Goal: Task Accomplishment & Management: Manage account settings

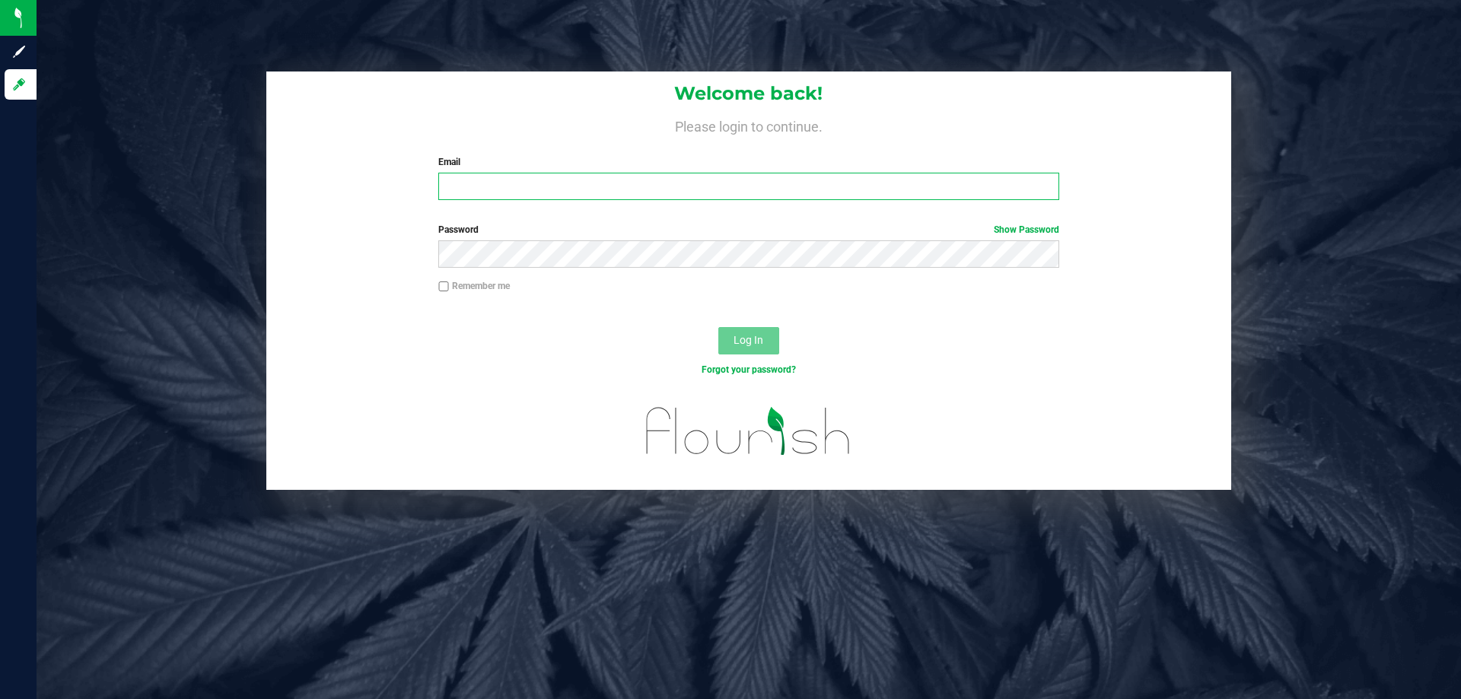
click at [574, 177] on input "Email" at bounding box center [748, 186] width 620 height 27
type input "[EMAIL_ADDRESS][DOMAIN_NAME]"
click at [718, 327] on button "Log In" at bounding box center [748, 340] width 61 height 27
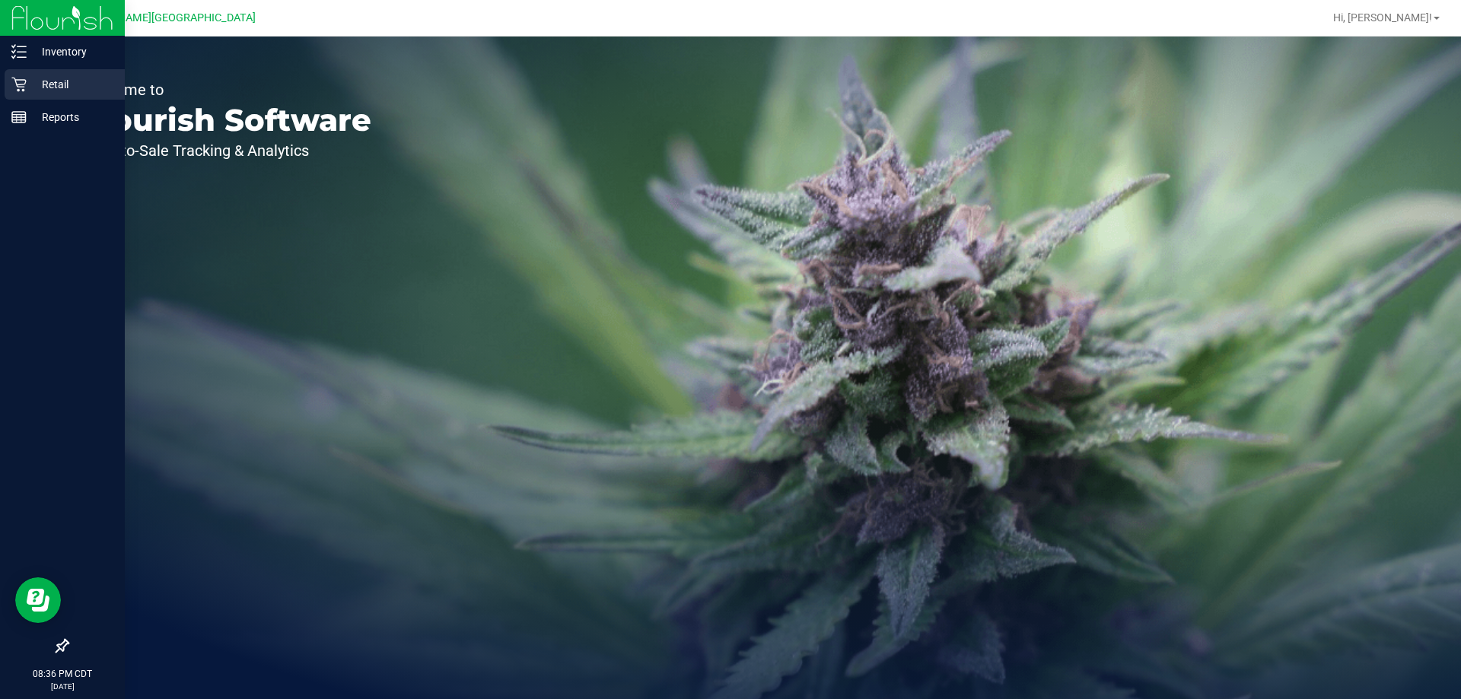
click at [42, 81] on p "Retail" at bounding box center [72, 84] width 91 height 18
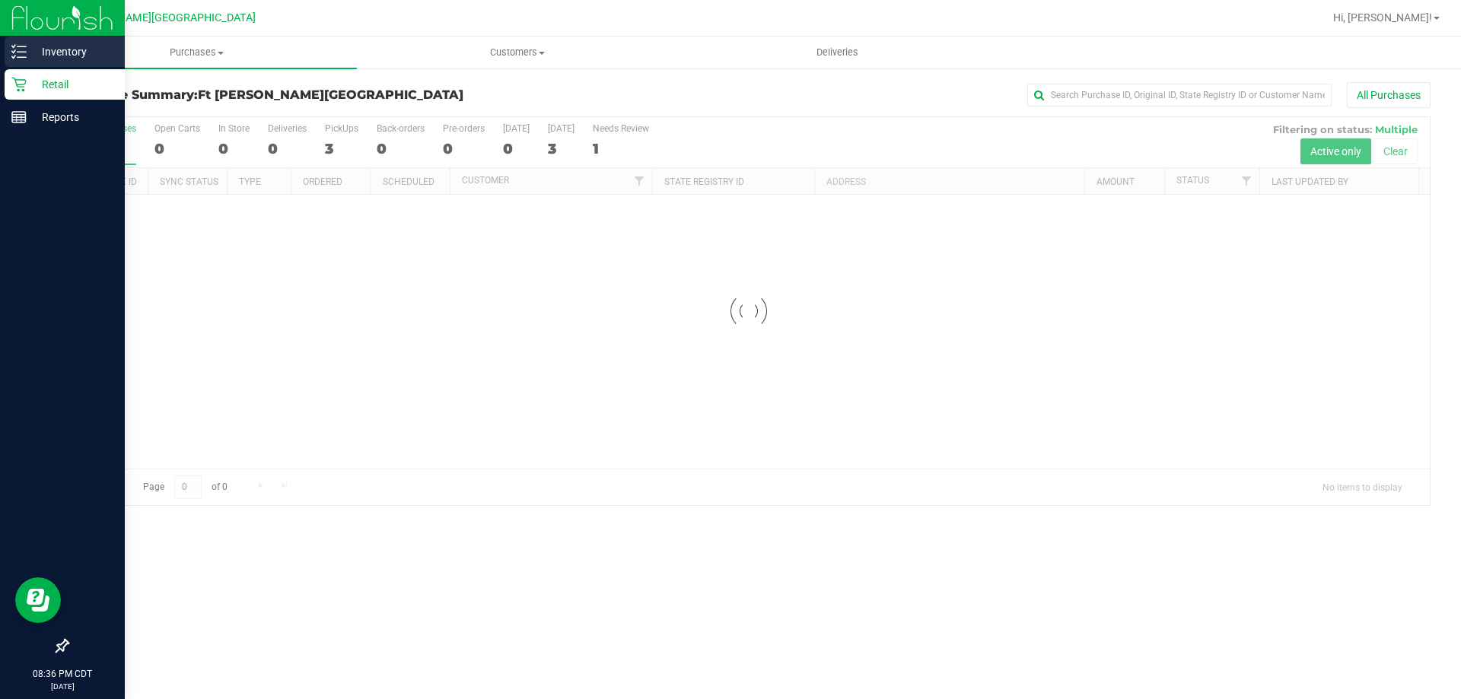
click at [48, 52] on p "Inventory" at bounding box center [72, 52] width 91 height 18
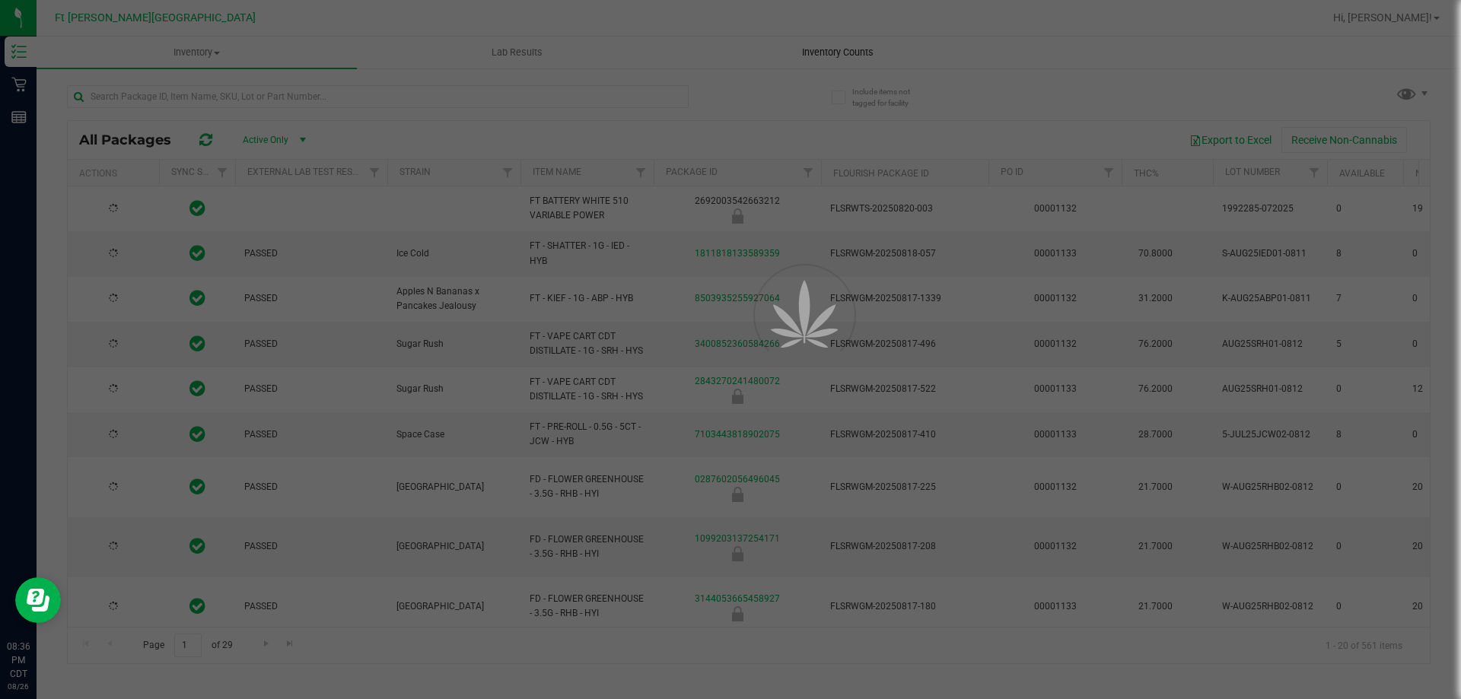
click at [834, 43] on div at bounding box center [730, 349] width 1461 height 699
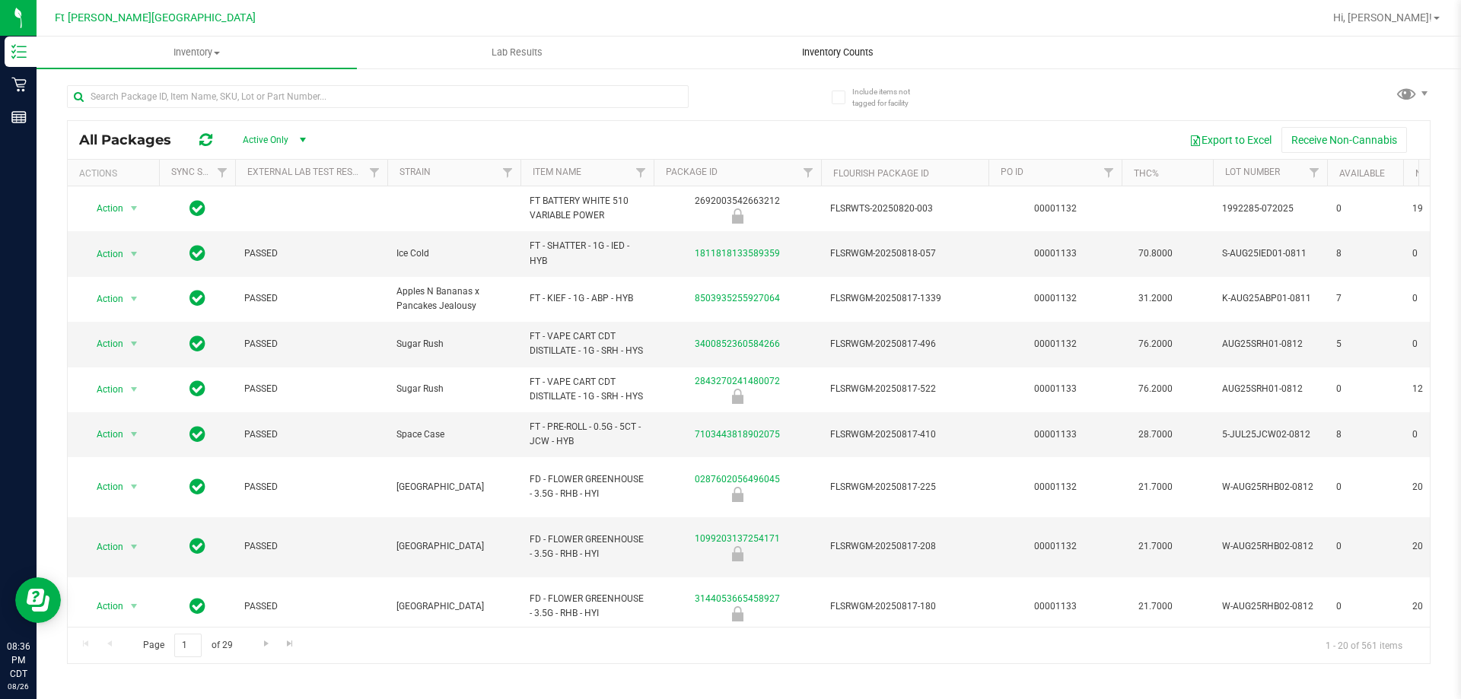
click at [865, 55] on span "Inventory Counts" at bounding box center [837, 53] width 113 height 14
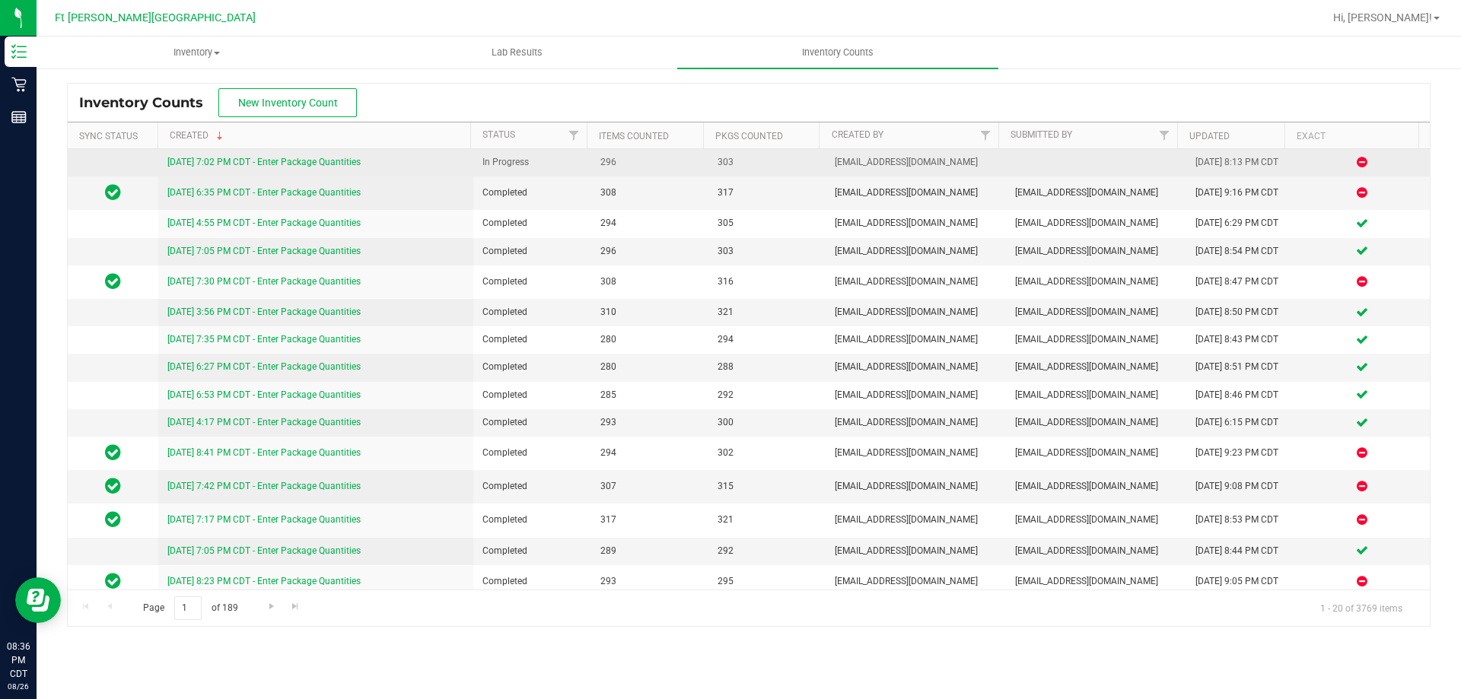
click at [209, 163] on link "[DATE] 7:02 PM CDT - Enter Package Quantities" at bounding box center [263, 162] width 193 height 11
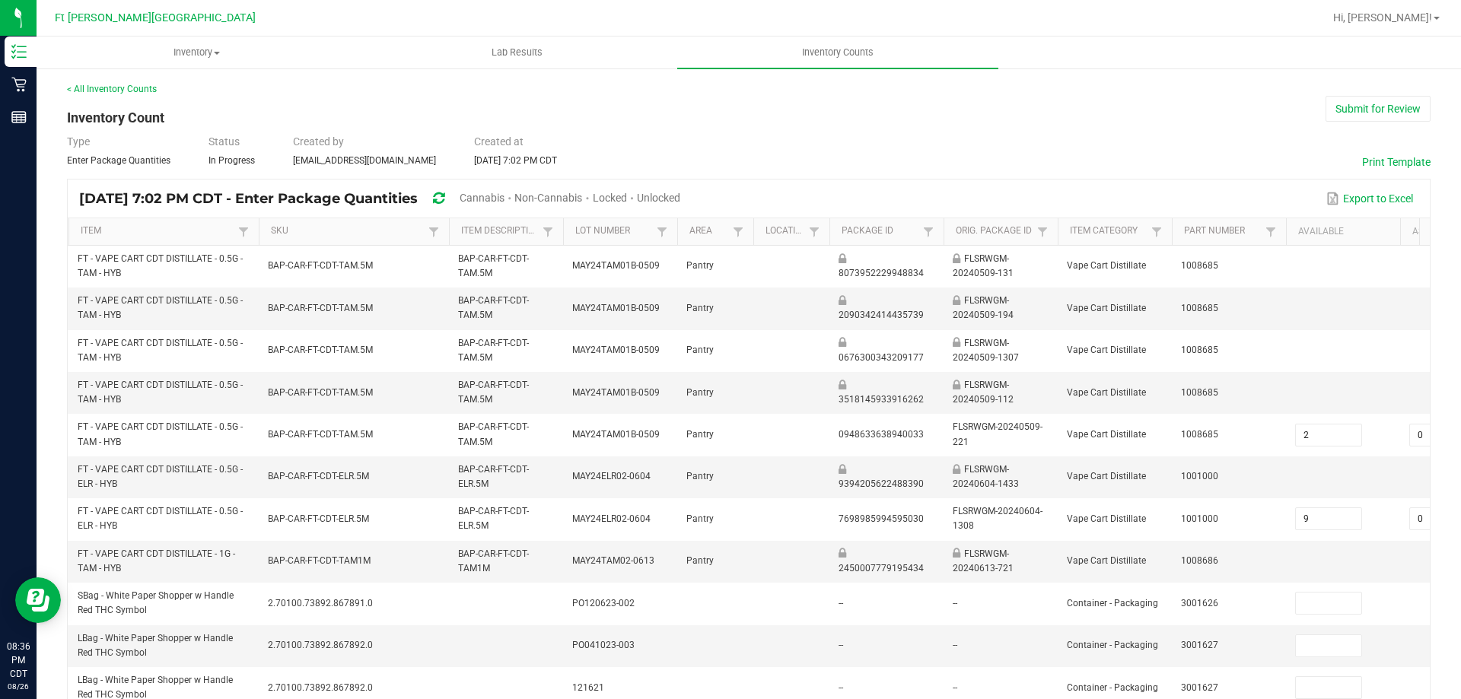
click at [680, 208] on div "Unlocked" at bounding box center [658, 199] width 43 height 28
click at [680, 204] on div "Unlocked" at bounding box center [658, 199] width 43 height 28
click at [680, 194] on span "Unlocked" at bounding box center [658, 198] width 43 height 12
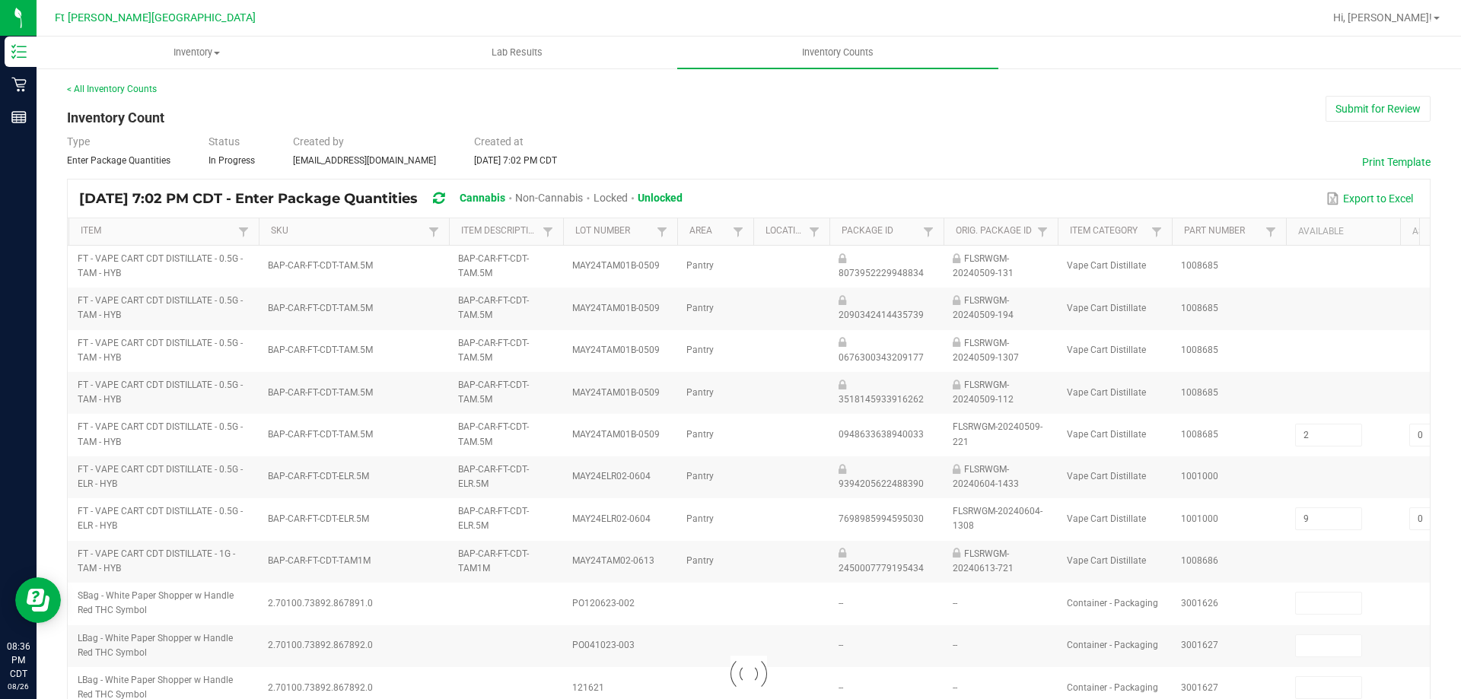
type input "6"
type input "2"
type input "18"
type input "1"
type input "5"
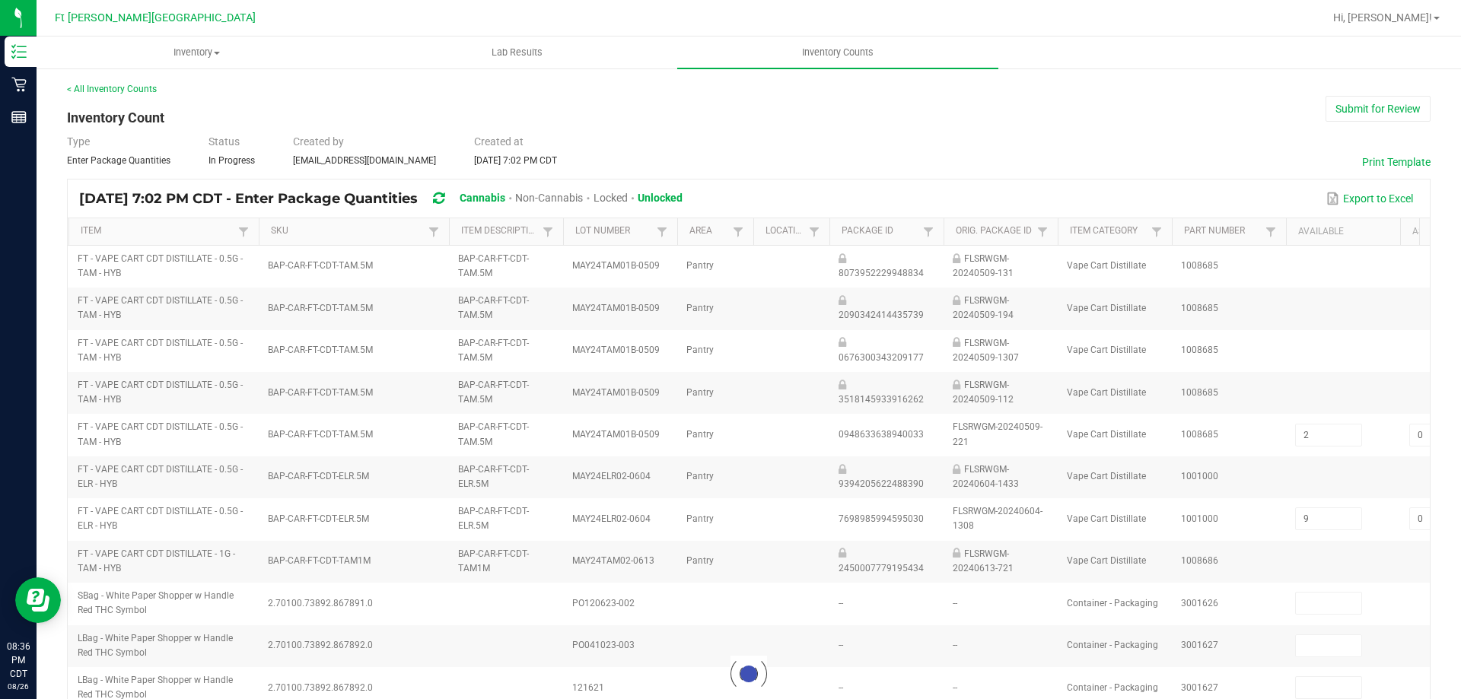
type input "20"
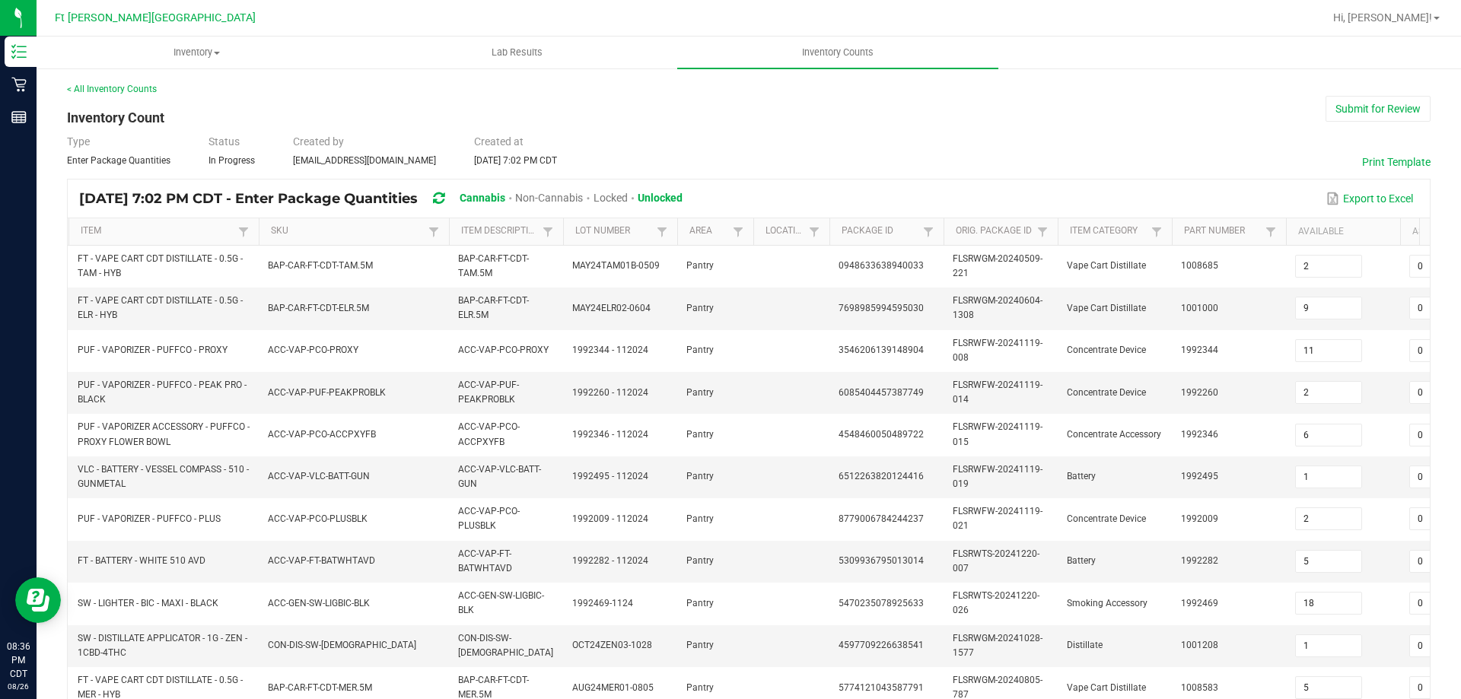
click at [151, 221] on th "Item" at bounding box center [163, 231] width 190 height 27
click at [112, 224] on th "Item" at bounding box center [163, 231] width 190 height 27
click at [96, 231] on link "Item" at bounding box center [157, 231] width 153 height 12
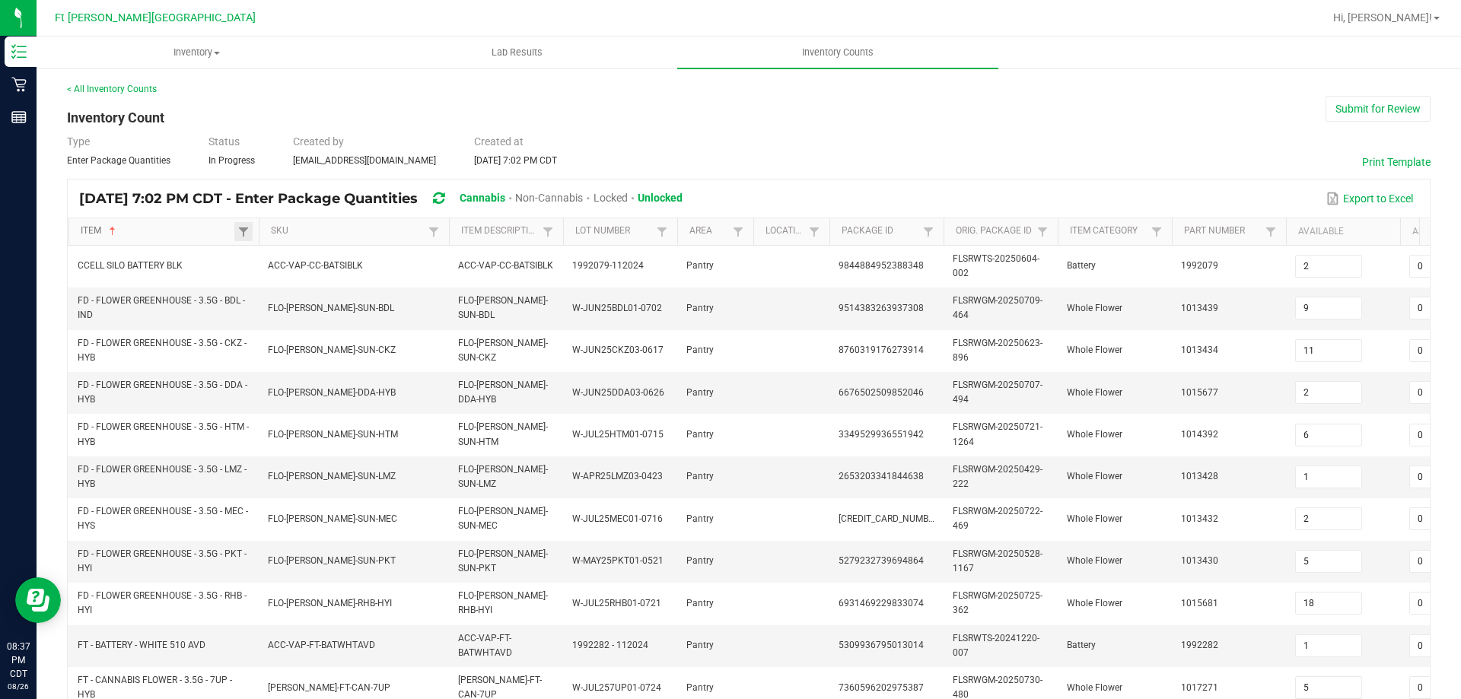
type input "13"
type input "6"
type input "2"
type input "5"
type input "4"
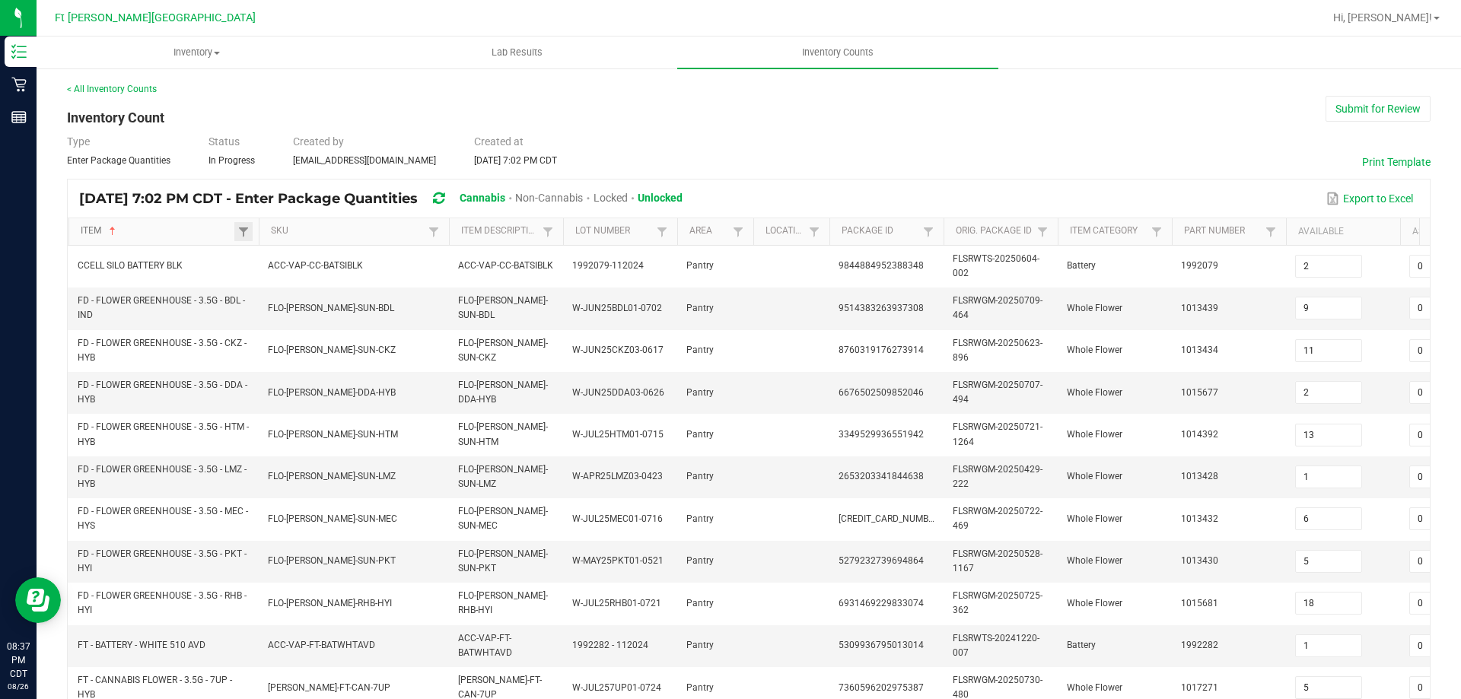
type input "13"
type input "18"
type input "5"
type input "6"
type input "5"
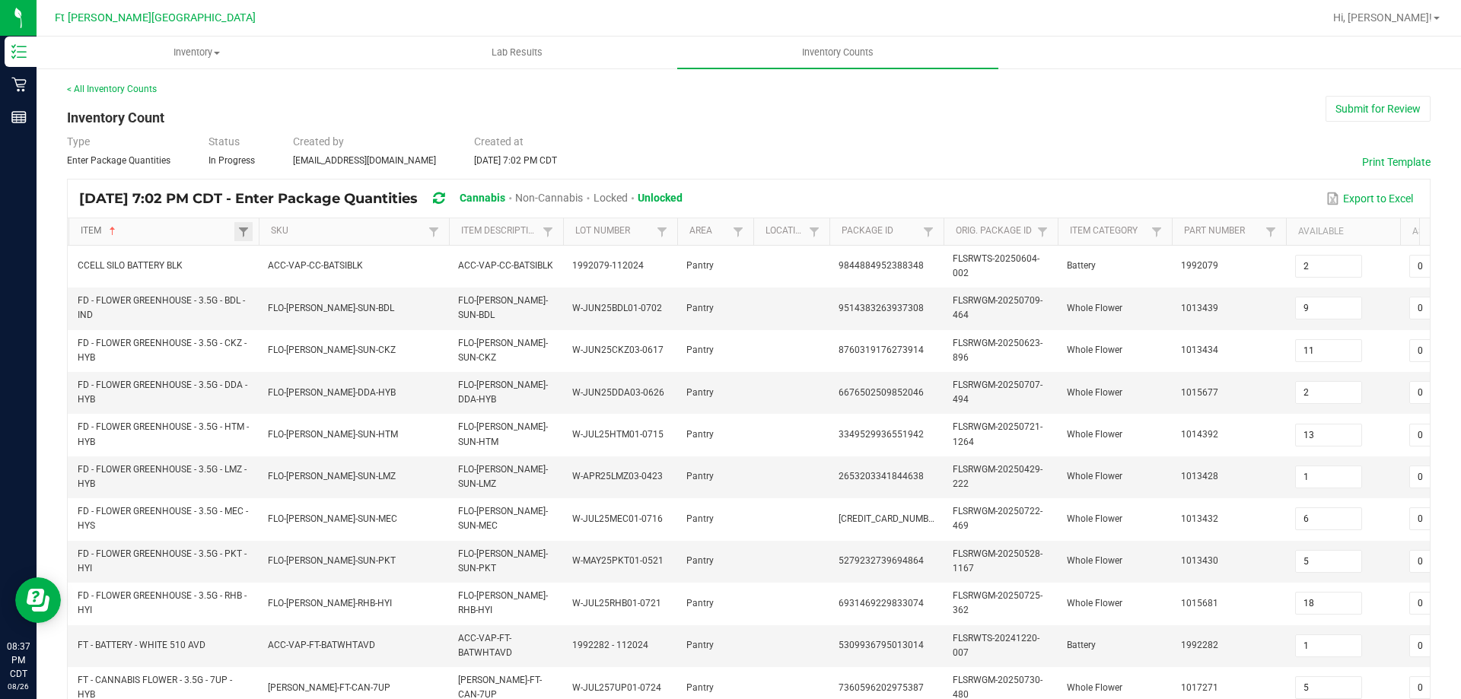
type input "17"
type input "15"
type input "11"
type input "16"
type input "10"
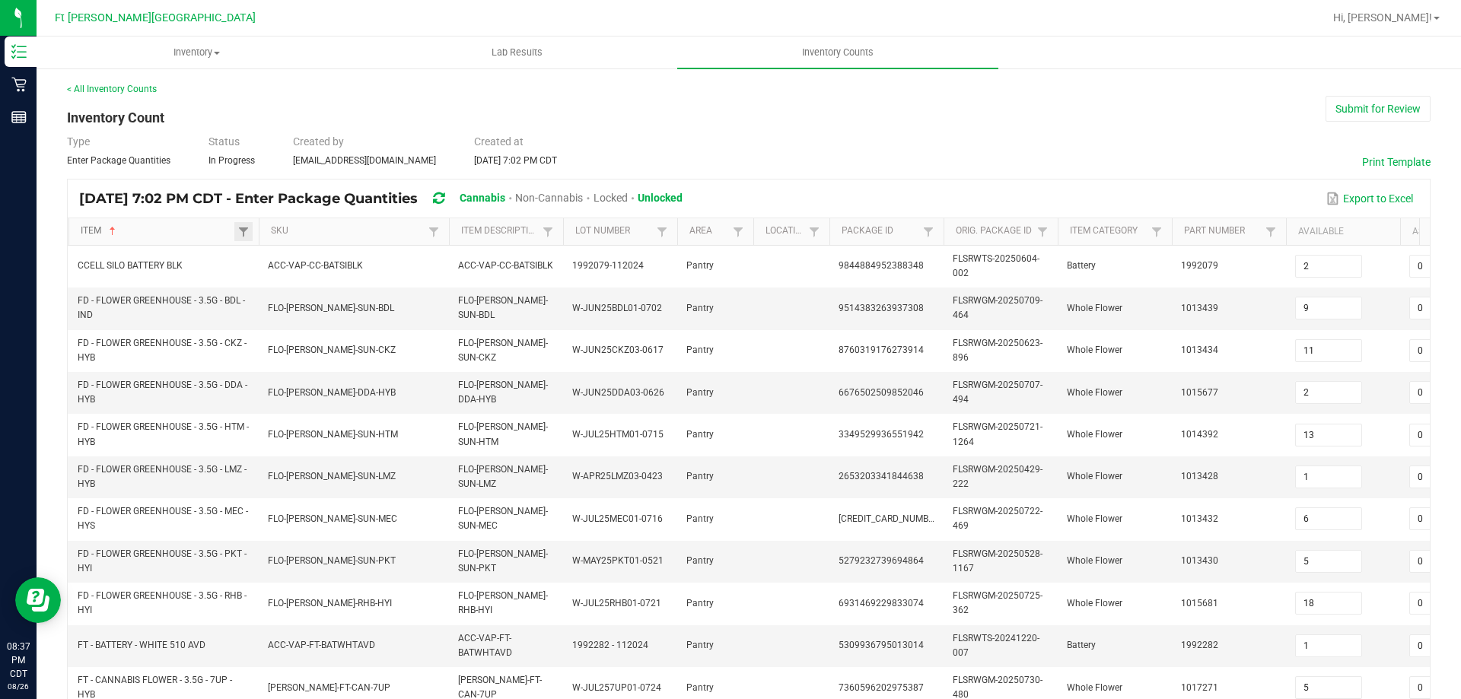
type input "16"
type input "7"
type input "3"
type input "2"
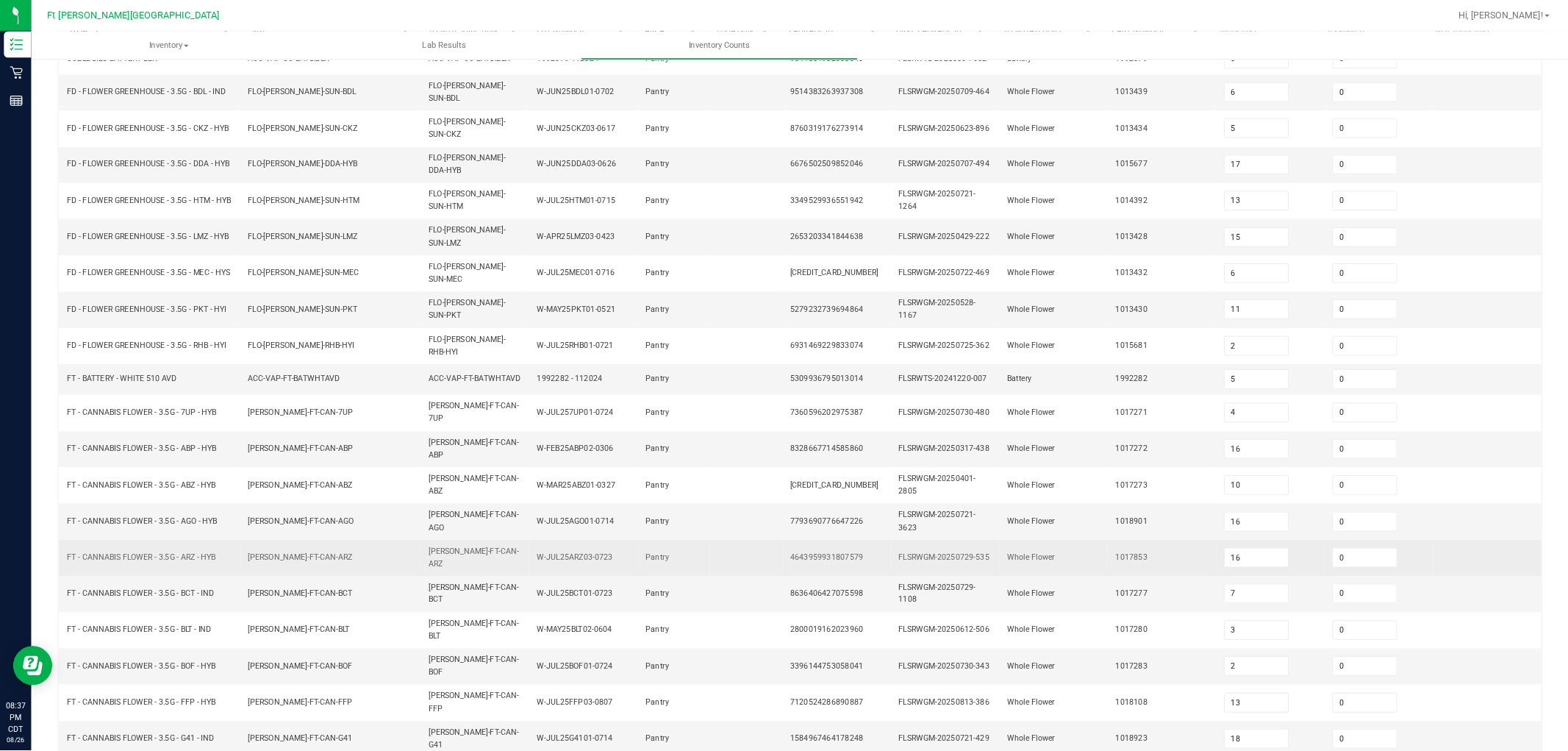
scroll to position [188, 0]
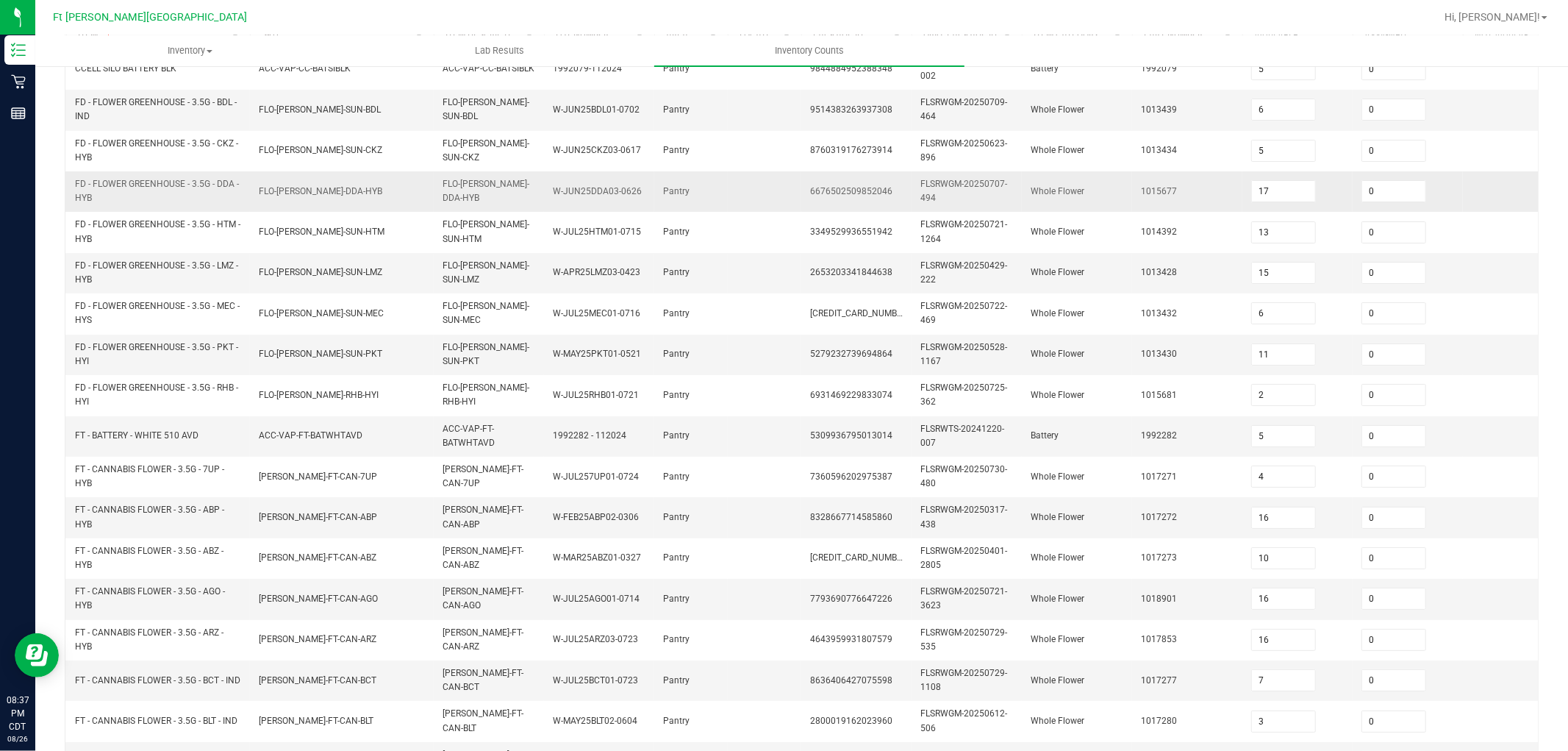
click at [880, 178] on td "6676502509852046" at bounding box center [856, 191] width 110 height 41
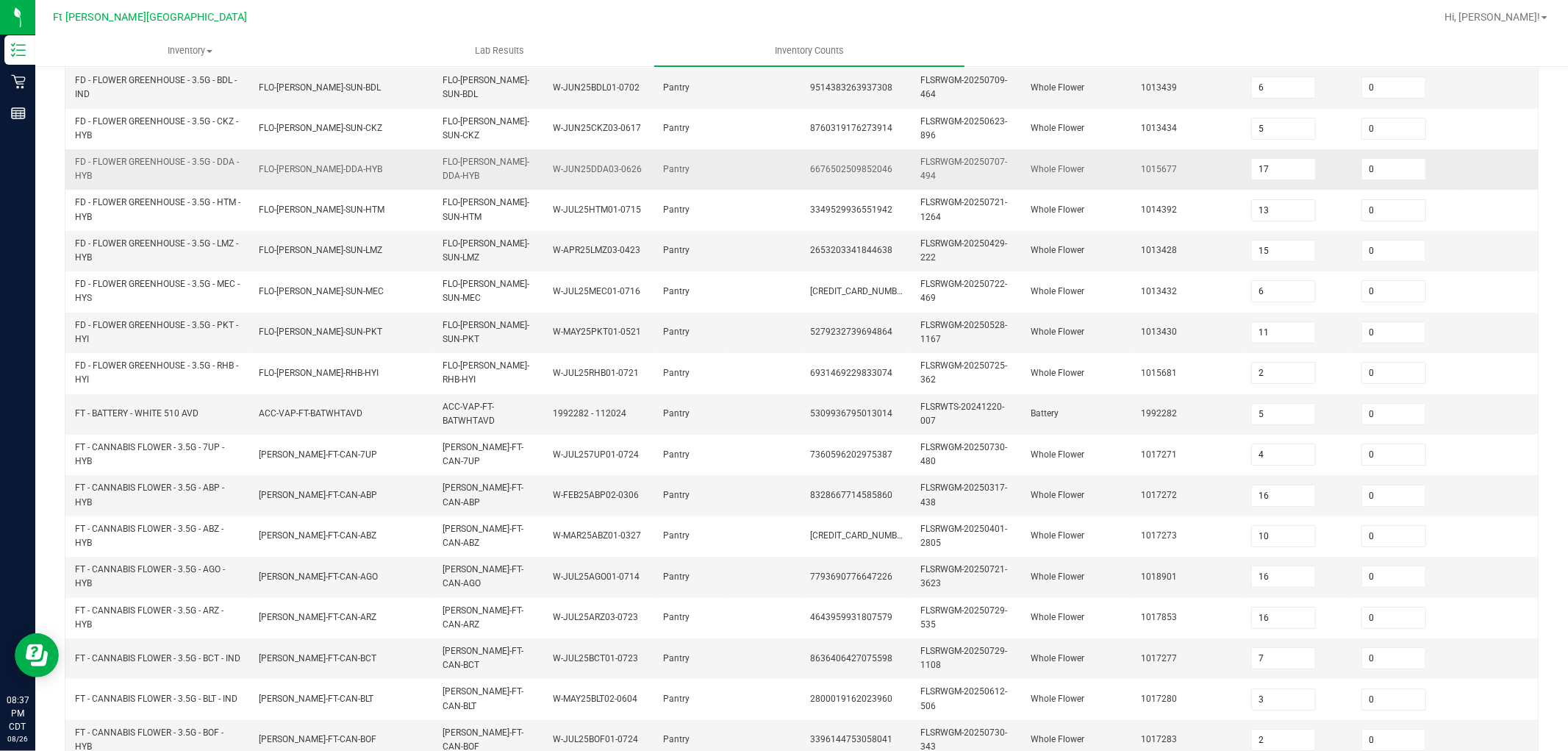
scroll to position [367, 0]
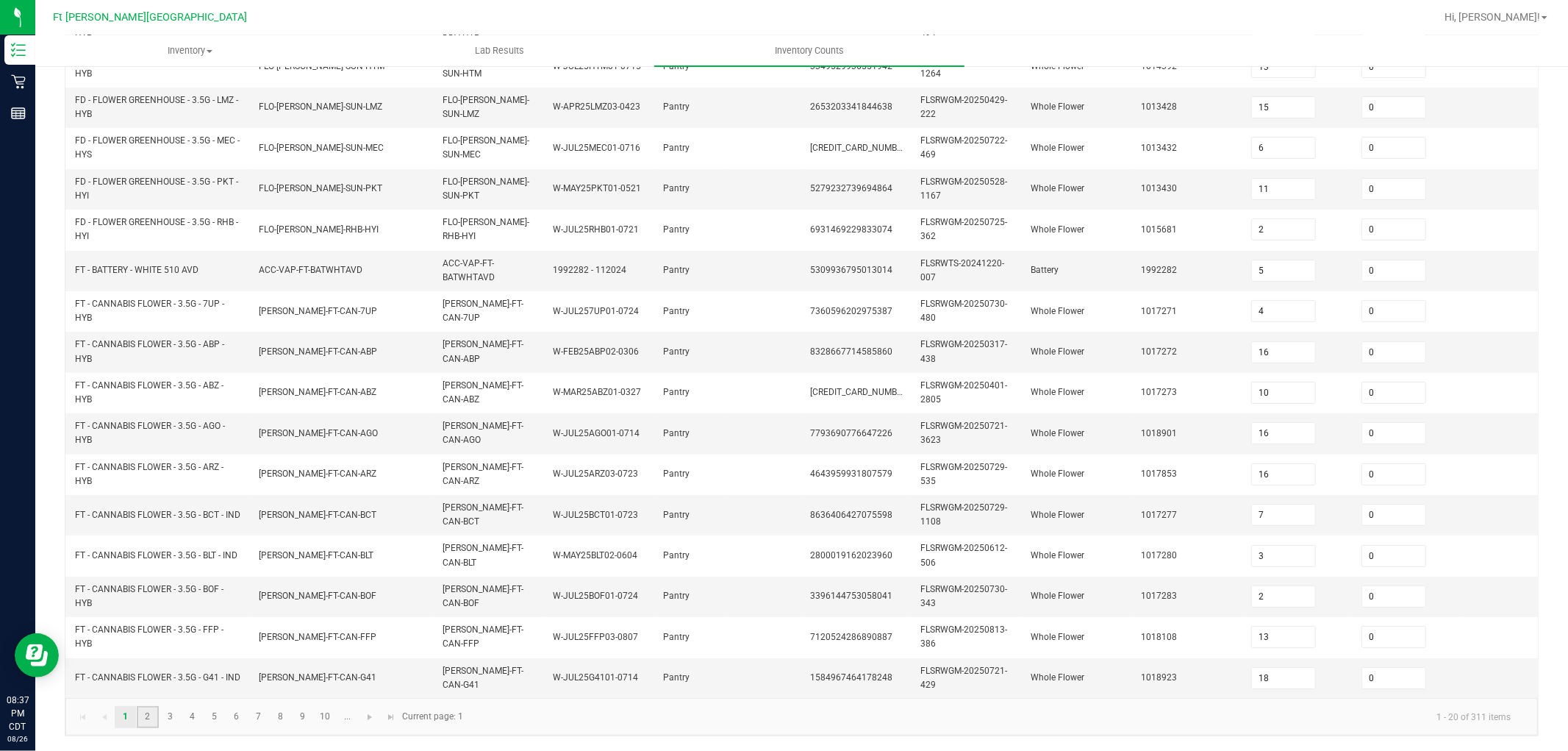
click at [148, 675] on link "2" at bounding box center [148, 716] width 21 height 22
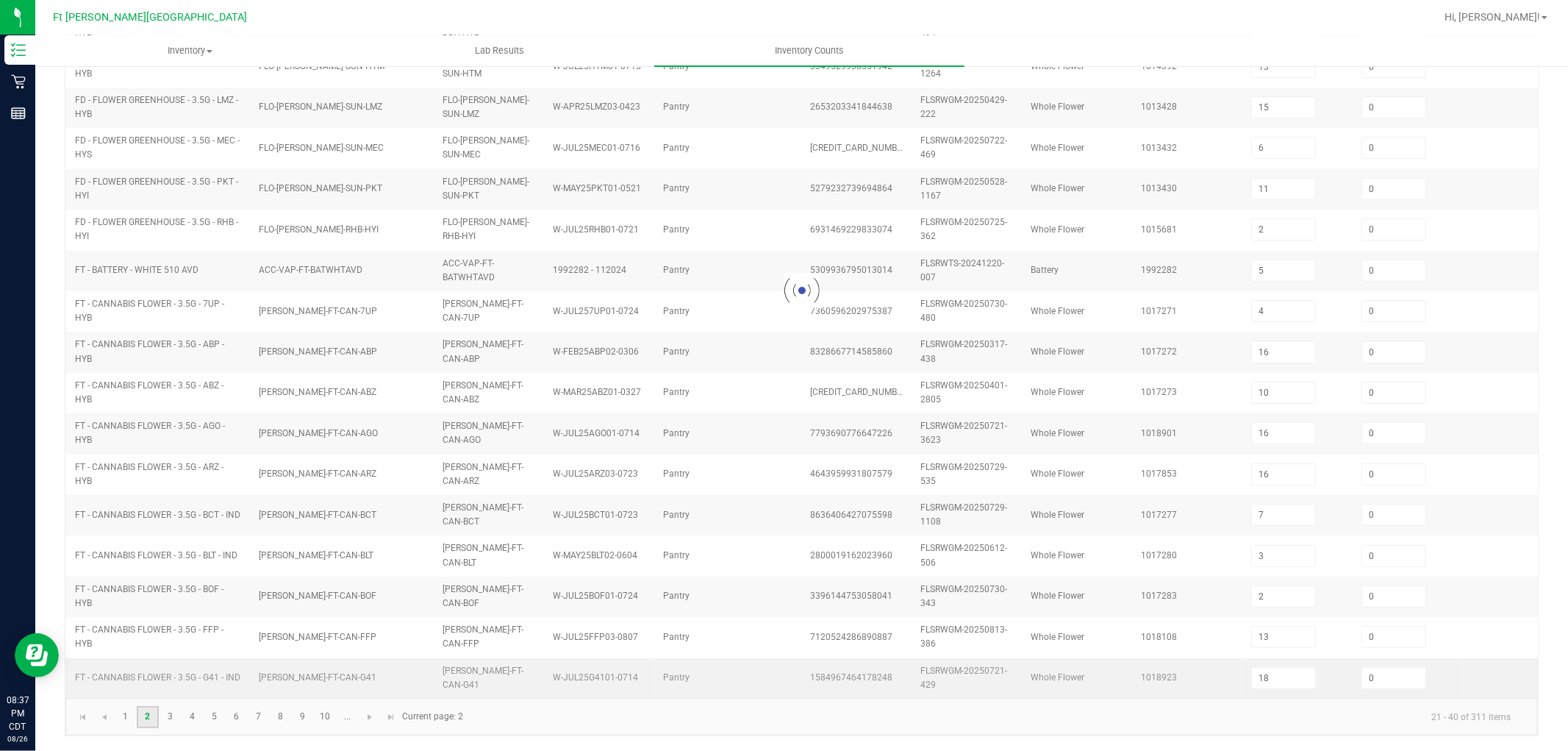
type input "15"
type input "10"
type input "3"
type input "10"
type input "16"
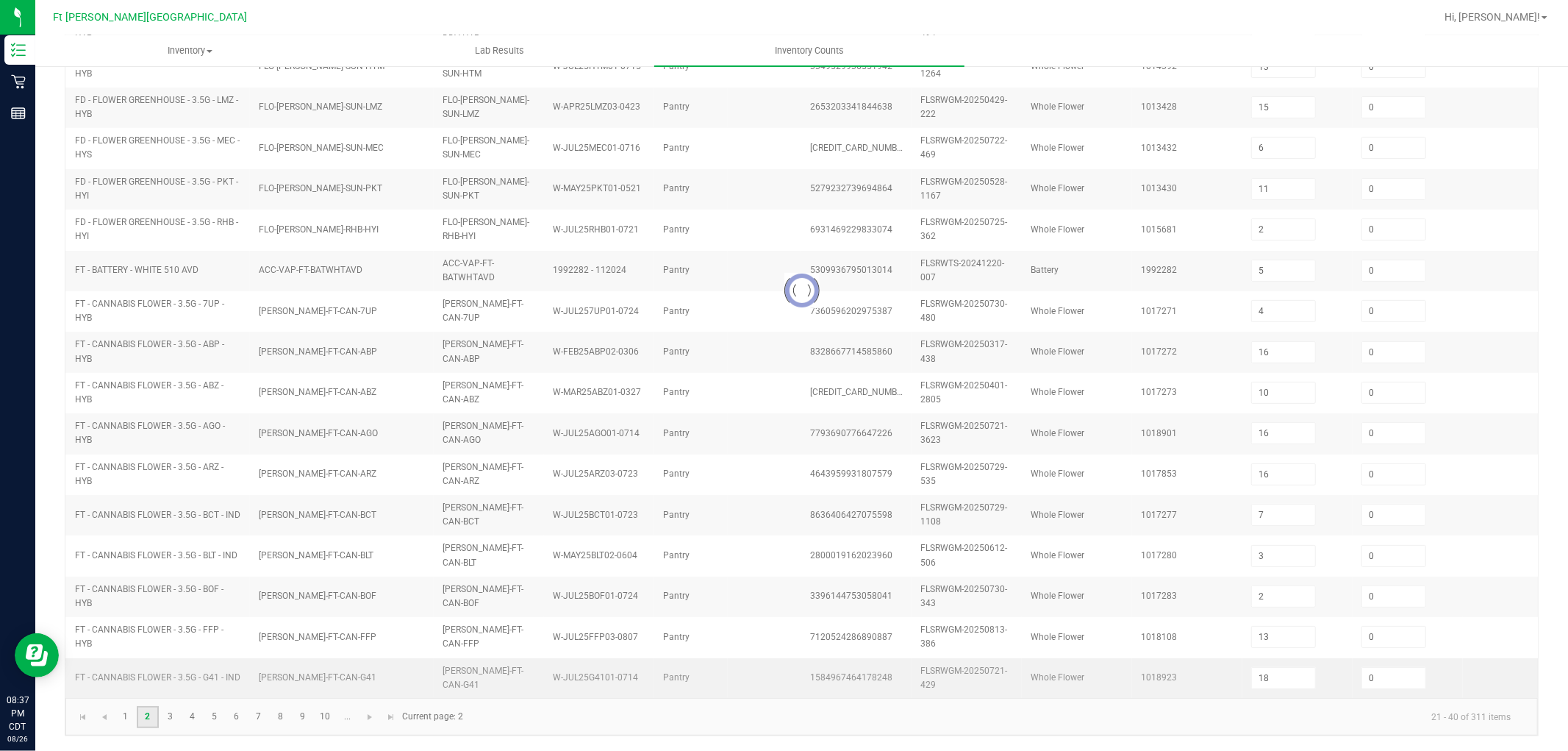
type input "14"
type input "17"
type input "9"
type input "4"
type input "8"
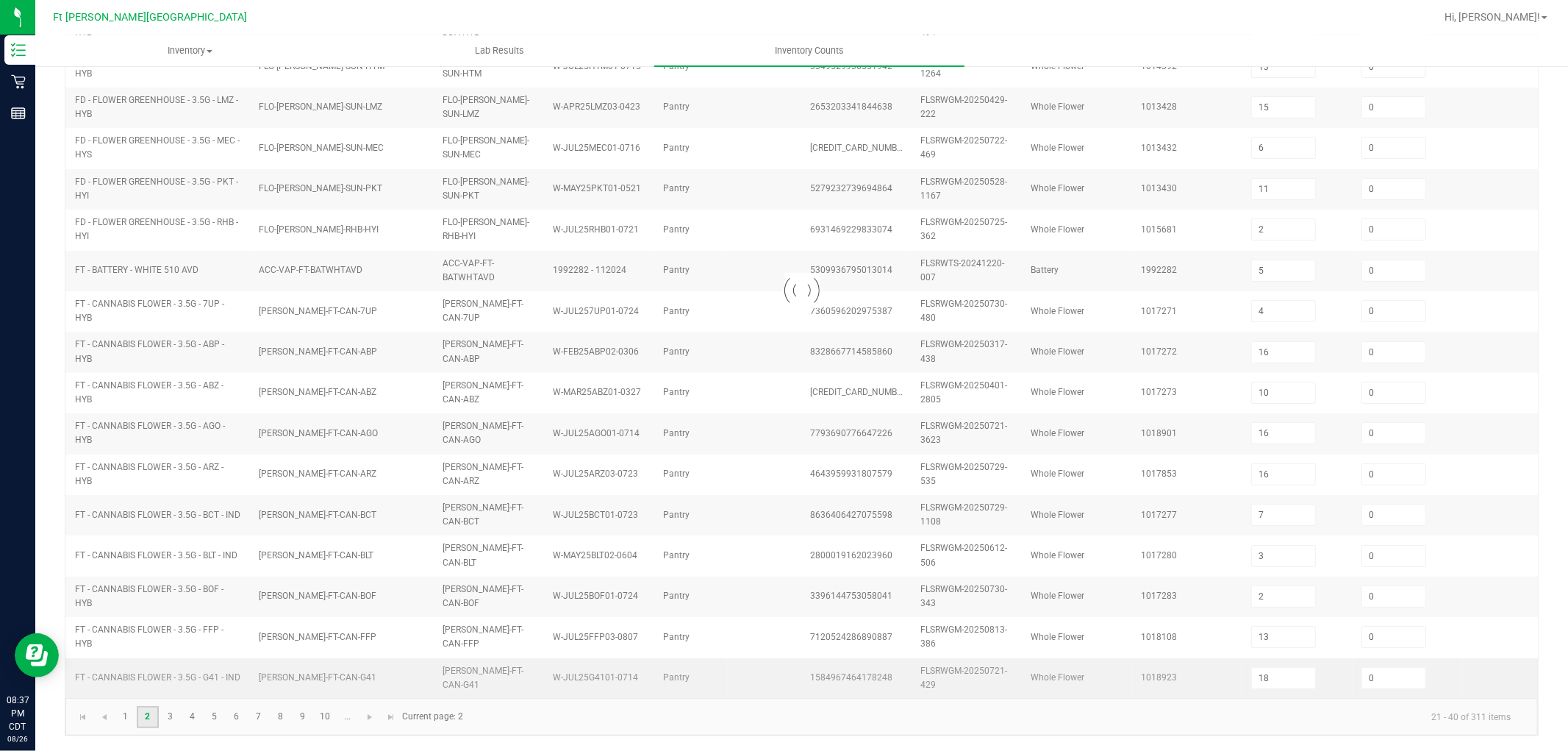
type input "18"
type input "19"
type input "8"
type input "22"
type input "7"
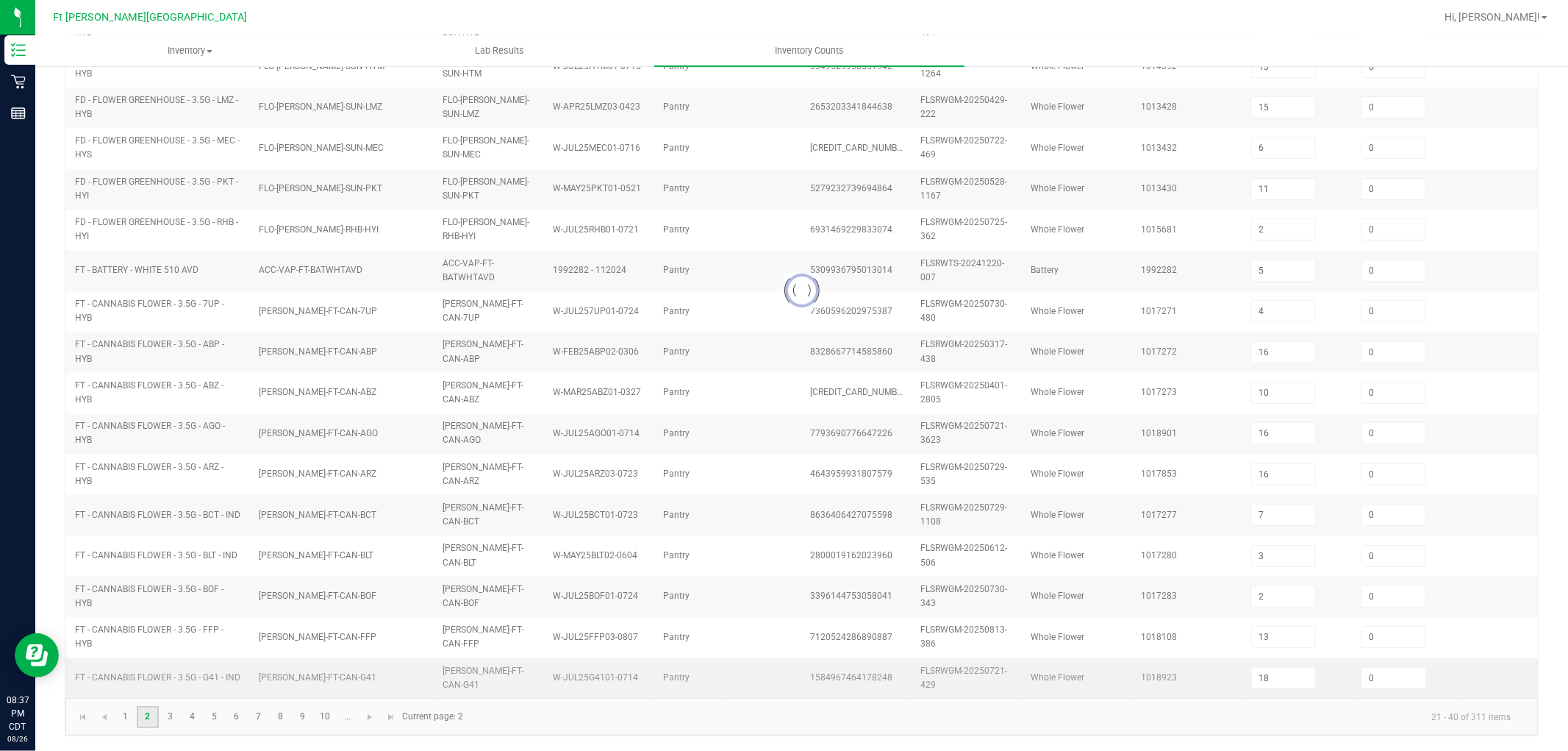
type input "7"
type input "15"
type input "14"
type input "17"
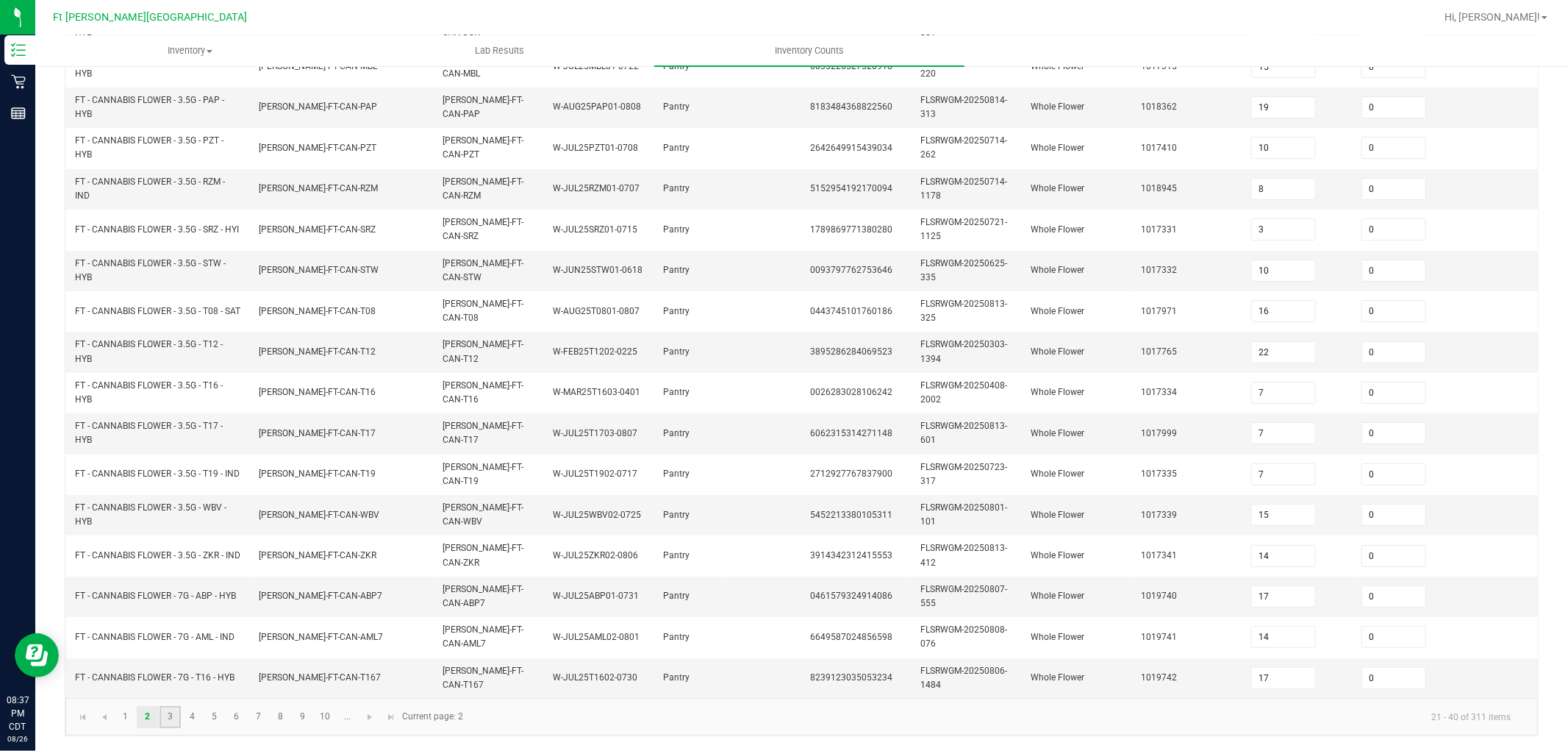
click at [175, 675] on link "3" at bounding box center [170, 716] width 21 height 22
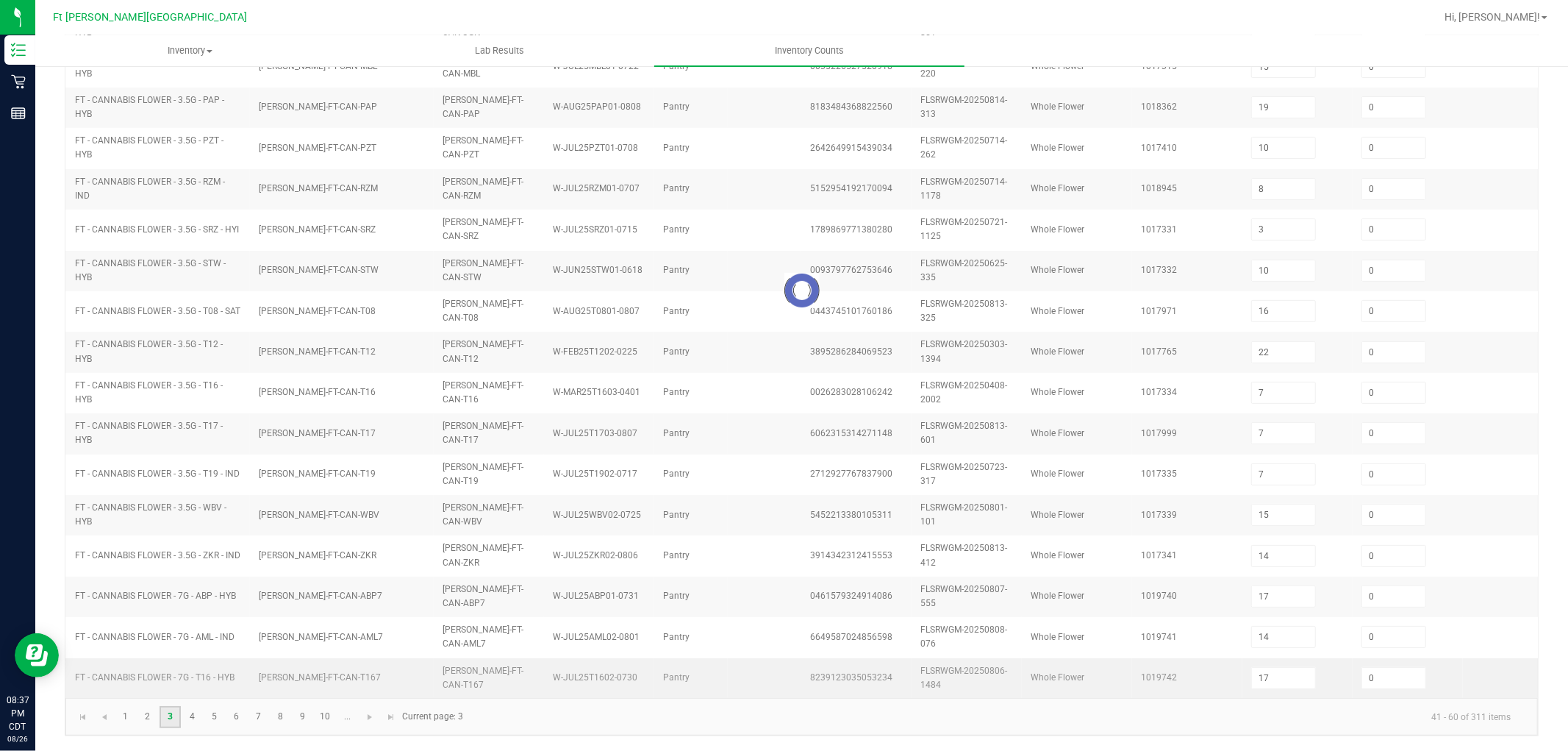
type input "2"
type input "11"
type input "1"
type input "3"
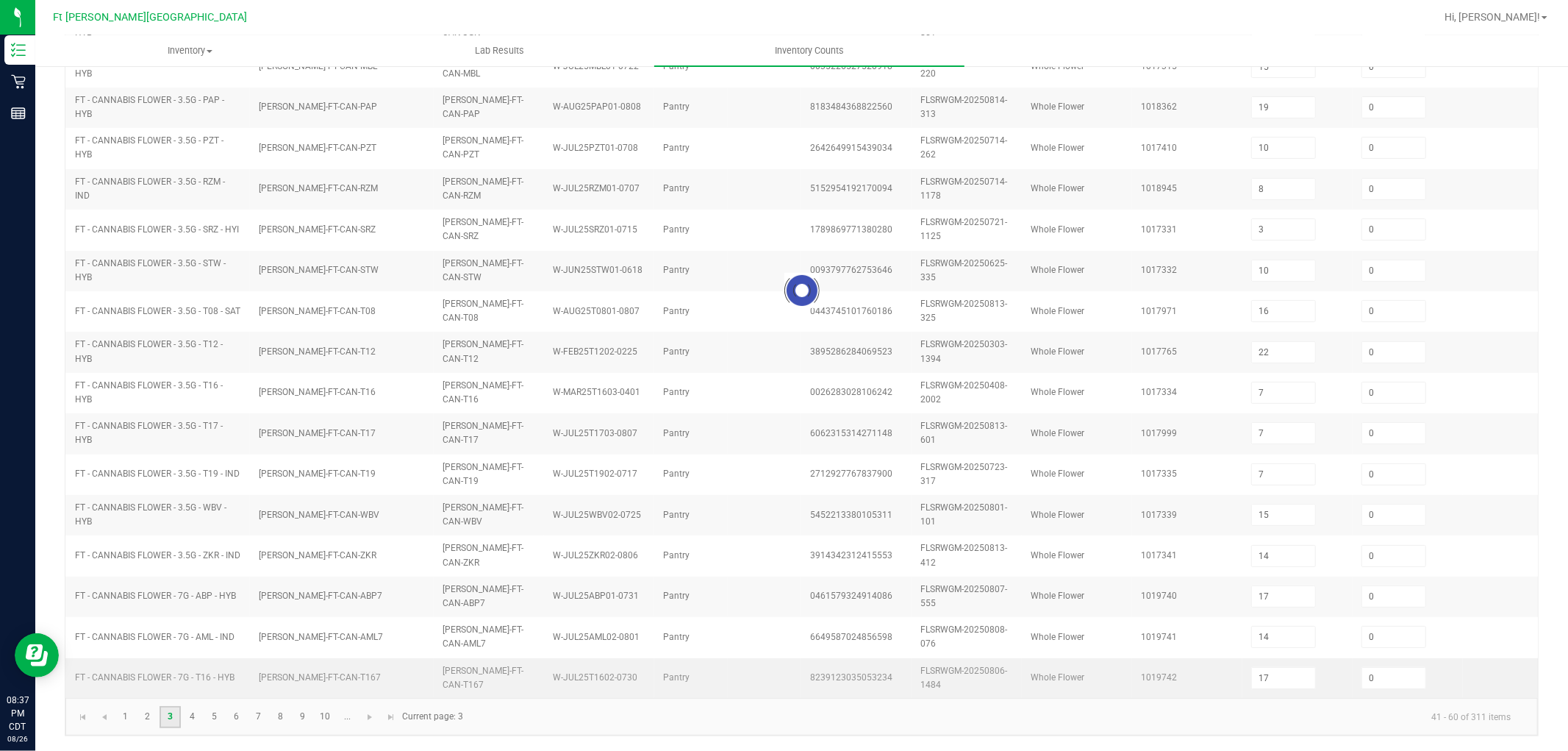
type input "20"
type input "4"
type input "3"
type input "1"
type input "8"
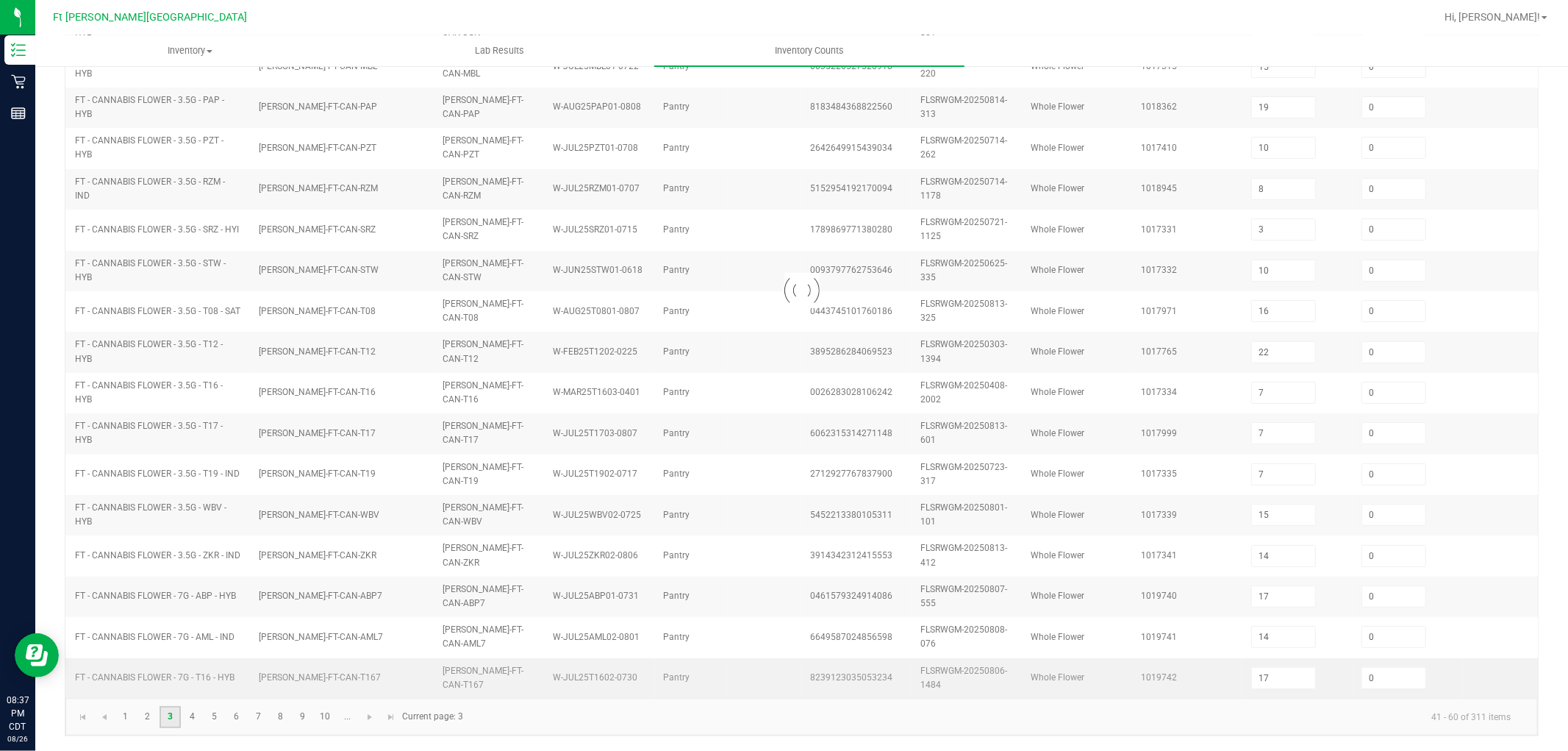
type input "5"
type input "11"
type input "9"
type input "3"
type input "12"
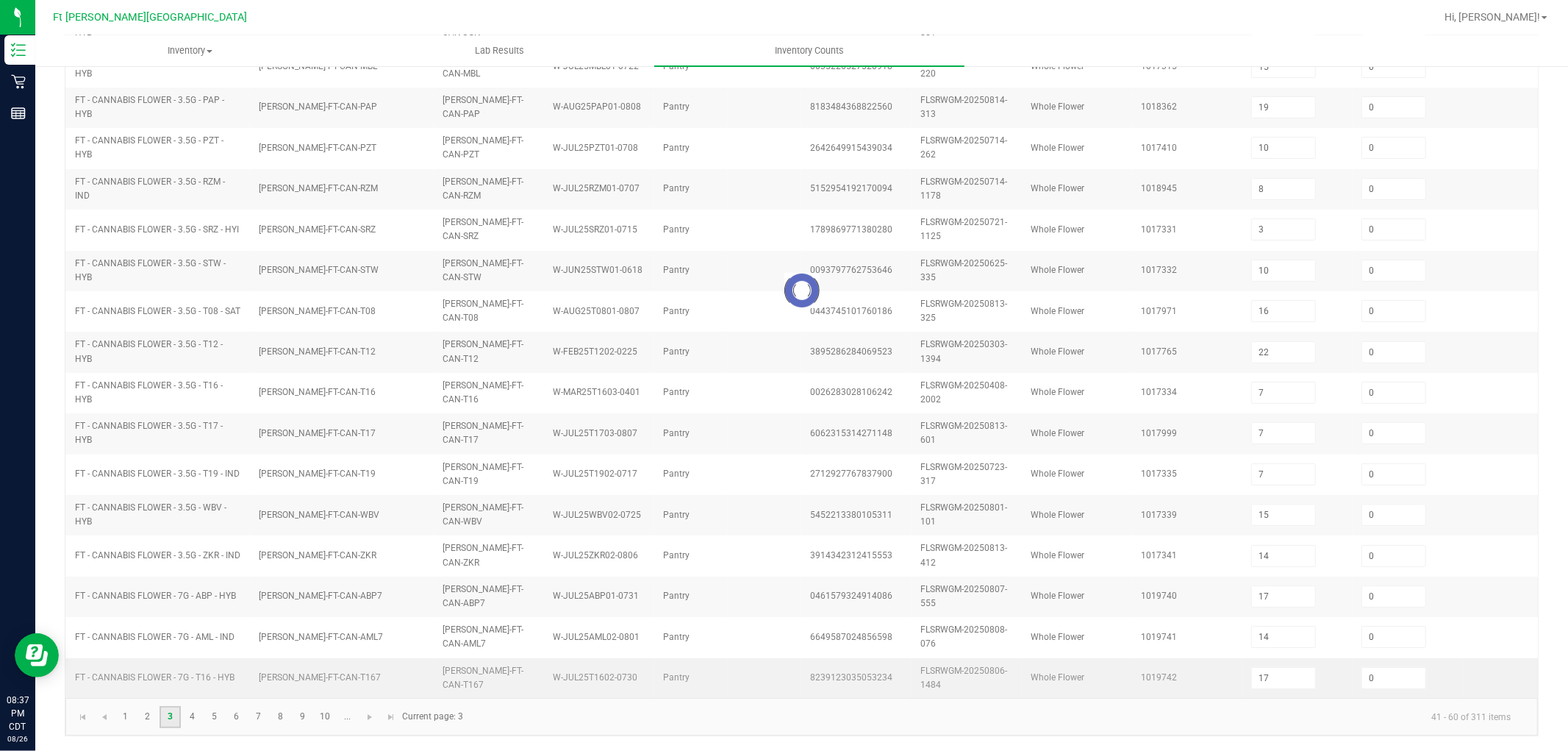
type input "4"
type input "2"
type input "16"
type input "1"
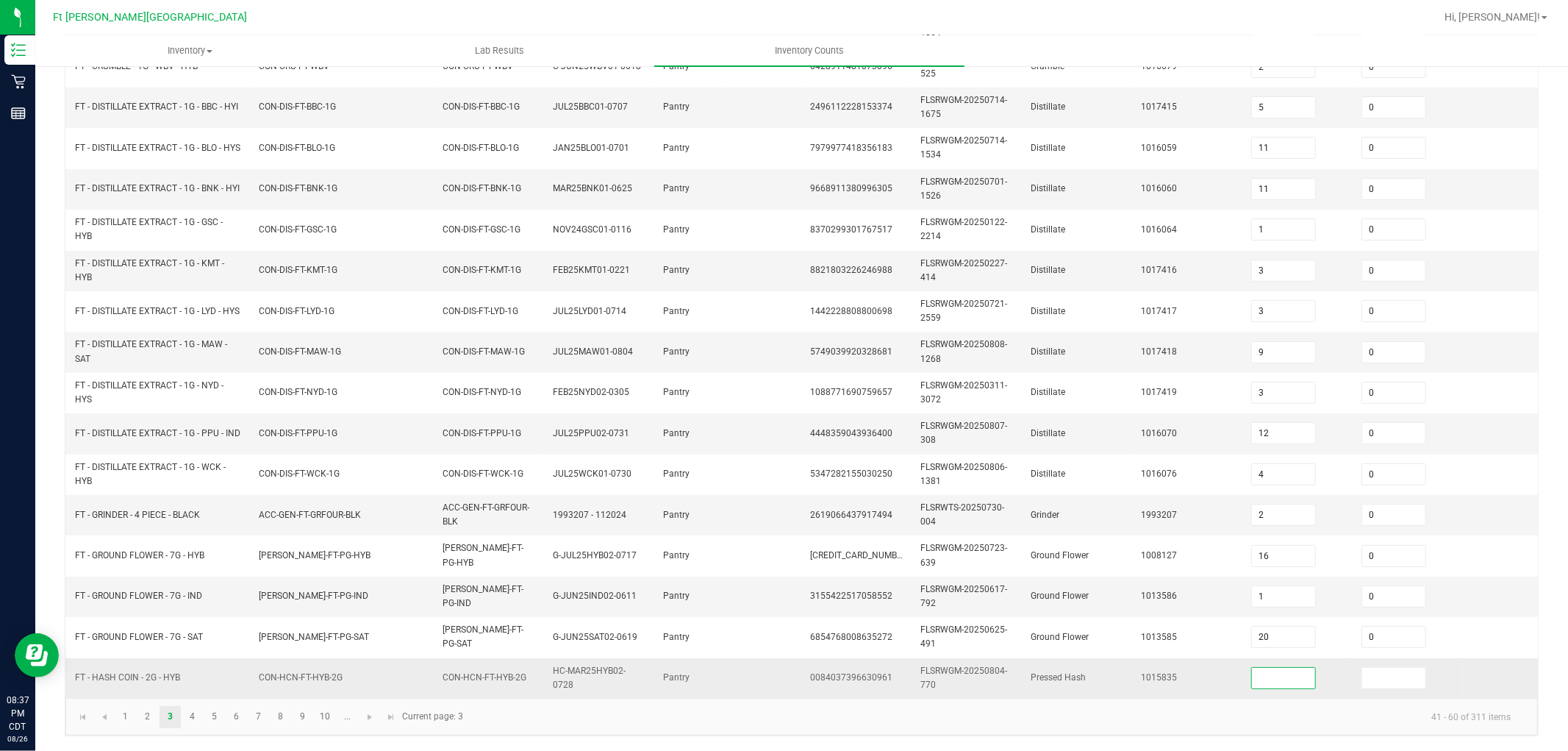
click at [1295, 668] on input at bounding box center [1283, 678] width 63 height 20
type input "2"
click at [189, 675] on link "4" at bounding box center [192, 716] width 21 height 22
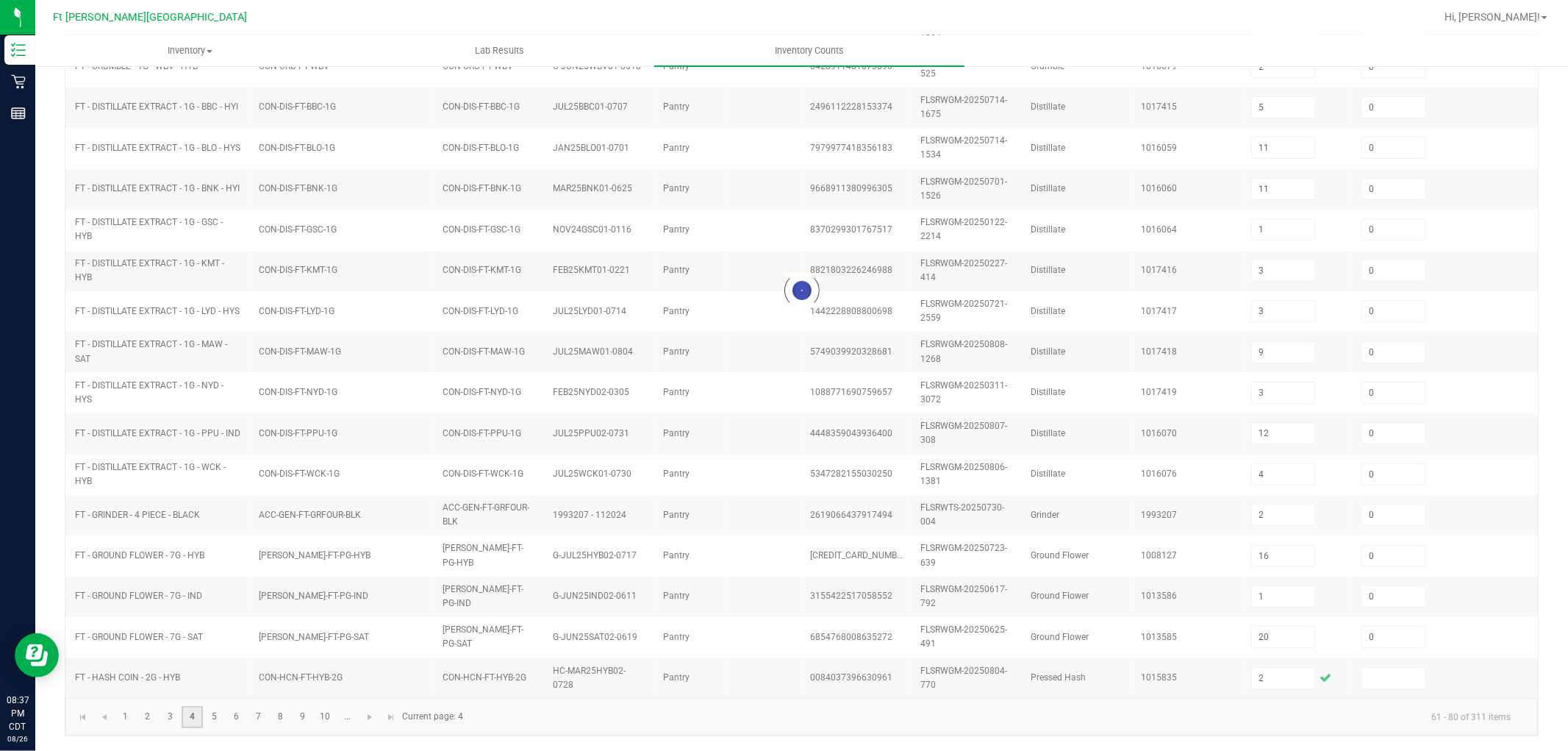
type input "1"
type input "7"
type input "8"
type input "1"
type input "6"
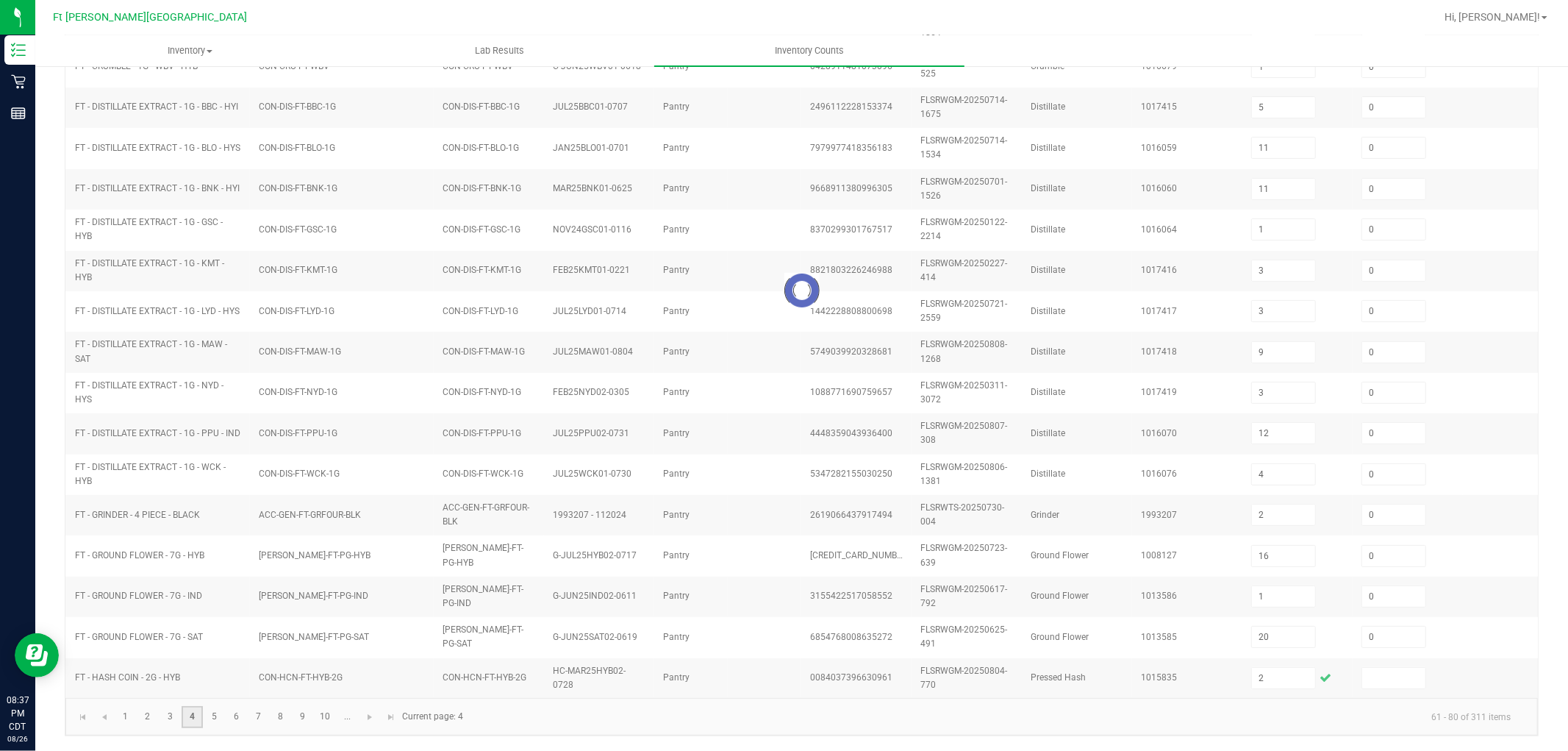
type input "11"
type input "12"
type input "0"
type input "7"
type input "3"
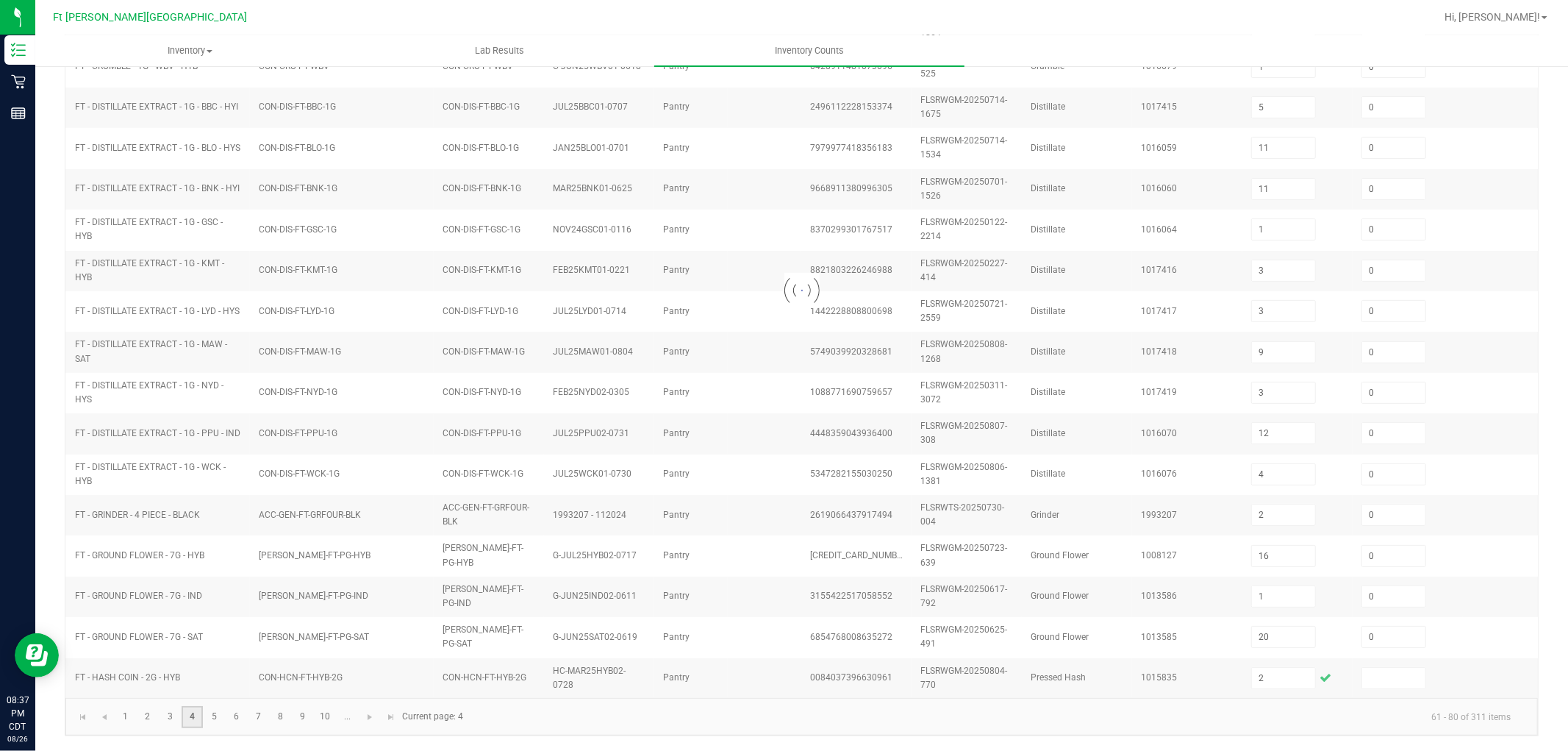
type input "4"
type input "7"
type input "3"
type input "2"
type input "15"
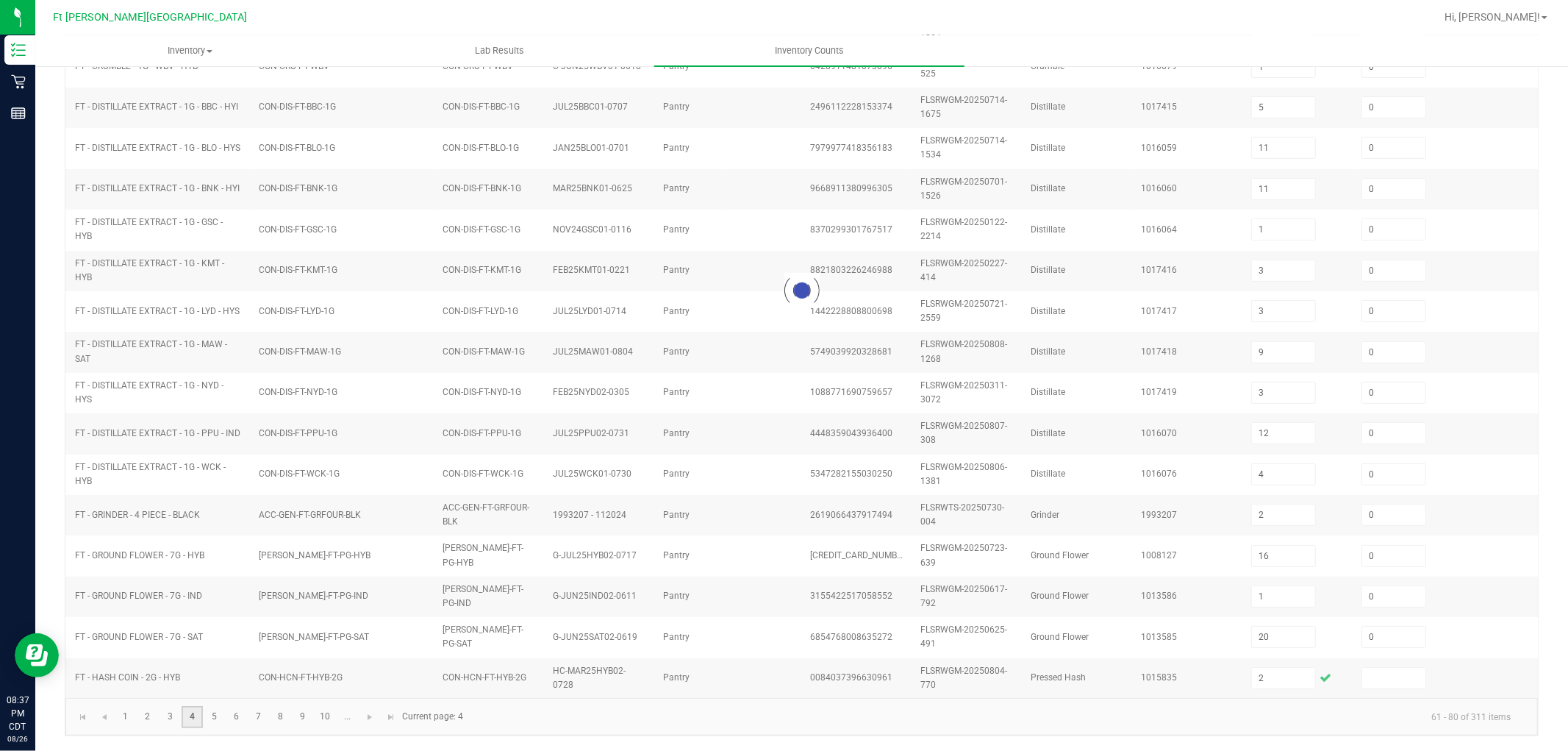
type input "7"
type input "15"
type input "16"
type input "2"
type input "23"
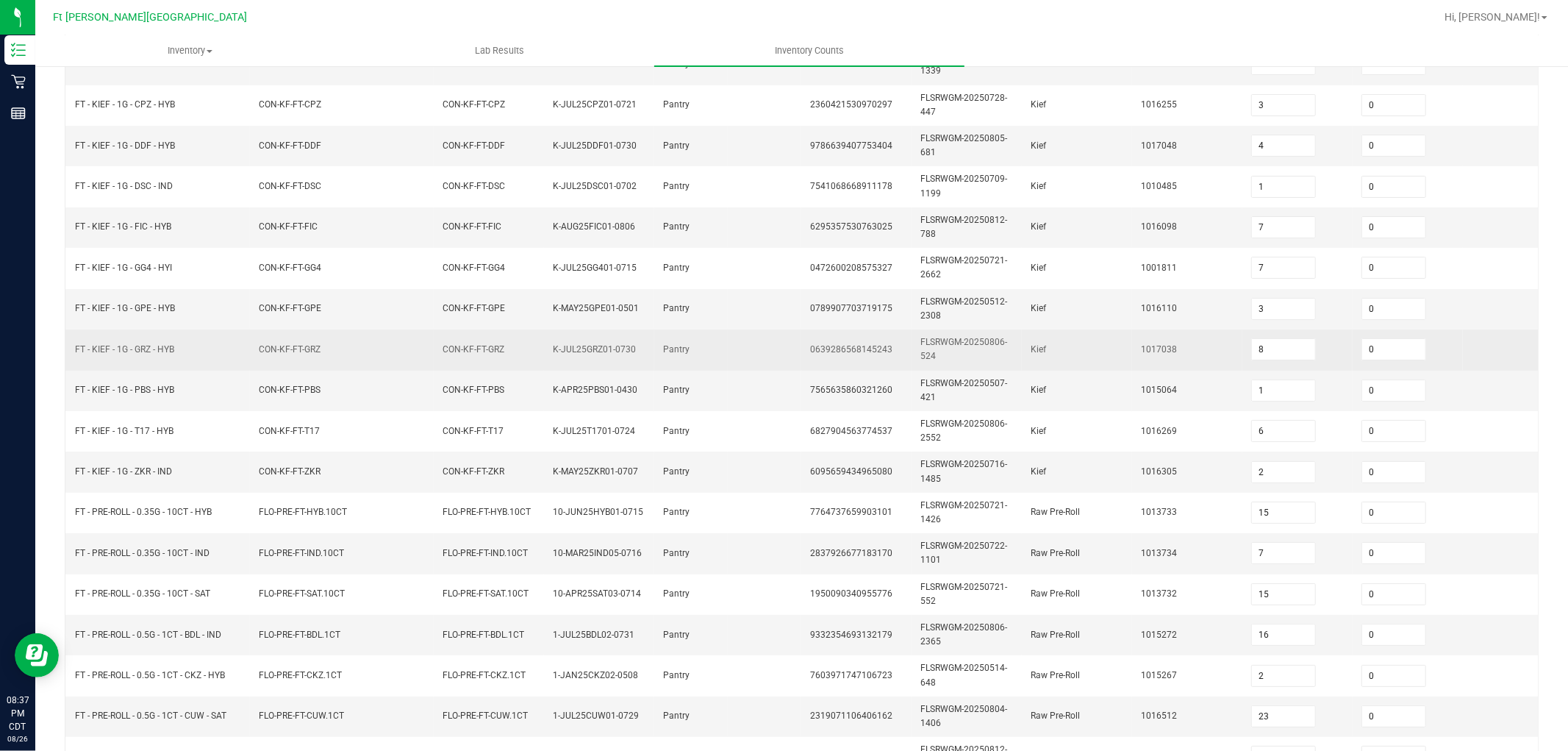
scroll to position [0, 0]
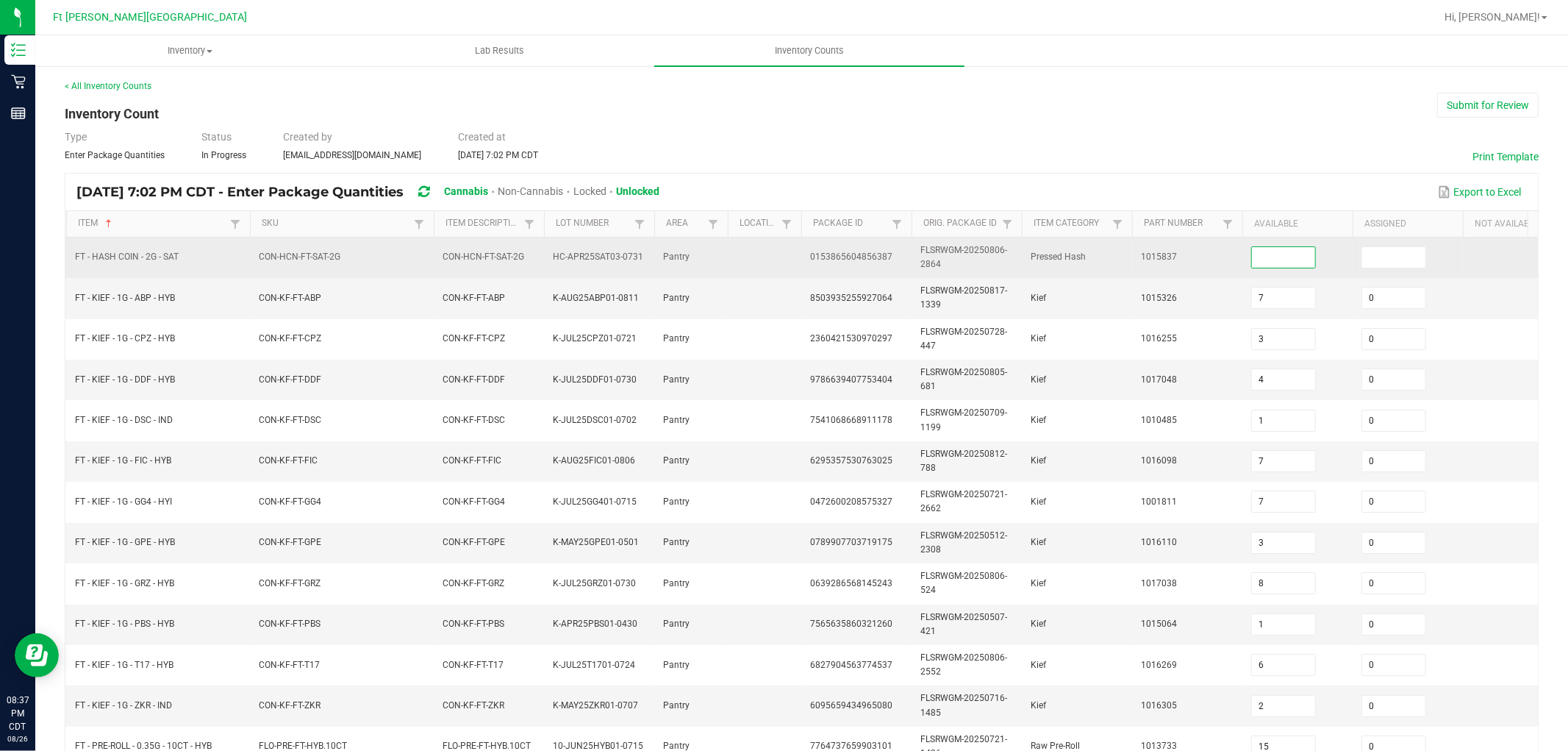
click at [1297, 263] on input at bounding box center [1283, 257] width 63 height 20
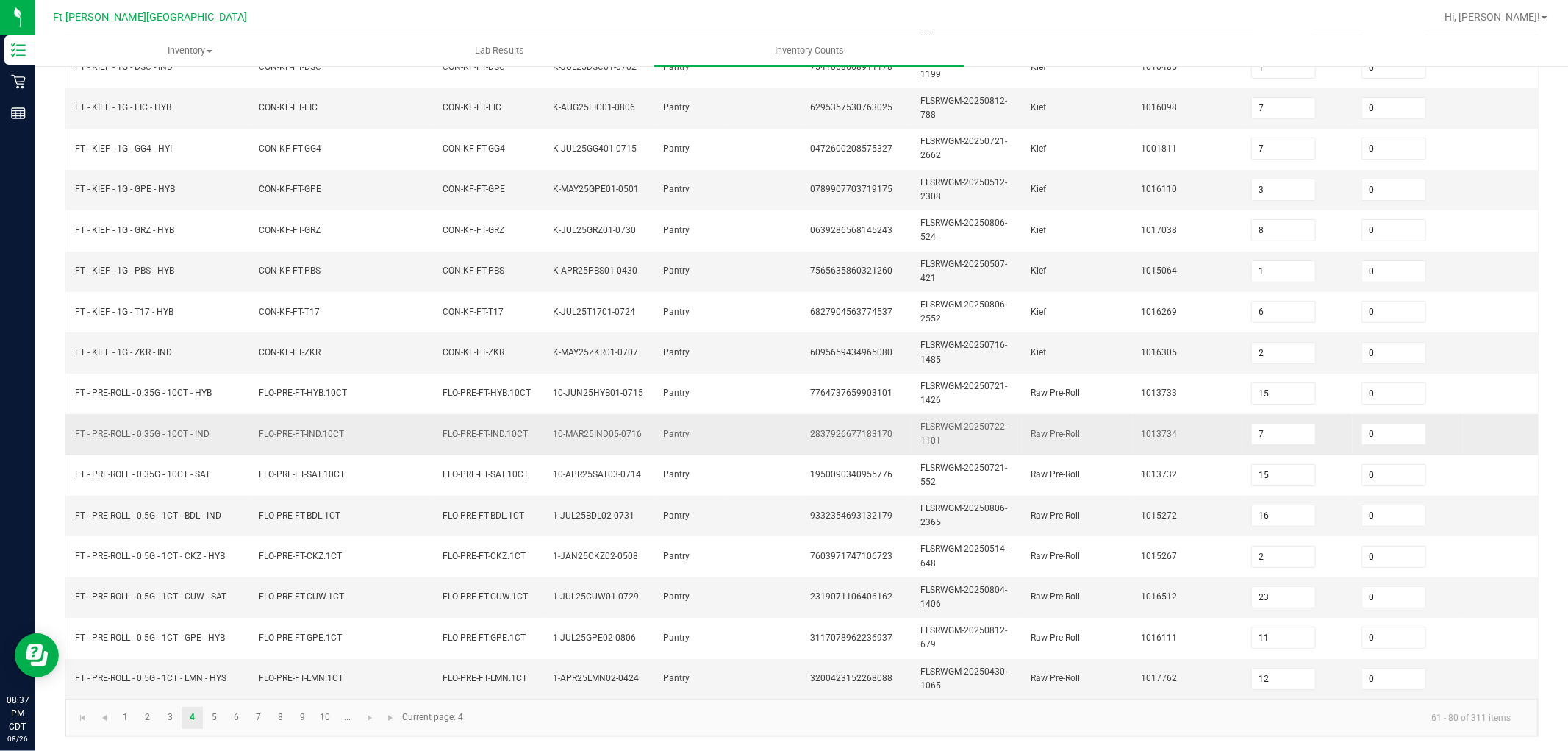
scroll to position [367, 0]
type input "0"
click at [216, 675] on link "5" at bounding box center [214, 716] width 21 height 22
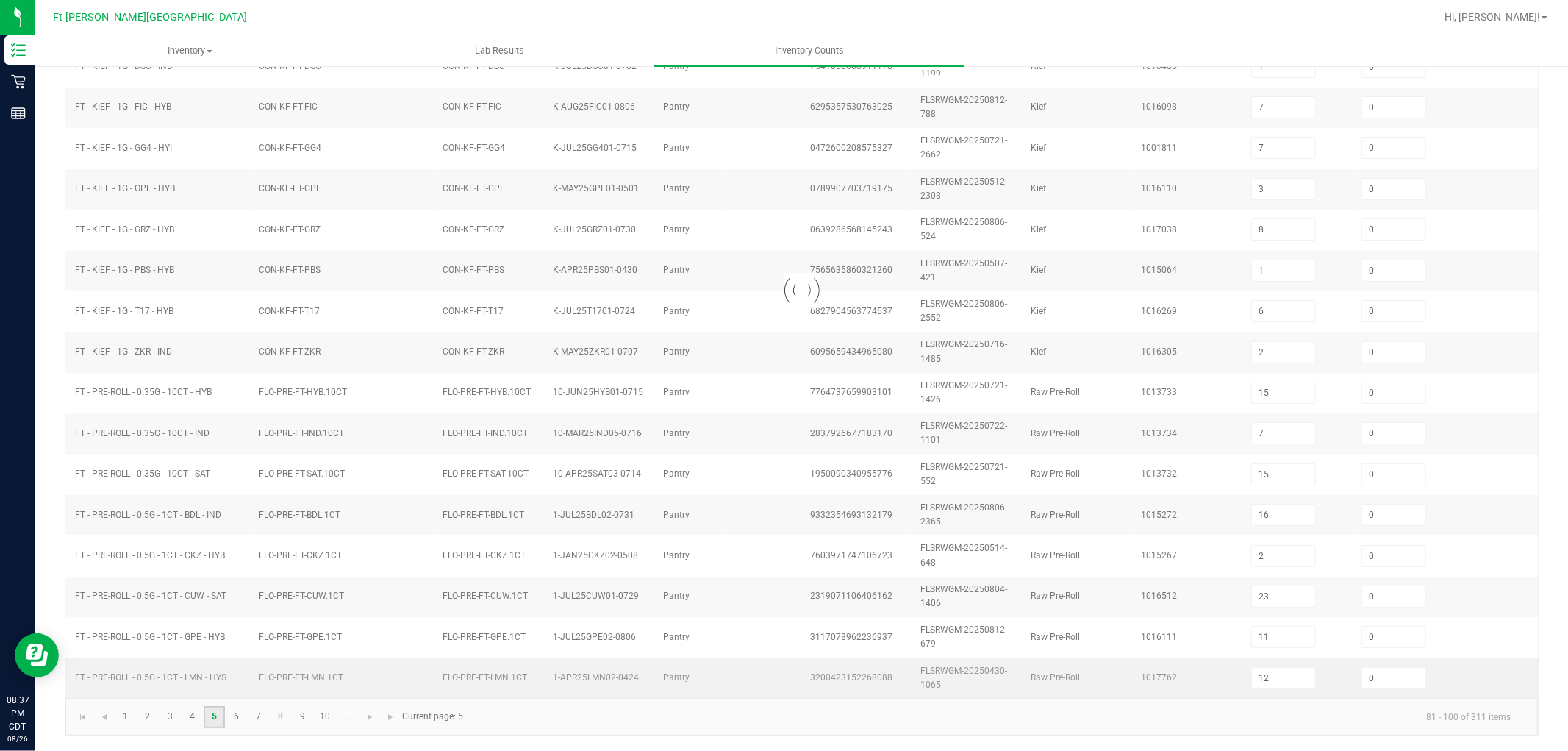
type input "25"
type input "9"
type input "3"
type input "4"
type input "8"
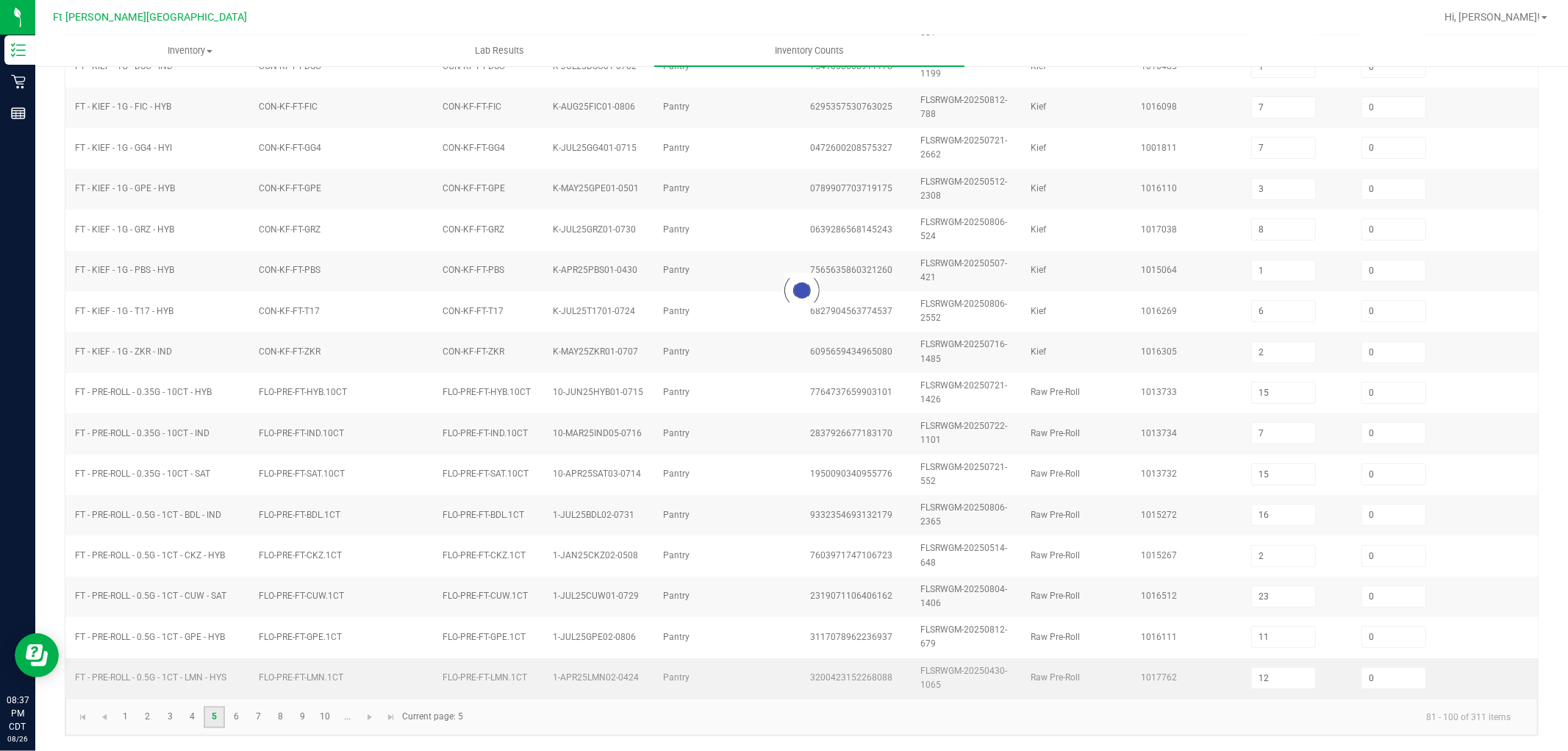
type input "9"
type input "6"
type input "20"
type input "0"
type input "23"
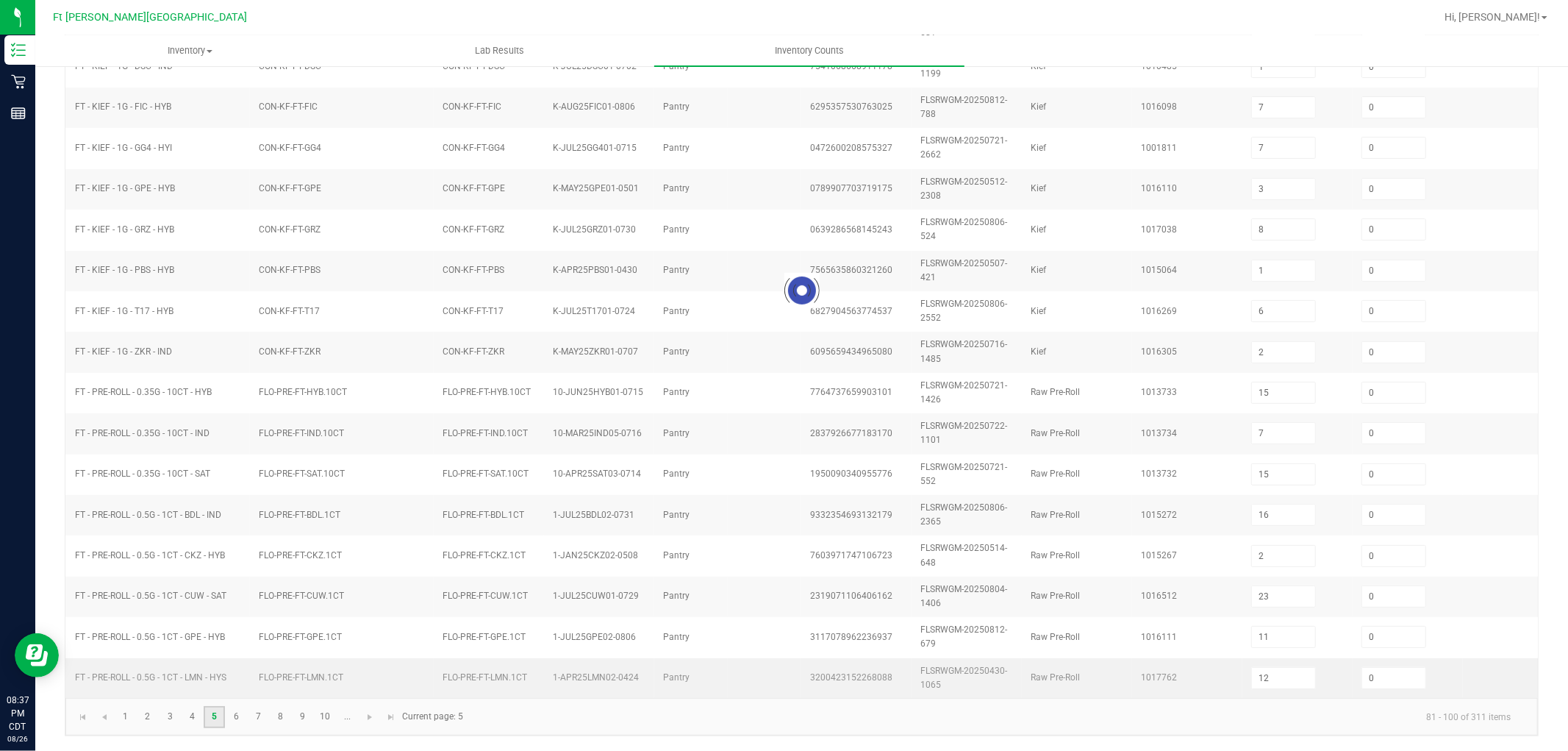
type input "4"
type input "23"
type input "19"
type input "10"
type input "9"
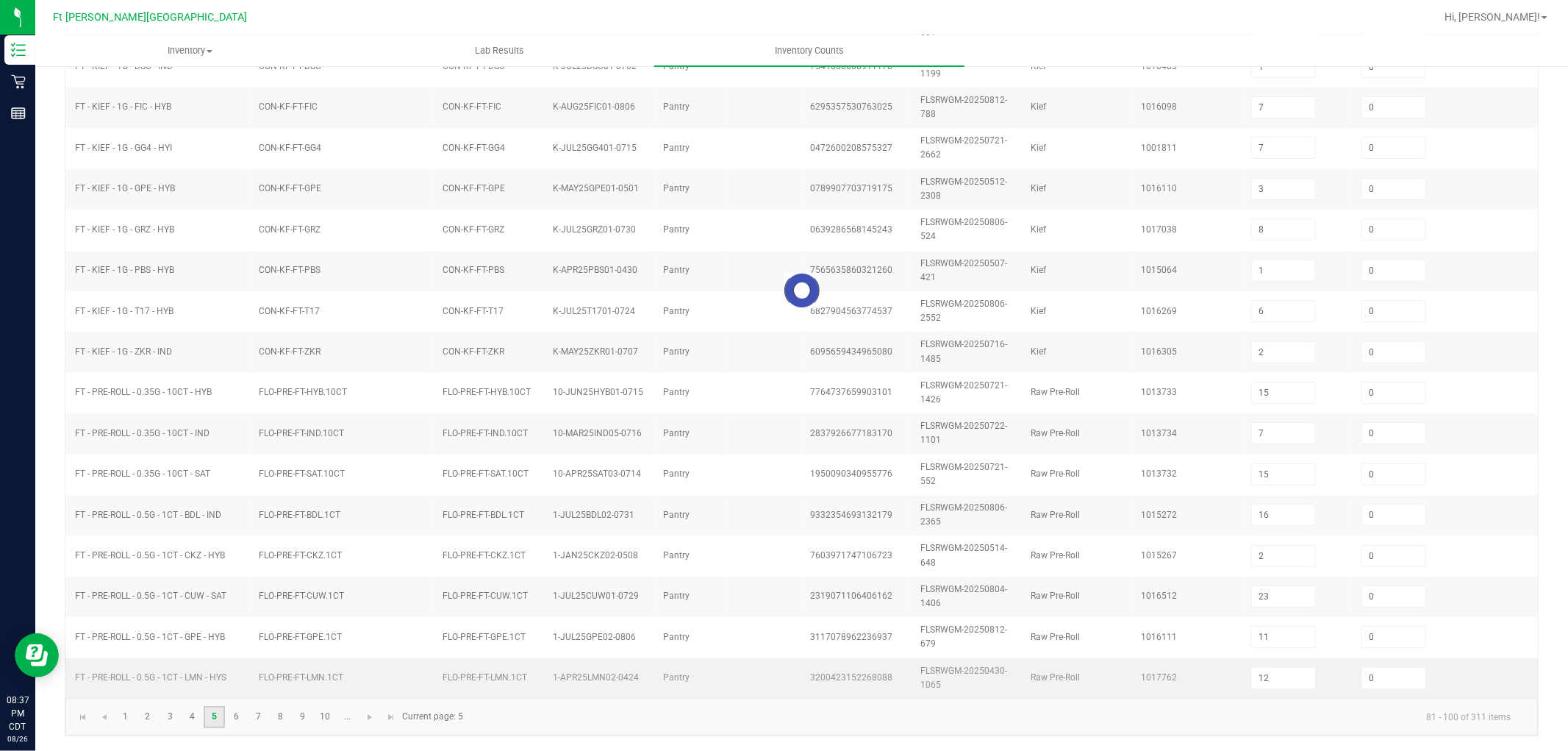
type input "3"
type input "9"
type input "10"
type input "8"
type input "4"
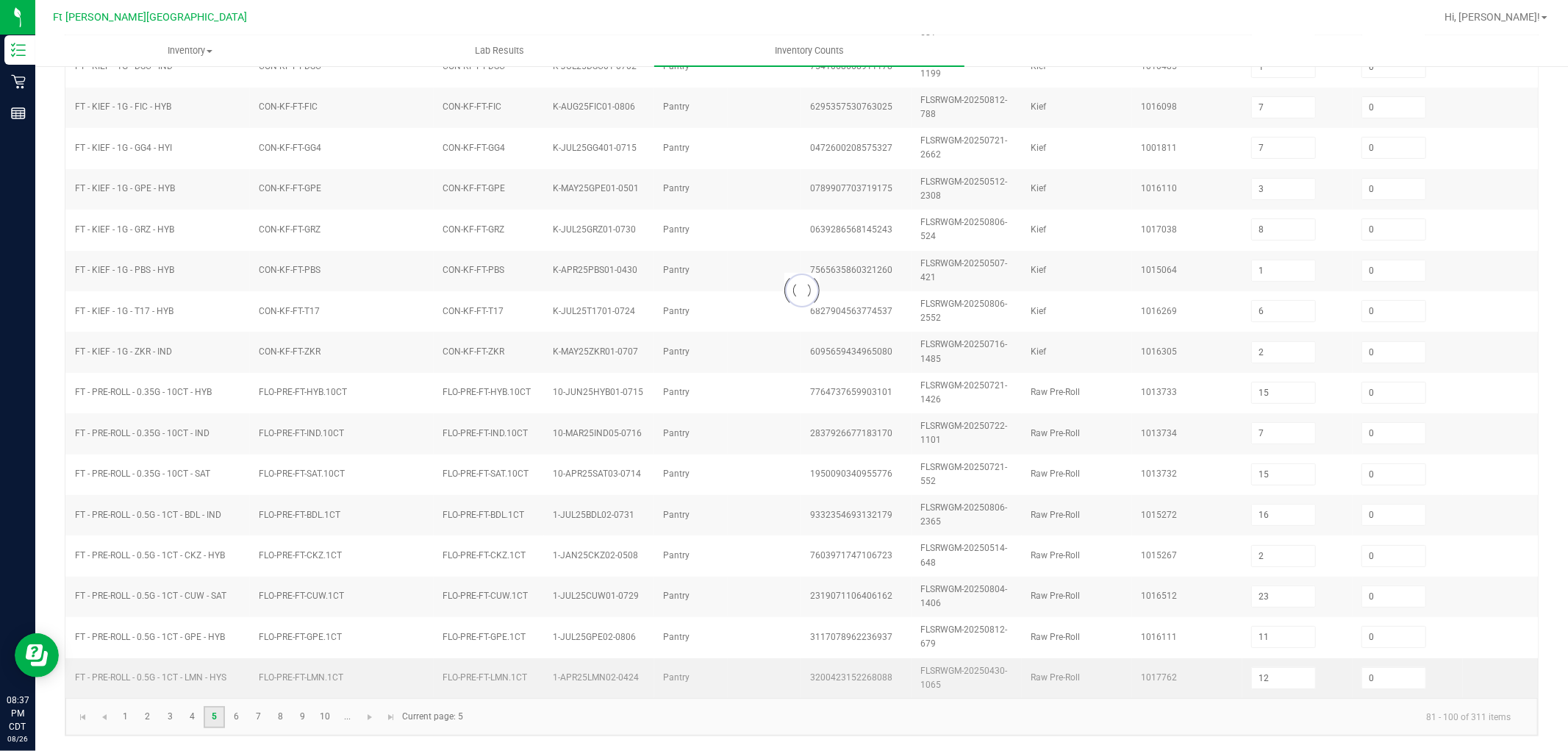
type input "7"
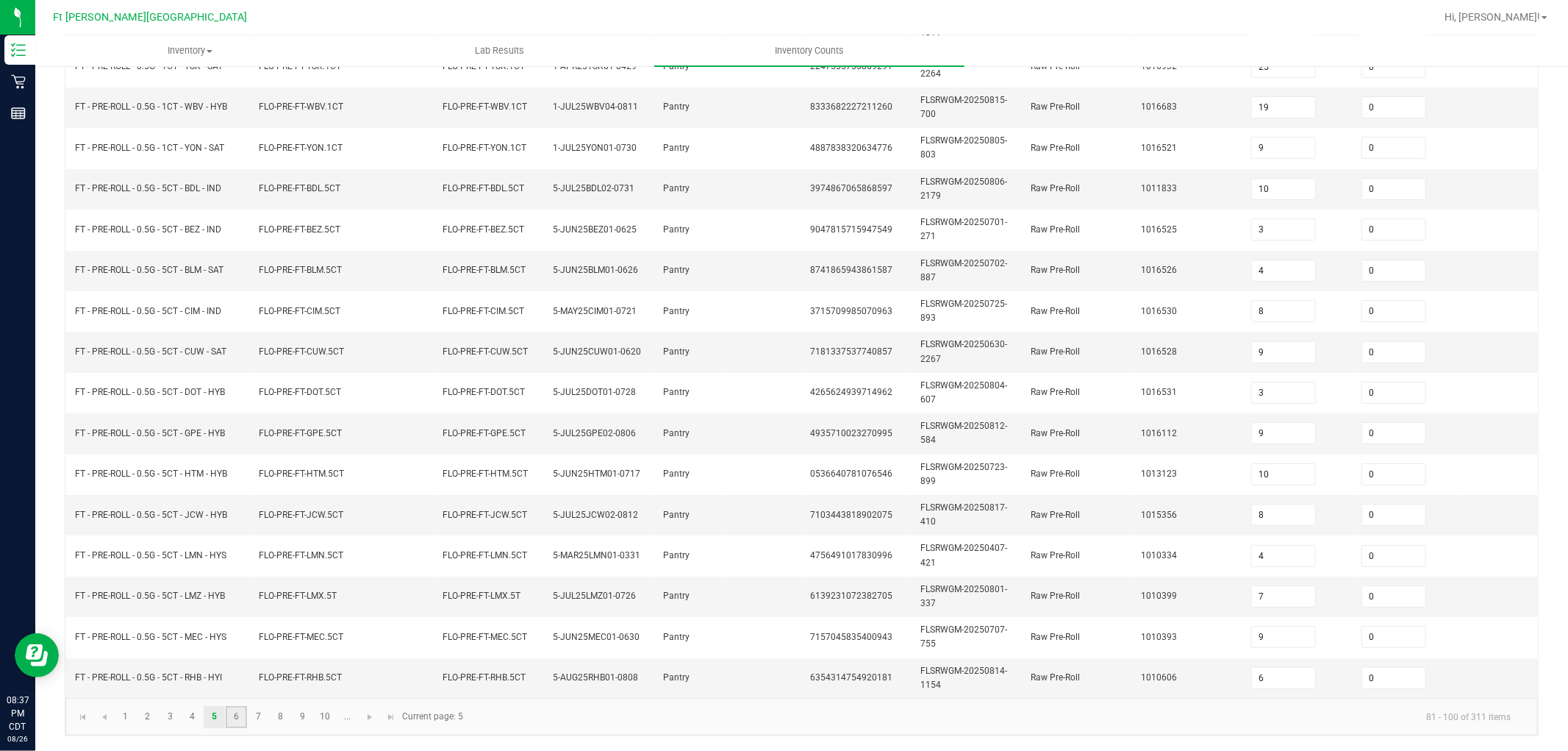
click at [237, 675] on link "6" at bounding box center [237, 716] width 21 height 22
type input "1"
type input "8"
type input "4"
type input "3"
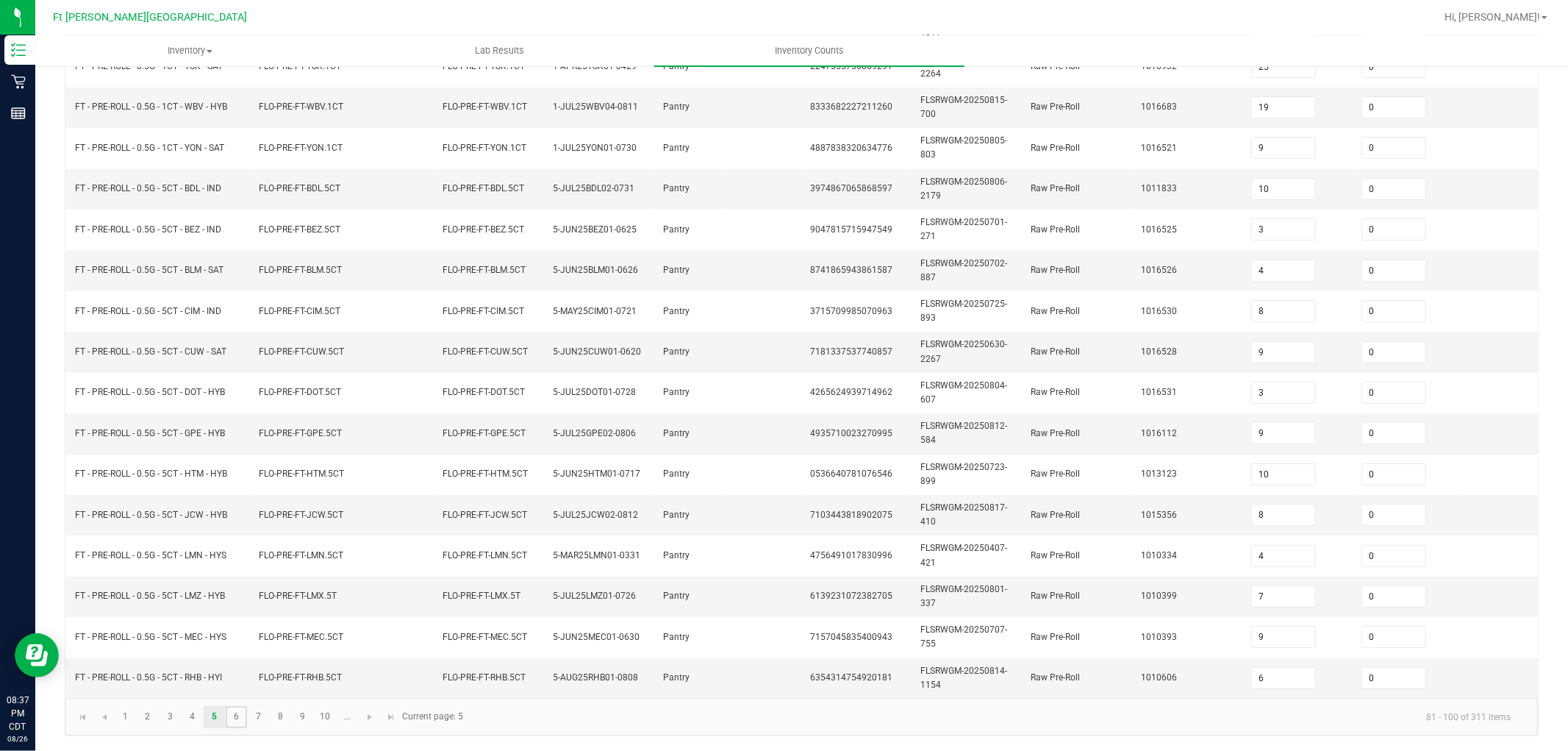
type input "2"
type input "3"
type input "10"
type input "8"
type input "10"
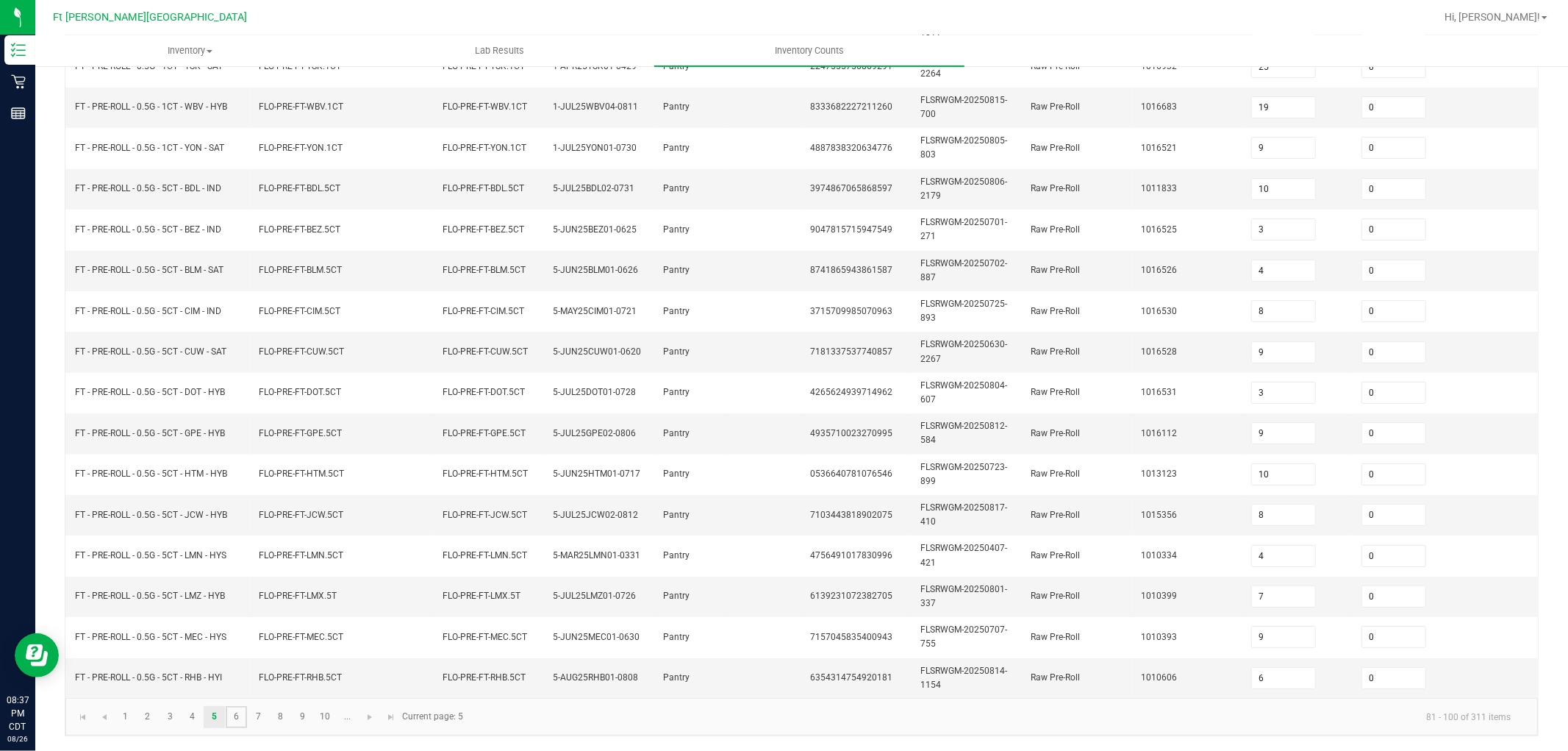
type input "10"
type input "4"
type input "8"
type input "1"
type input "4"
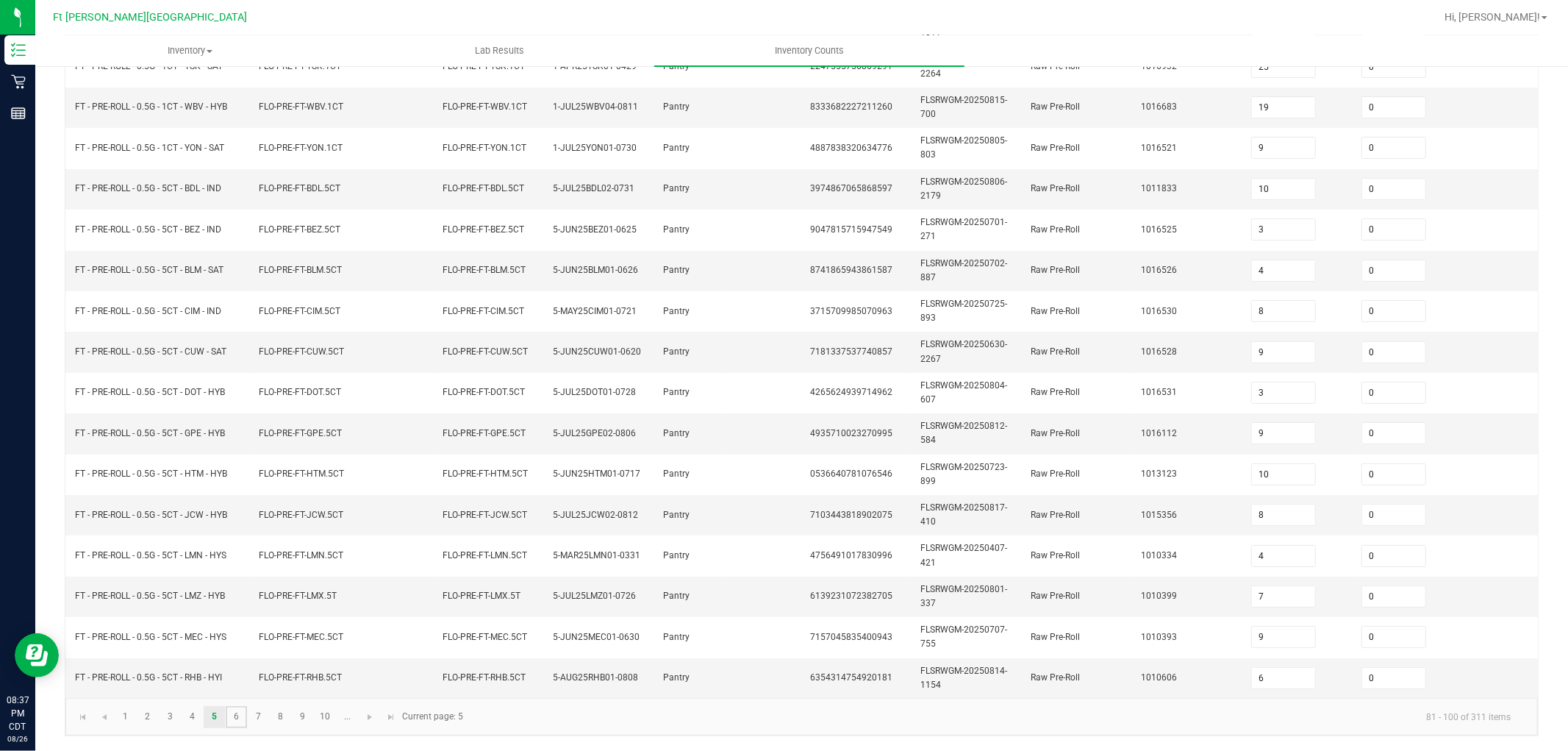
type input "6"
type input "8"
type input "7"
type input "5"
type input "3"
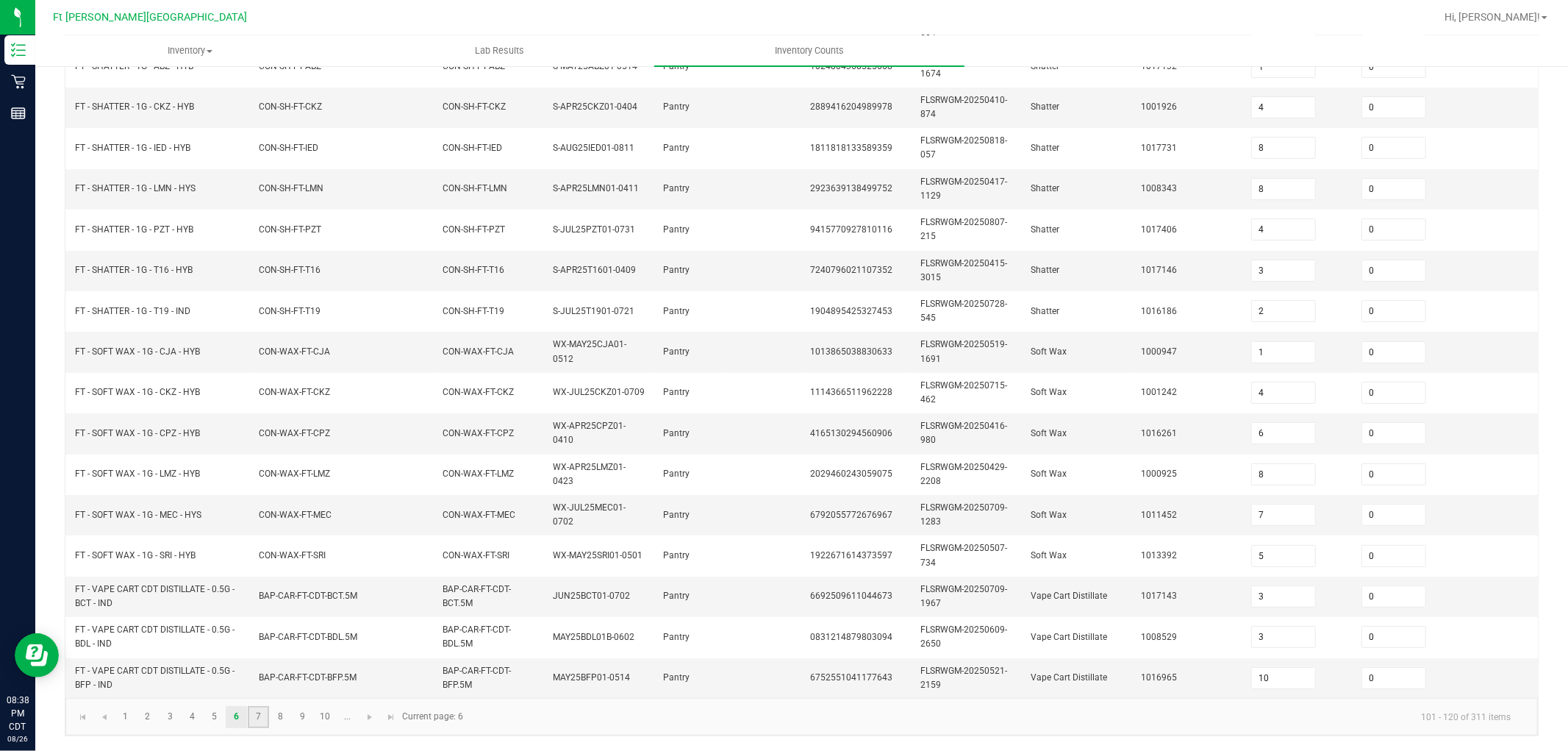
click at [265, 675] on link "7" at bounding box center [258, 716] width 21 height 22
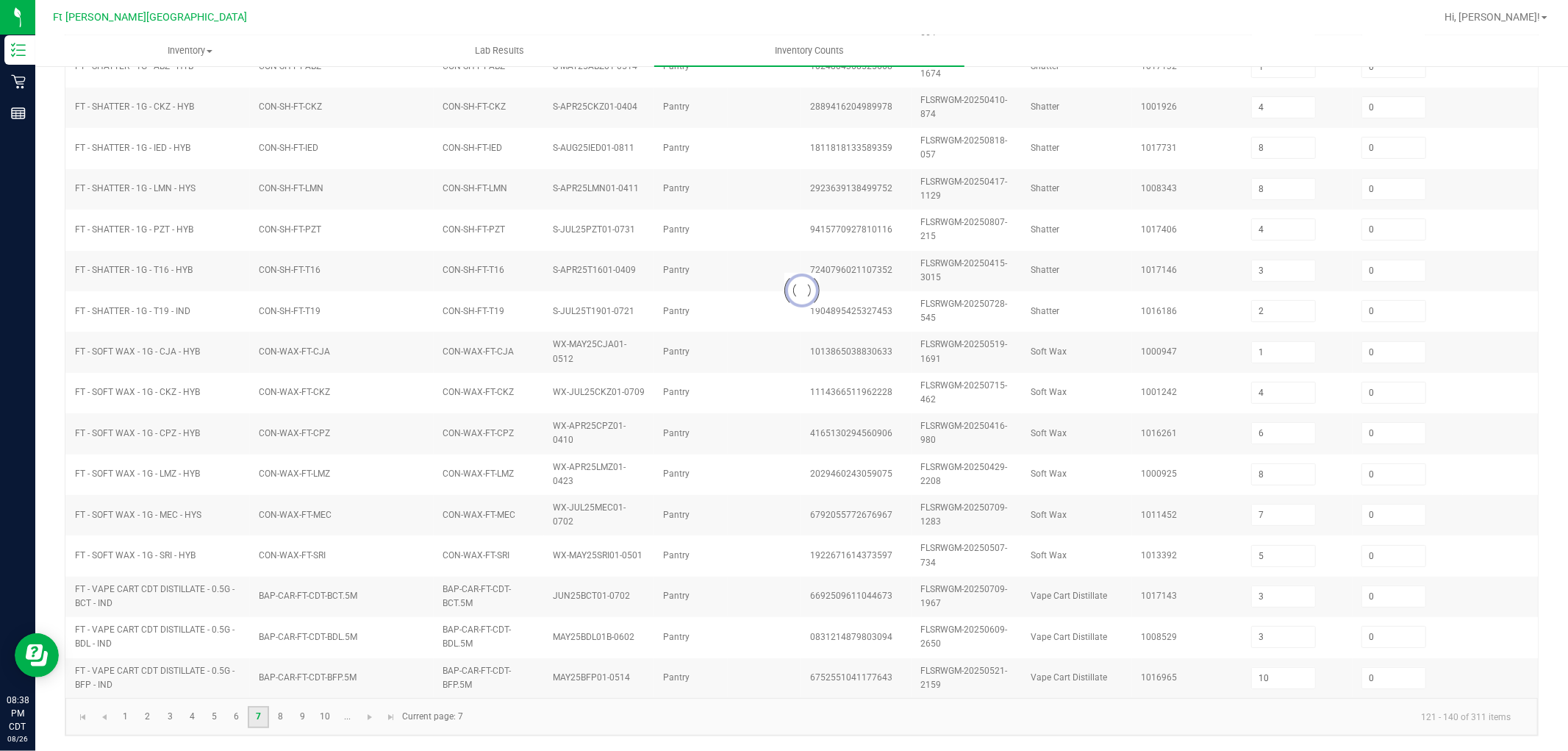
type input "2"
type input "11"
type input "9"
type input "11"
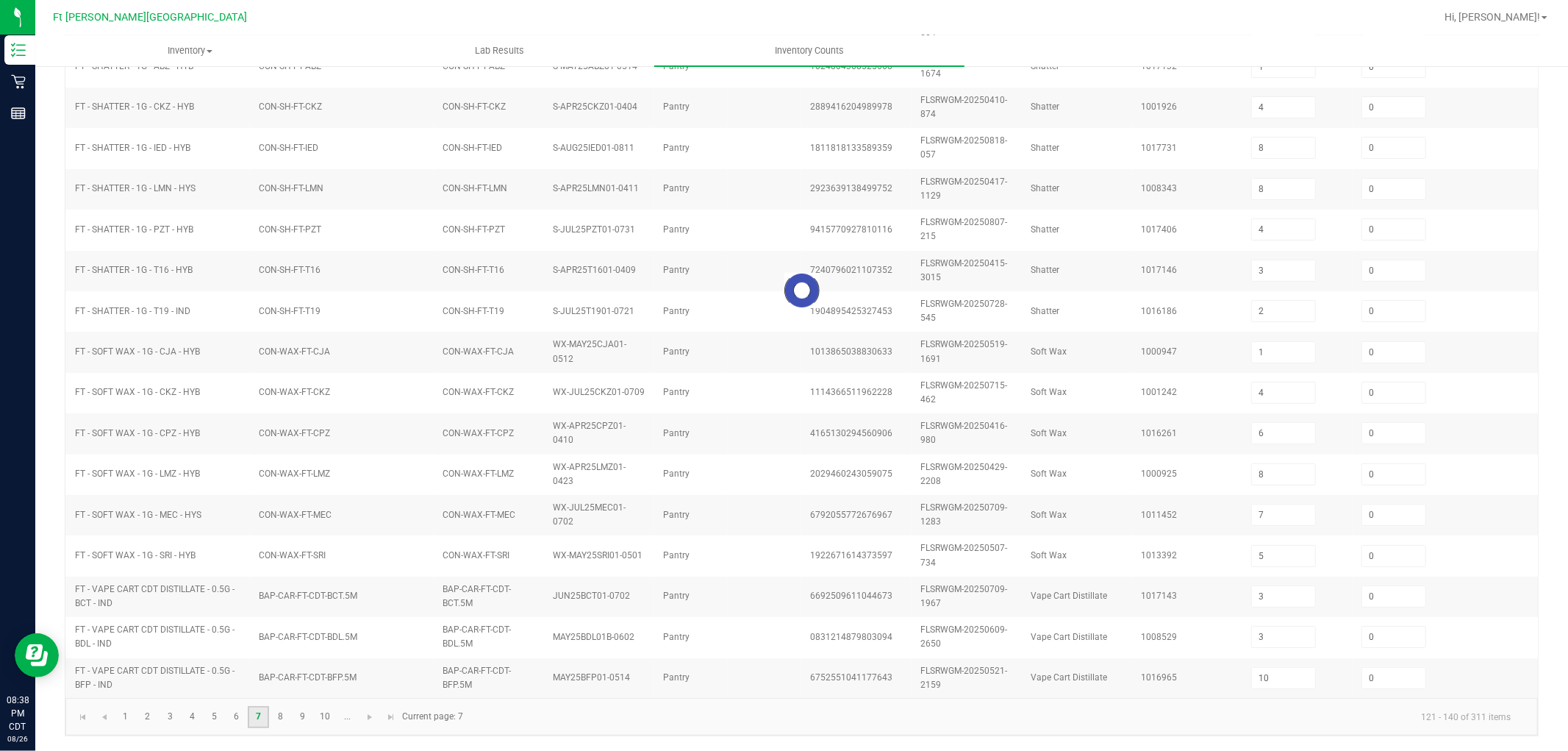
type input "11"
type input "9"
type input "6"
type input "1"
type input "0"
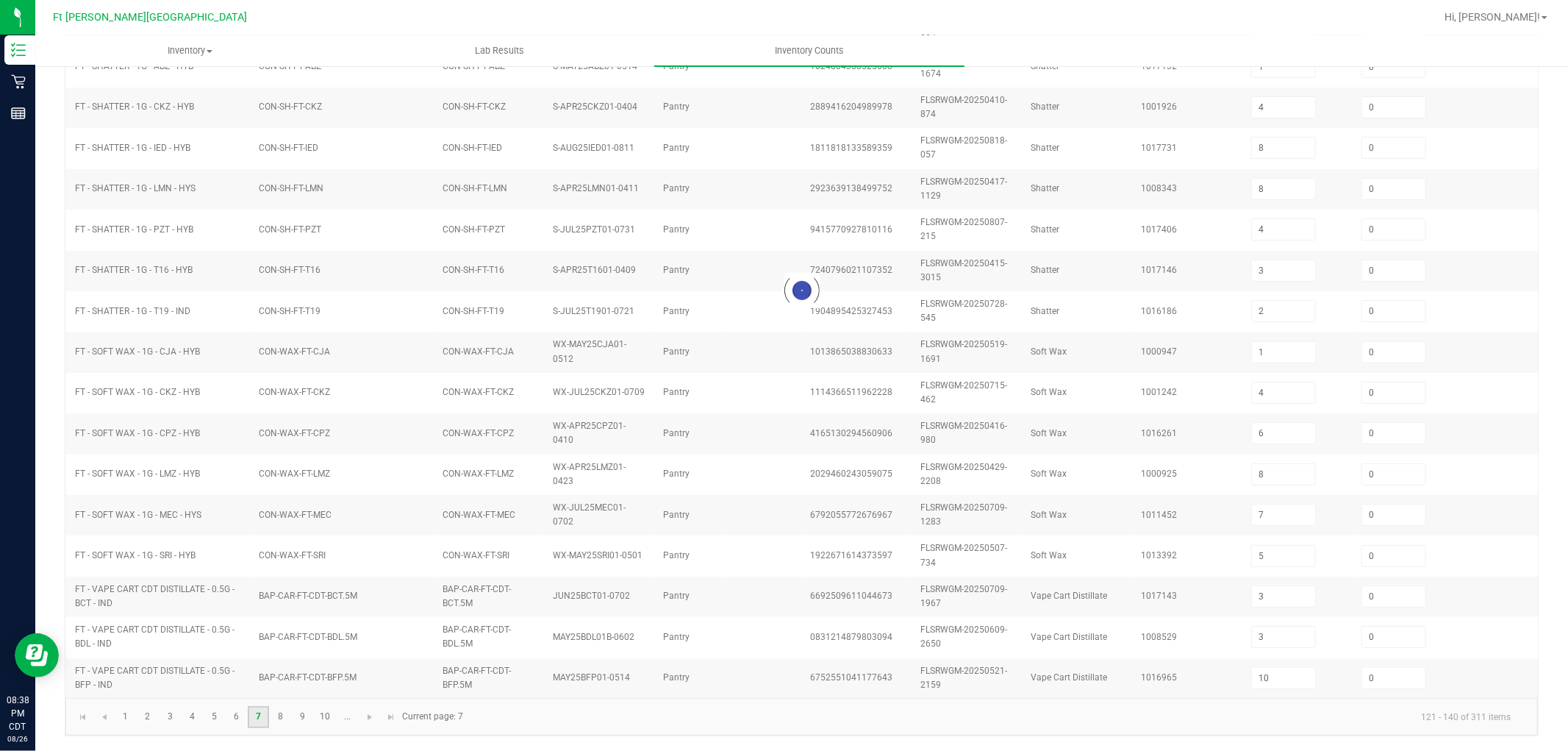
type input "12"
type input "11"
type input "8"
type input "12"
type input "10"
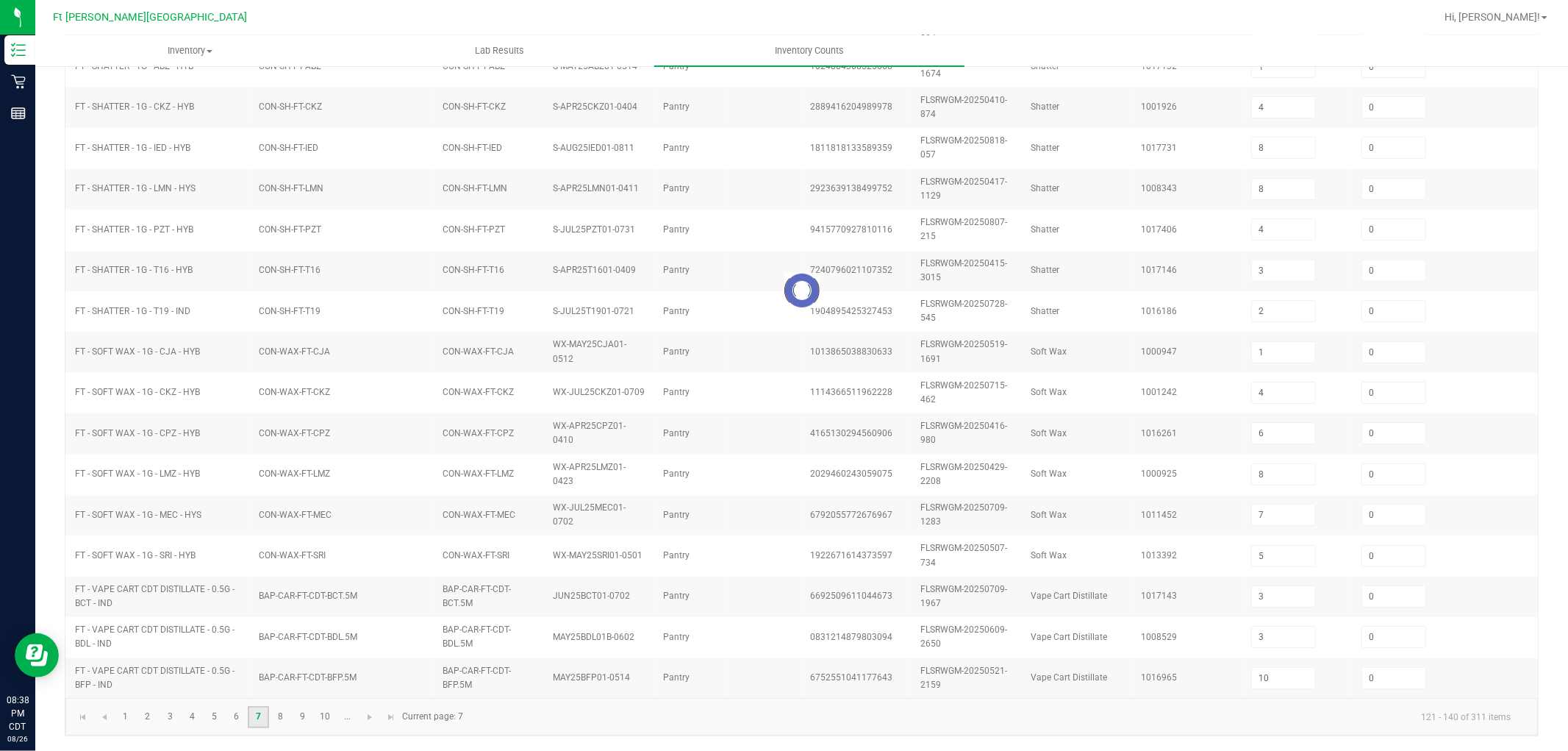
type input "1"
type input "12"
type input "5"
type input "8"
type input "3"
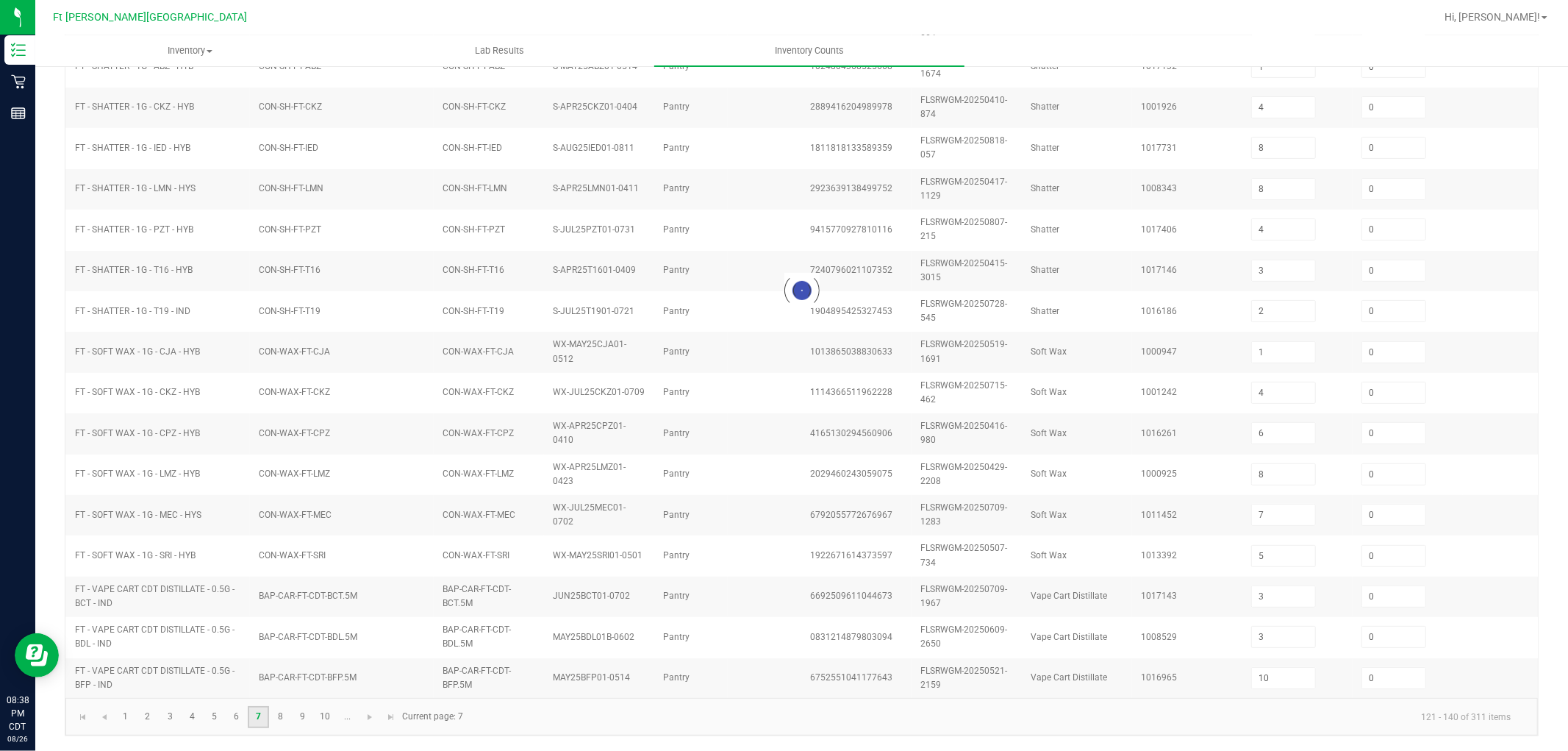
type input "11"
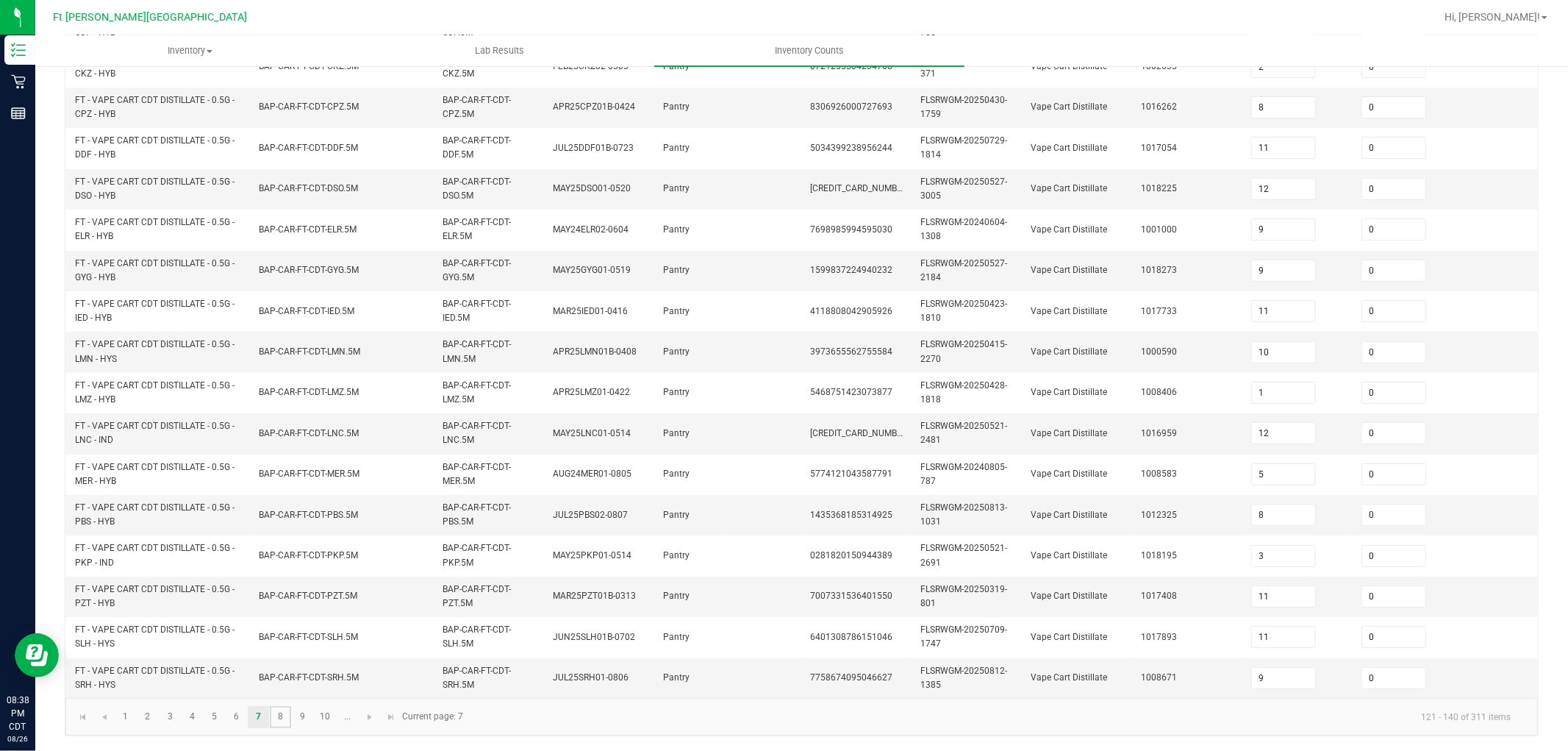
drag, startPoint x: 281, startPoint y: 719, endPoint x: 301, endPoint y: 704, distance: 25.0
click at [282, 675] on link "8" at bounding box center [280, 716] width 21 height 22
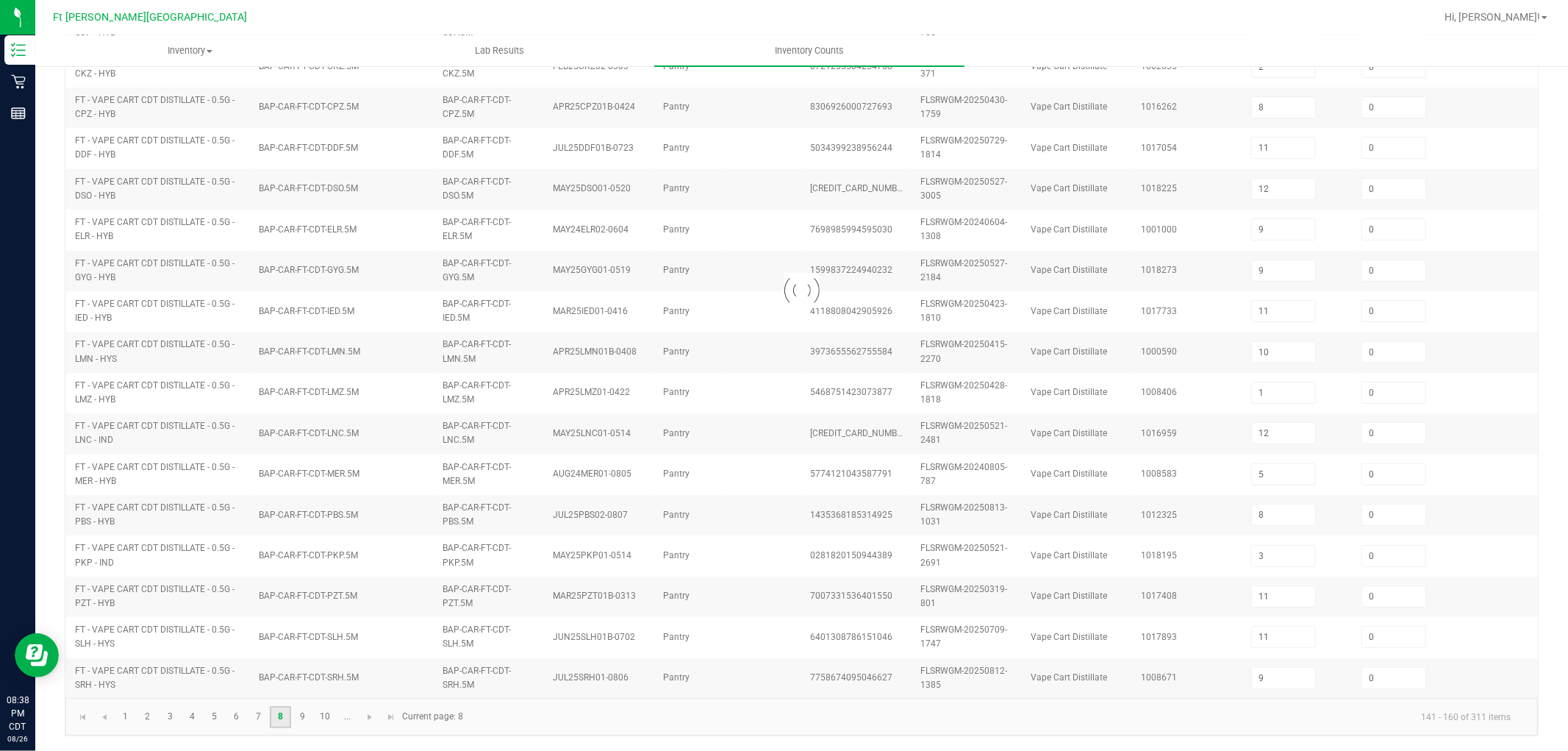
type input "3"
type input "1"
type input "8"
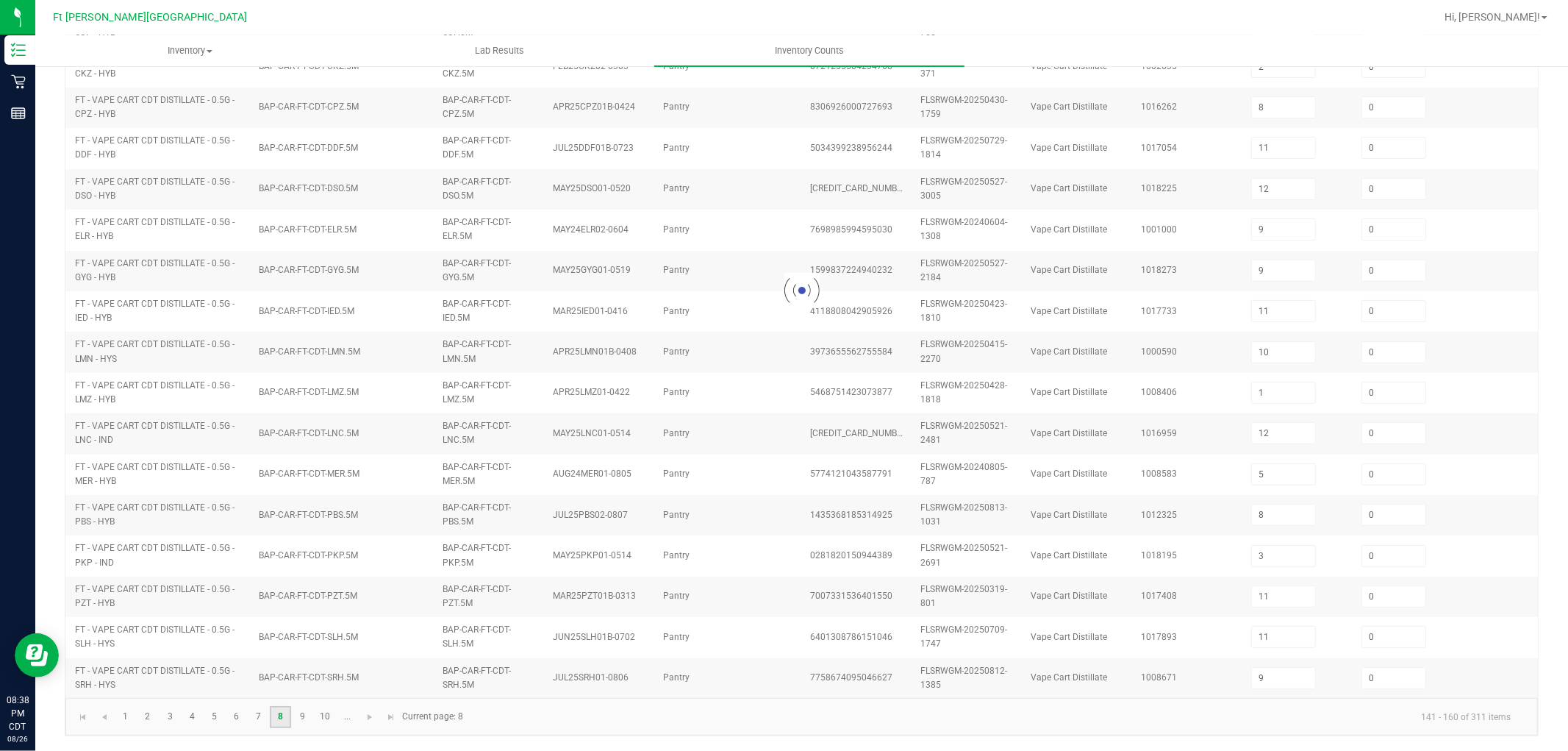
type input "1"
type input "5"
type input "2"
type input "10"
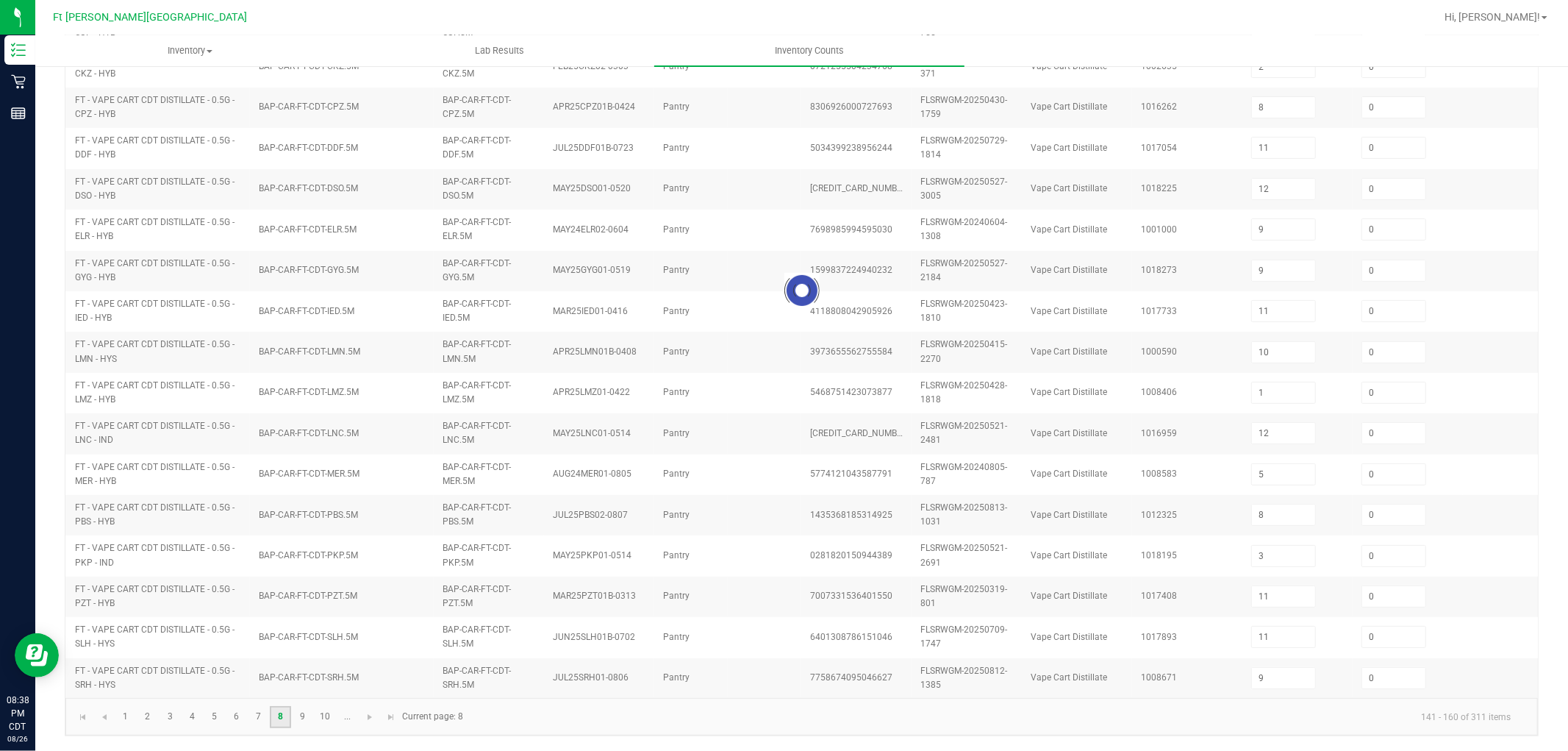
type input "2"
type input "4"
type input "2"
type input "12"
type input "5"
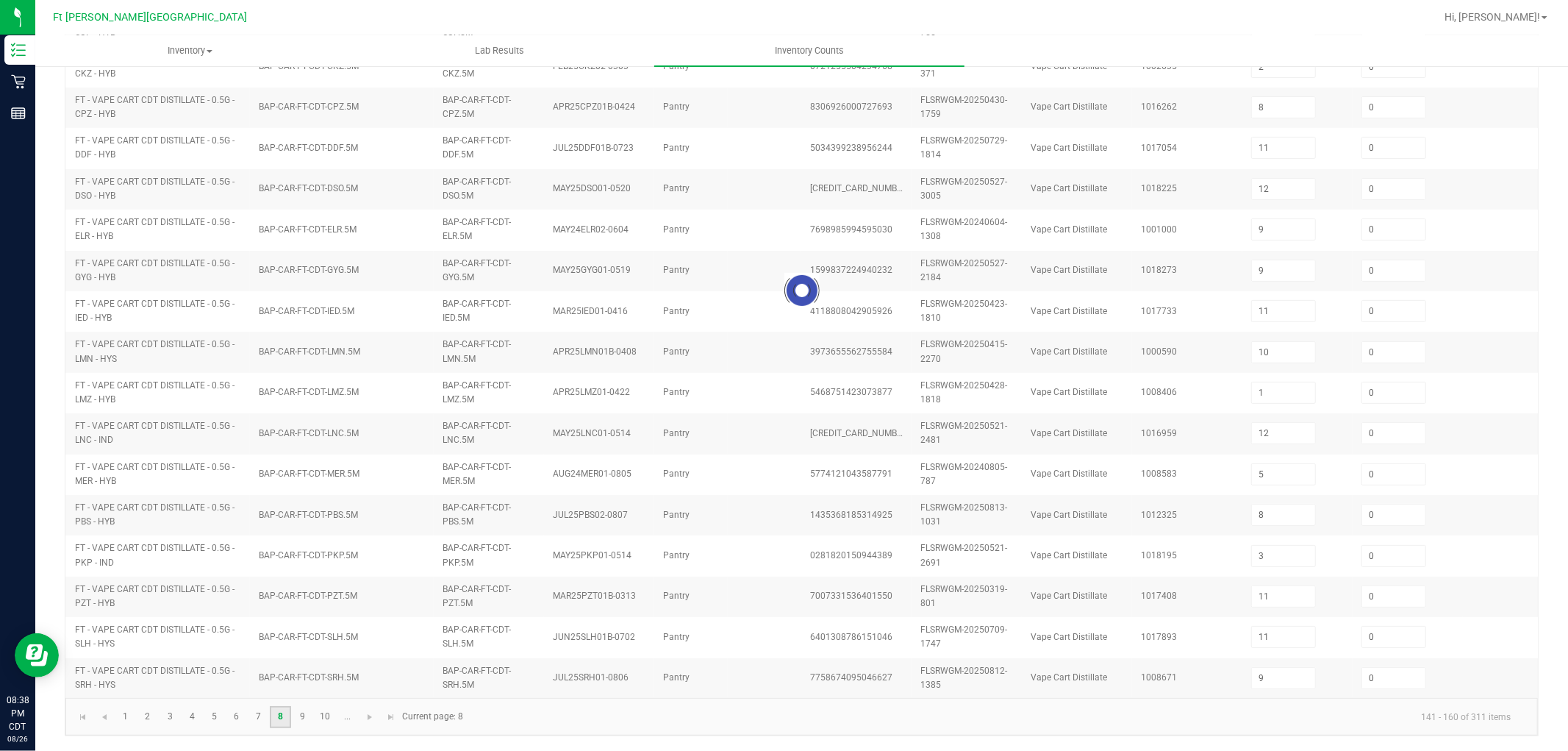
type input "9"
type input "12"
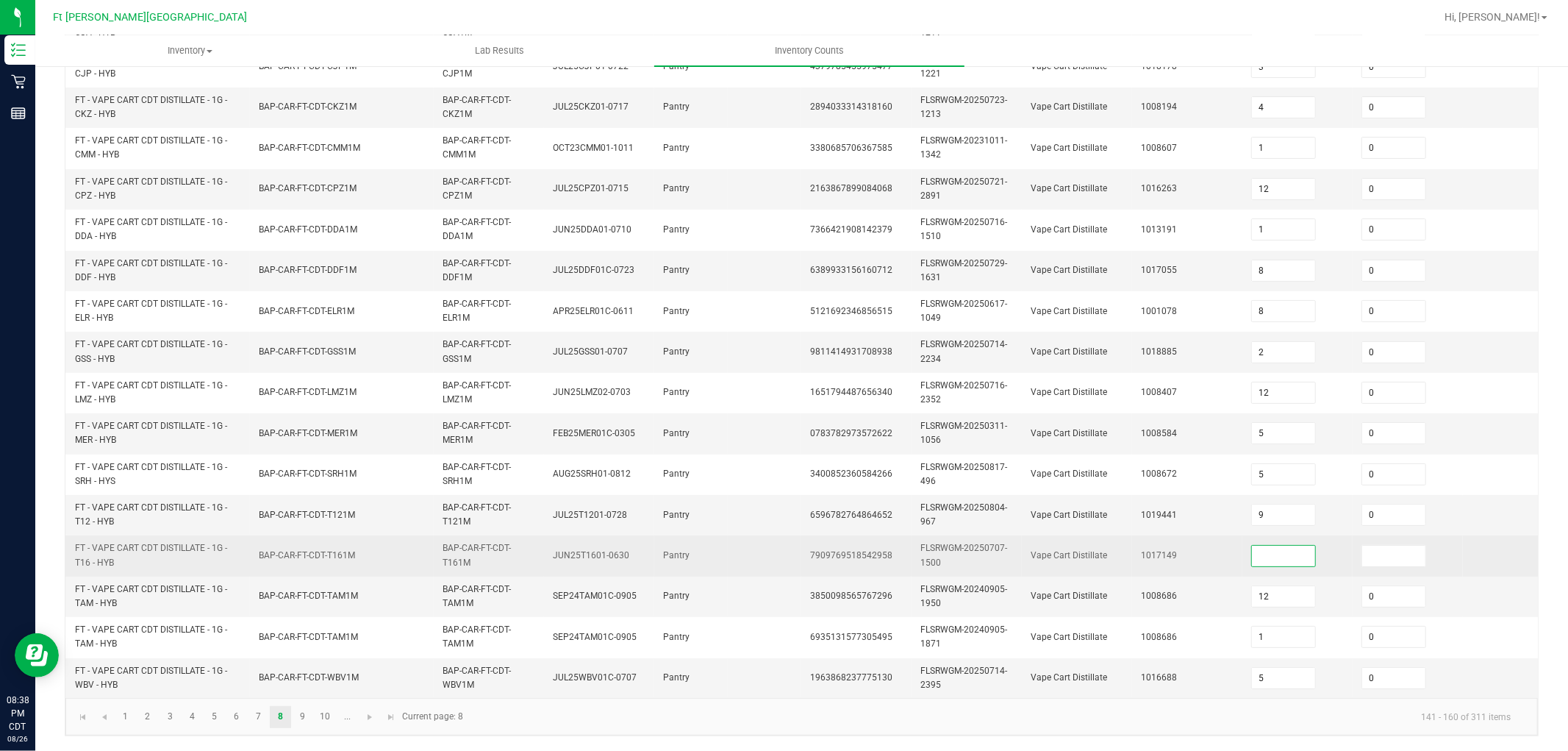
click at [1272, 546] on input at bounding box center [1283, 556] width 63 height 20
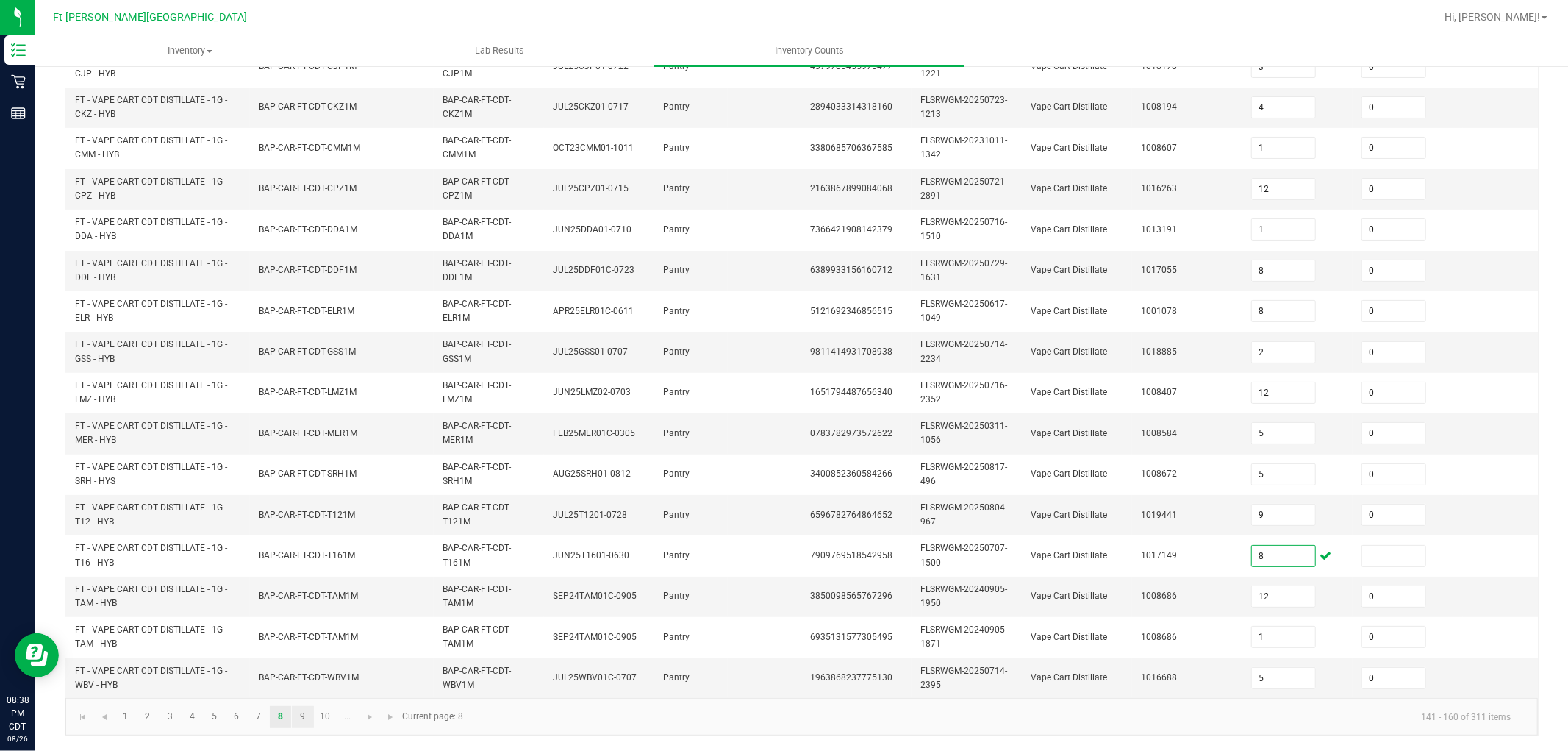
type input "8"
click at [299, 675] on link "9" at bounding box center [302, 716] width 21 height 22
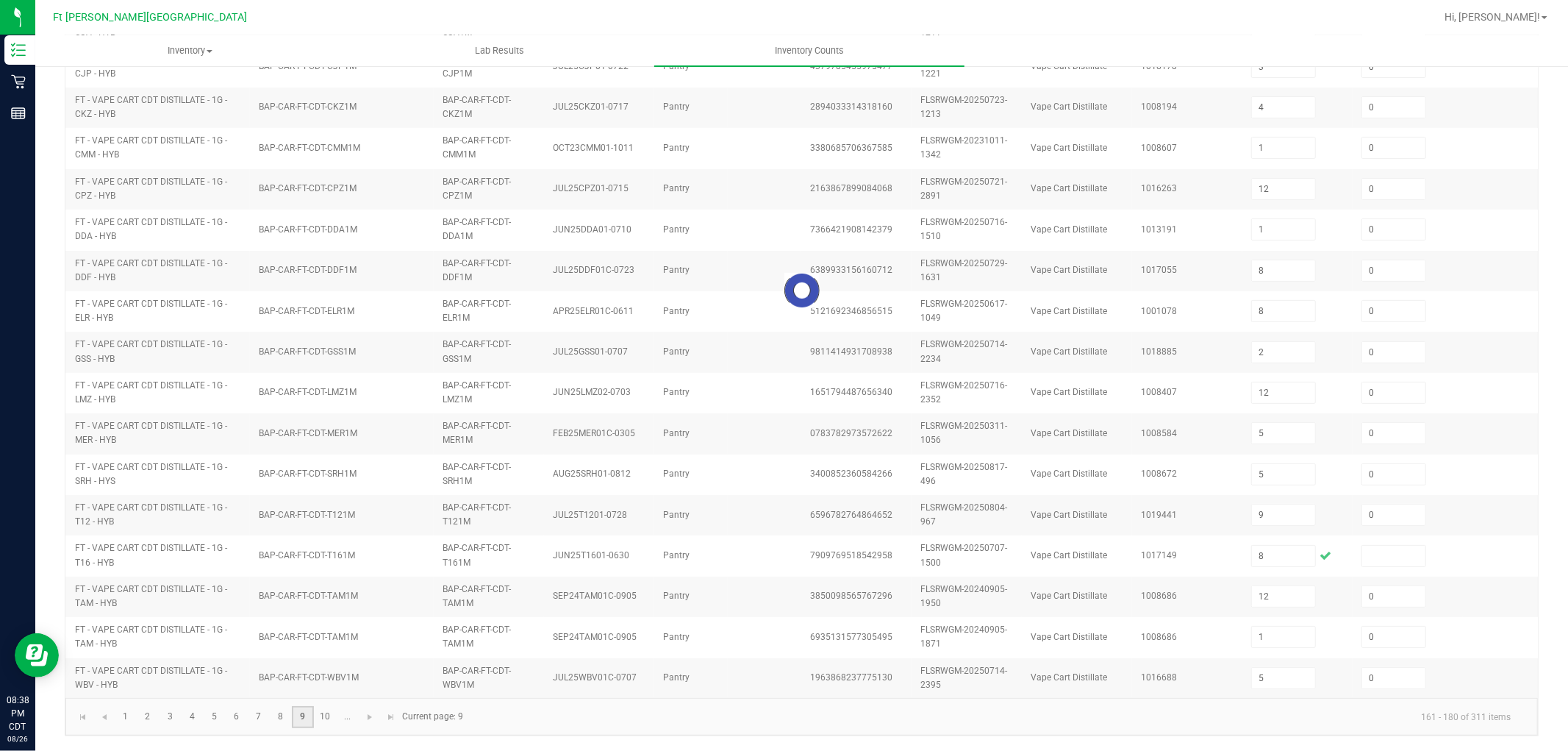
type input "4"
type input "6"
type input "2"
type input "9"
type input "11"
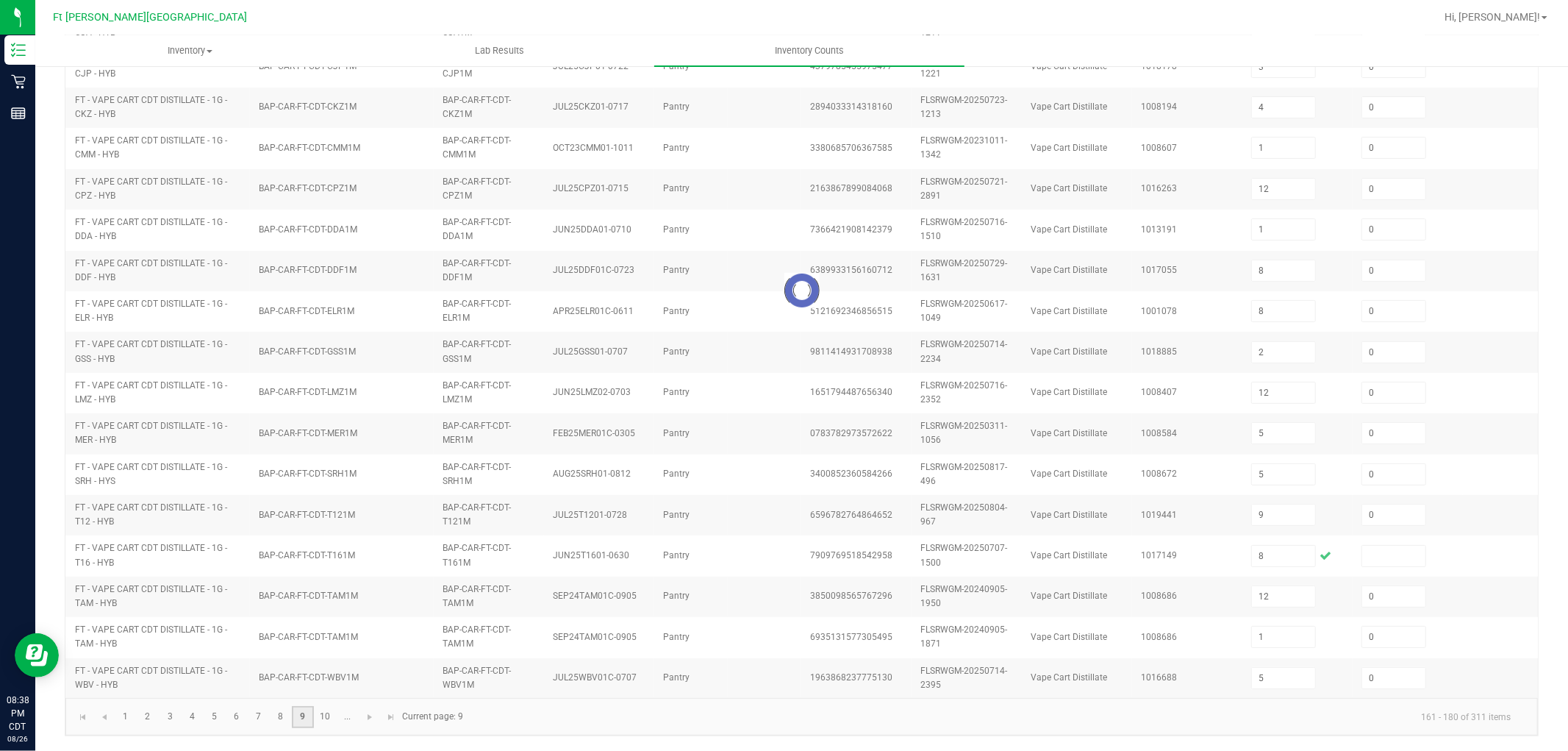
type input "1"
type input "12"
type input "11"
type input "5"
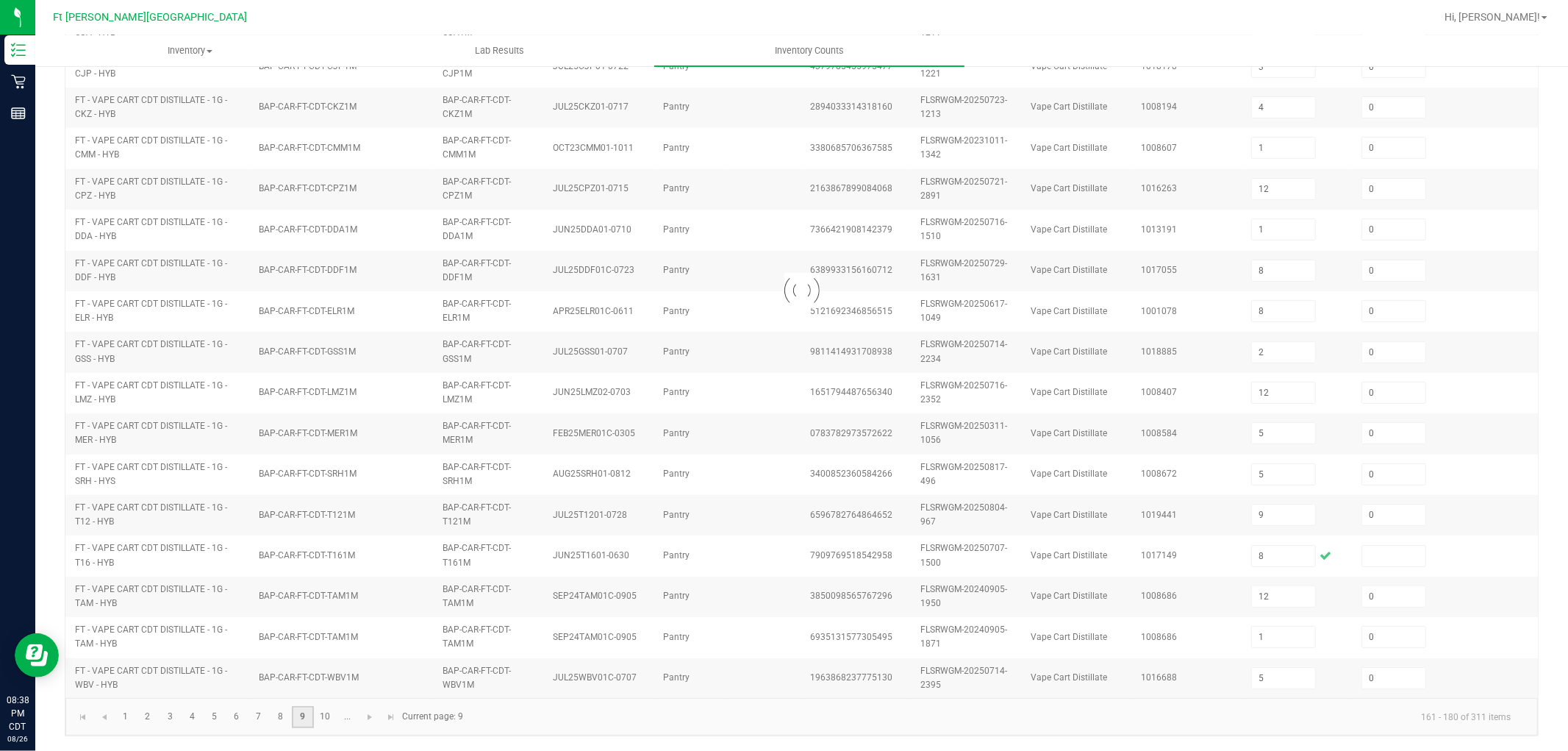
type input "8"
type input "10"
type input "8"
type input "5"
type input "11"
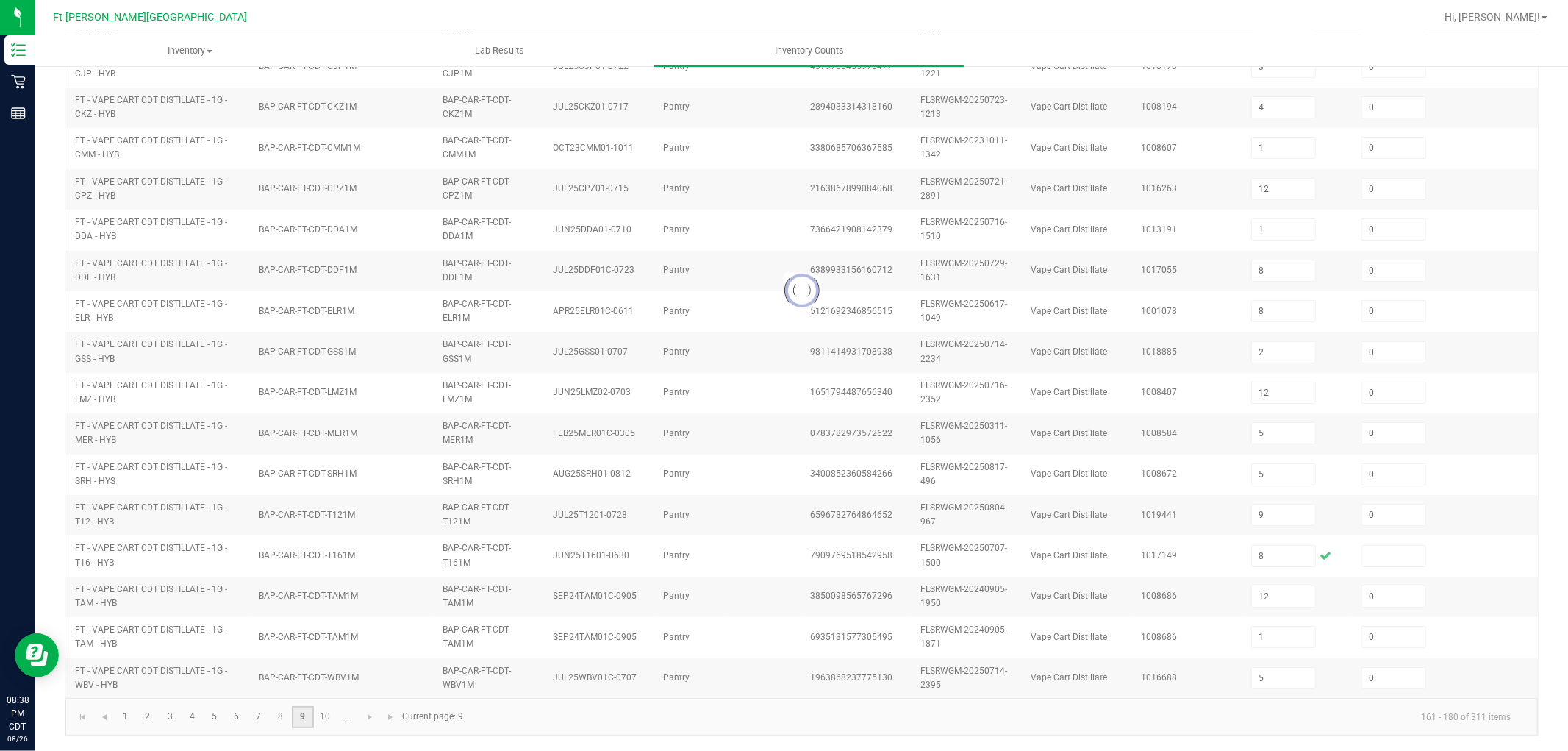
type input "8"
type input "1"
type input "0"
type input "8"
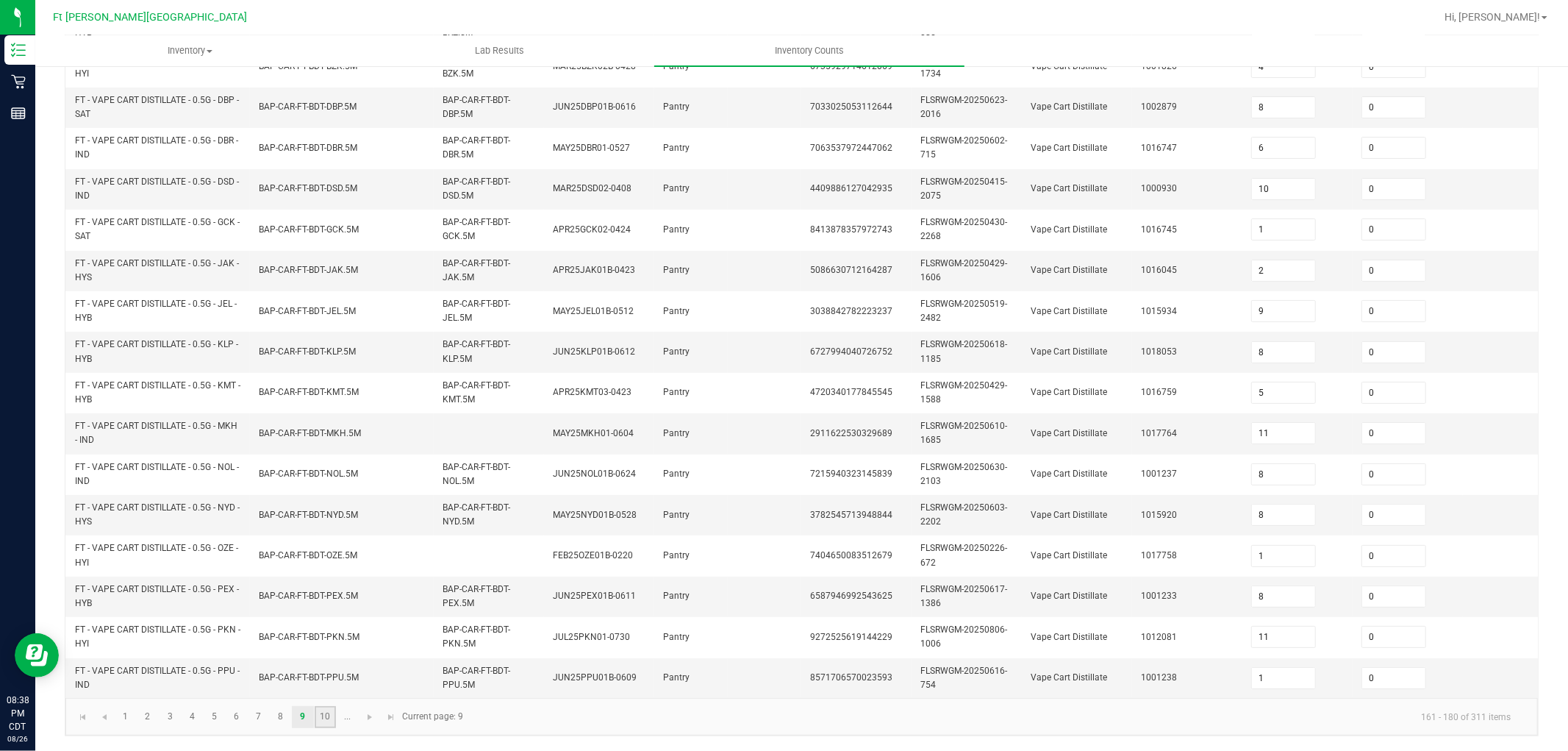
click at [320, 675] on link "10" at bounding box center [326, 716] width 21 height 22
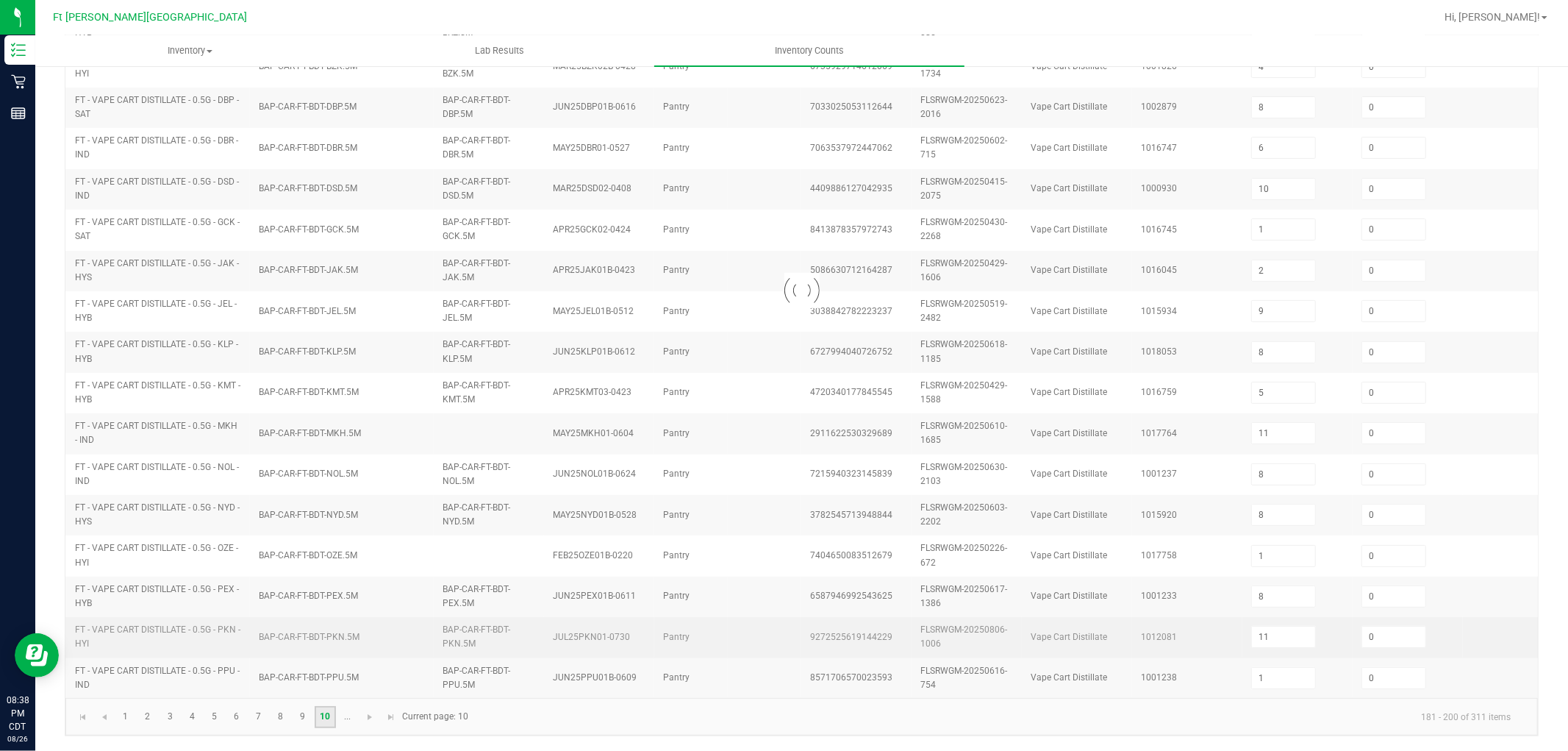
type input "6"
type input "2"
type input "7"
type input "12"
type input "6"
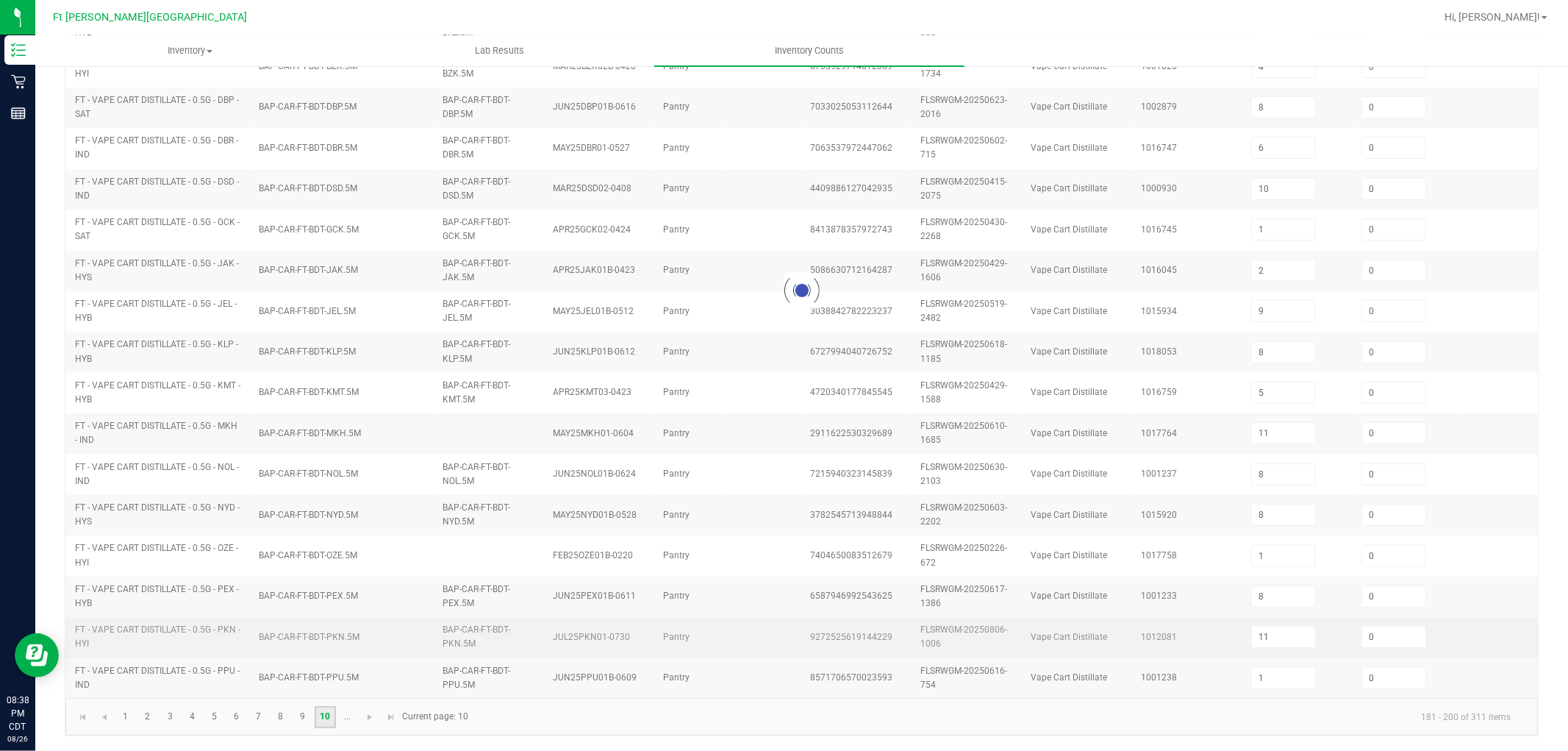
type input "2"
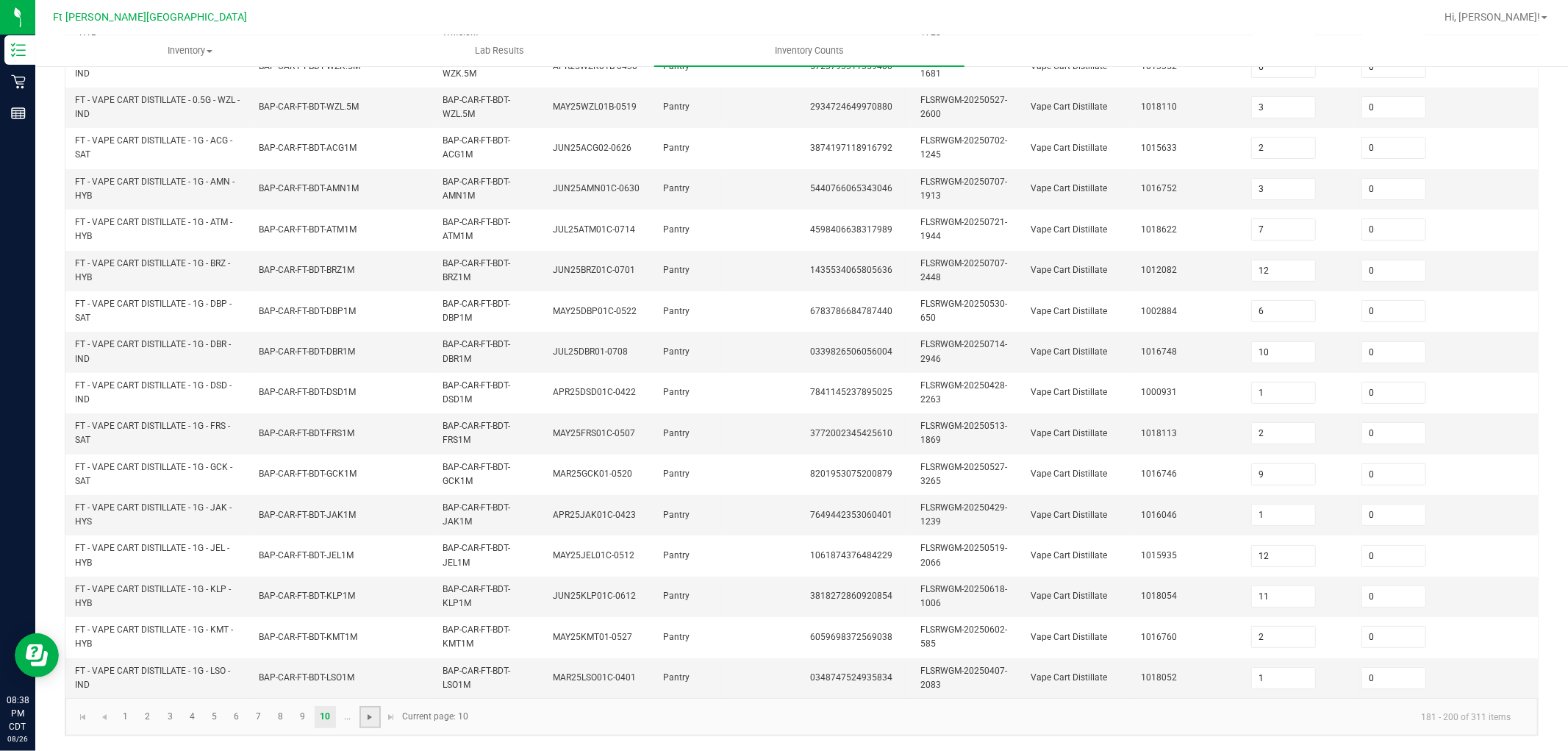
click at [369, 675] on span "Go to the next page" at bounding box center [370, 717] width 12 height 12
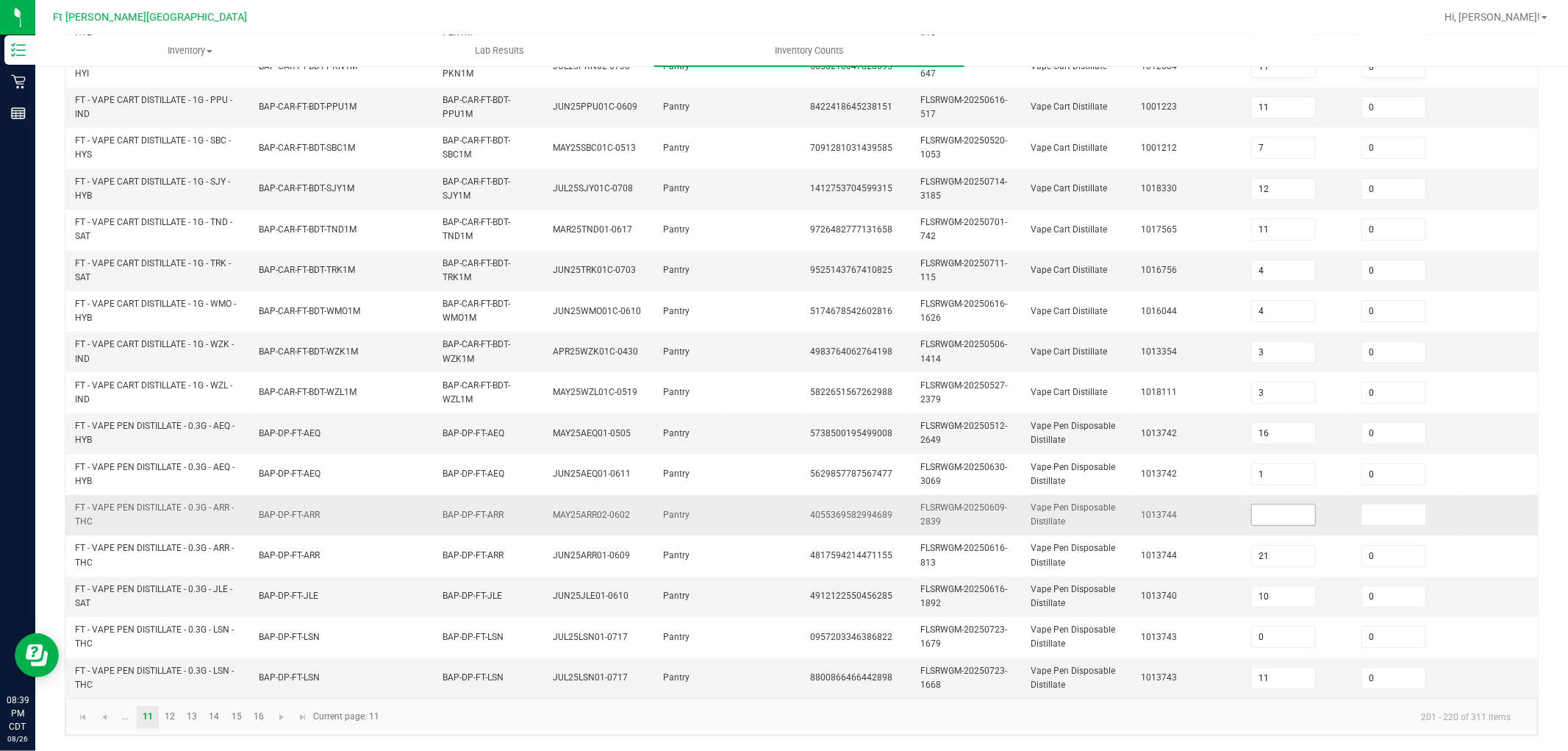
click at [1269, 505] on input at bounding box center [1283, 514] width 63 height 20
click at [282, 675] on link at bounding box center [281, 716] width 21 height 22
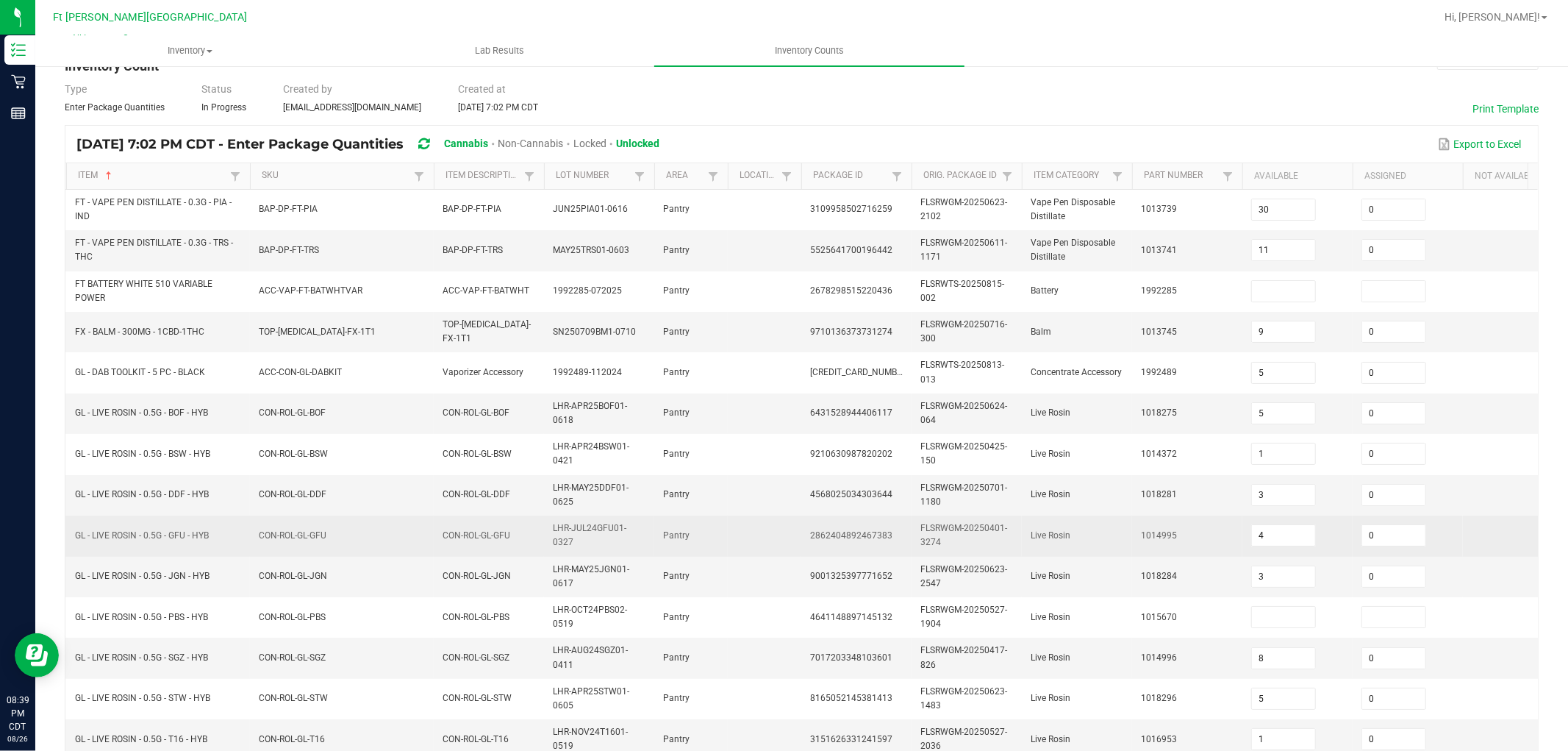
scroll to position [41, 0]
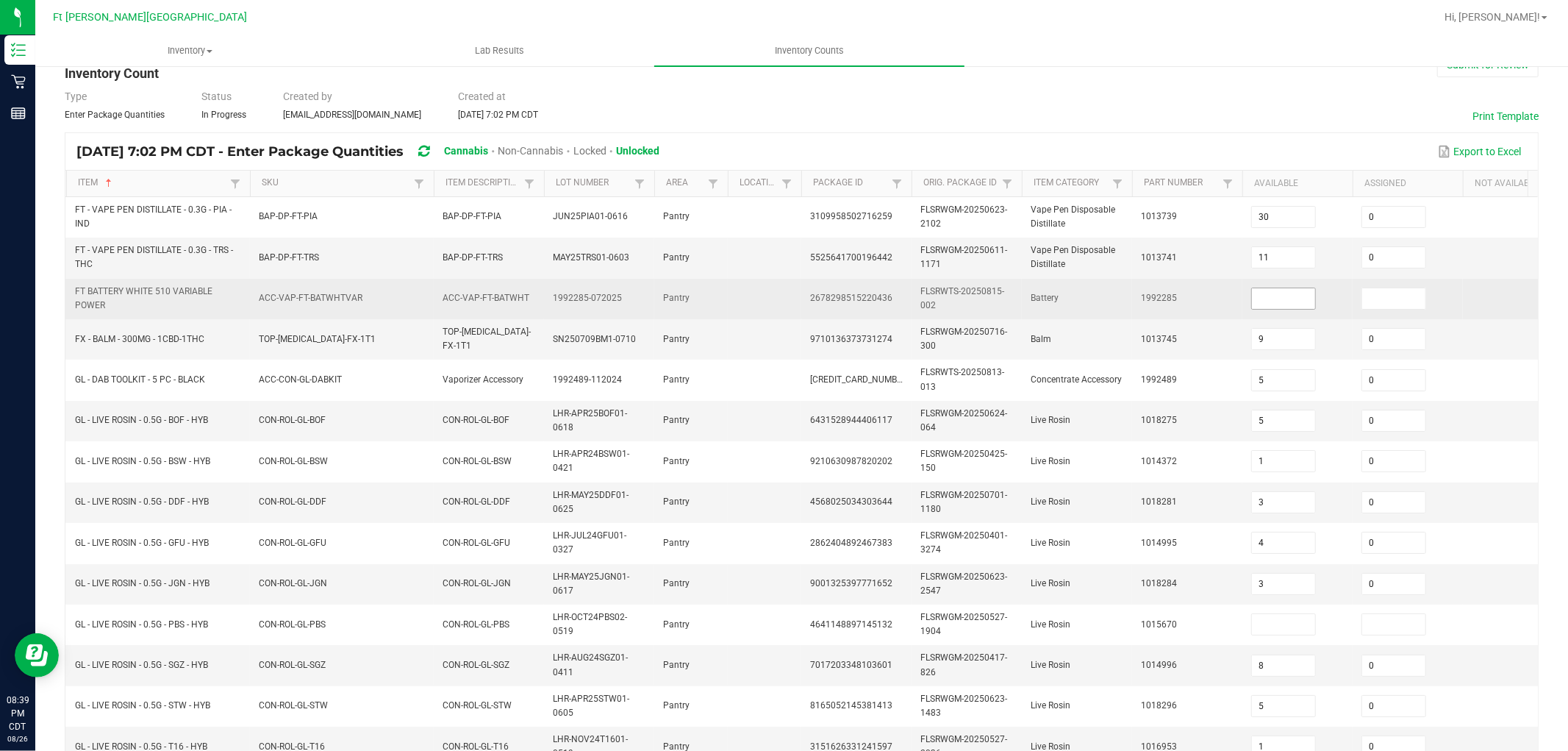
click at [1297, 289] on input at bounding box center [1283, 298] width 63 height 20
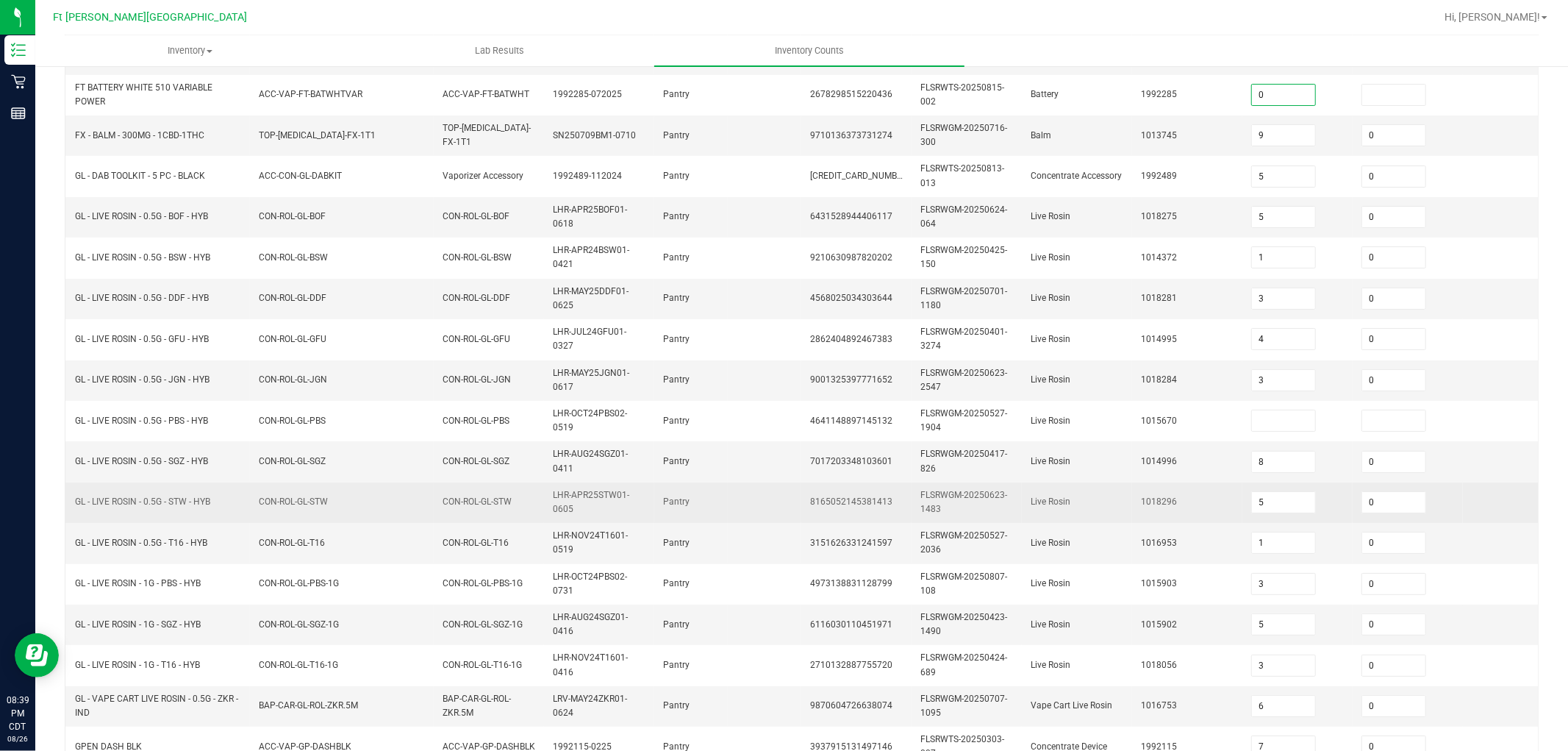
scroll to position [285, 0]
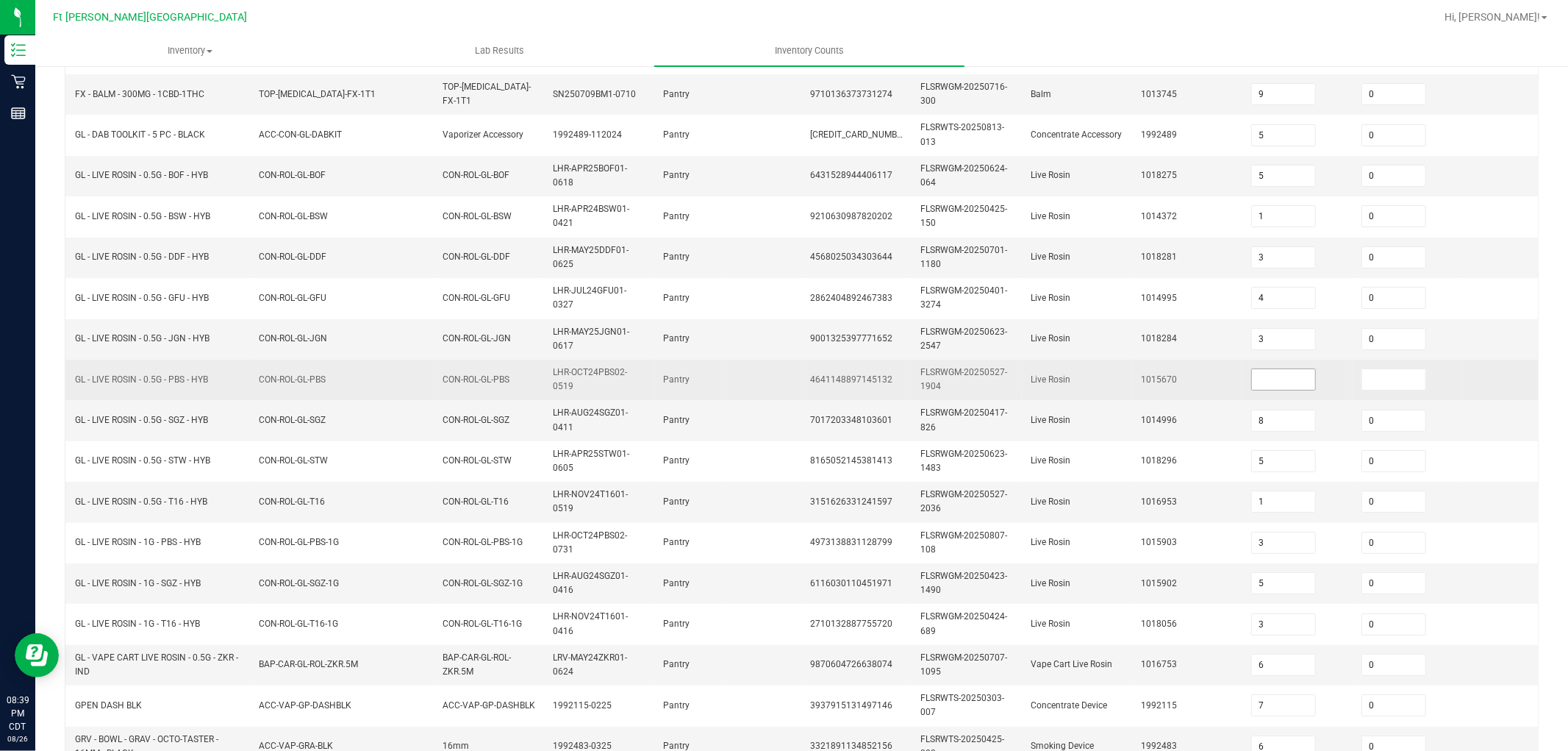
click at [1287, 383] on input at bounding box center [1283, 379] width 63 height 20
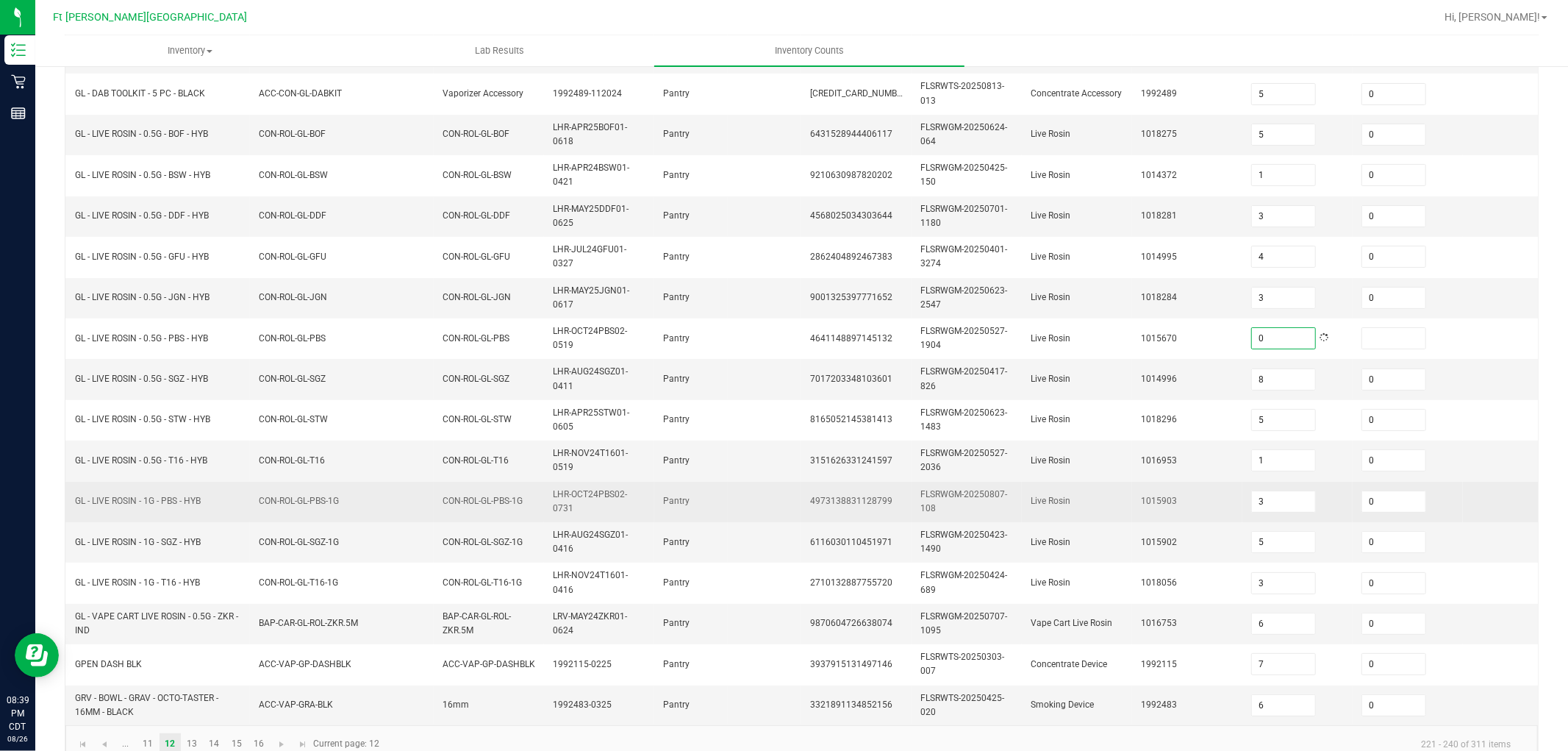
scroll to position [367, 0]
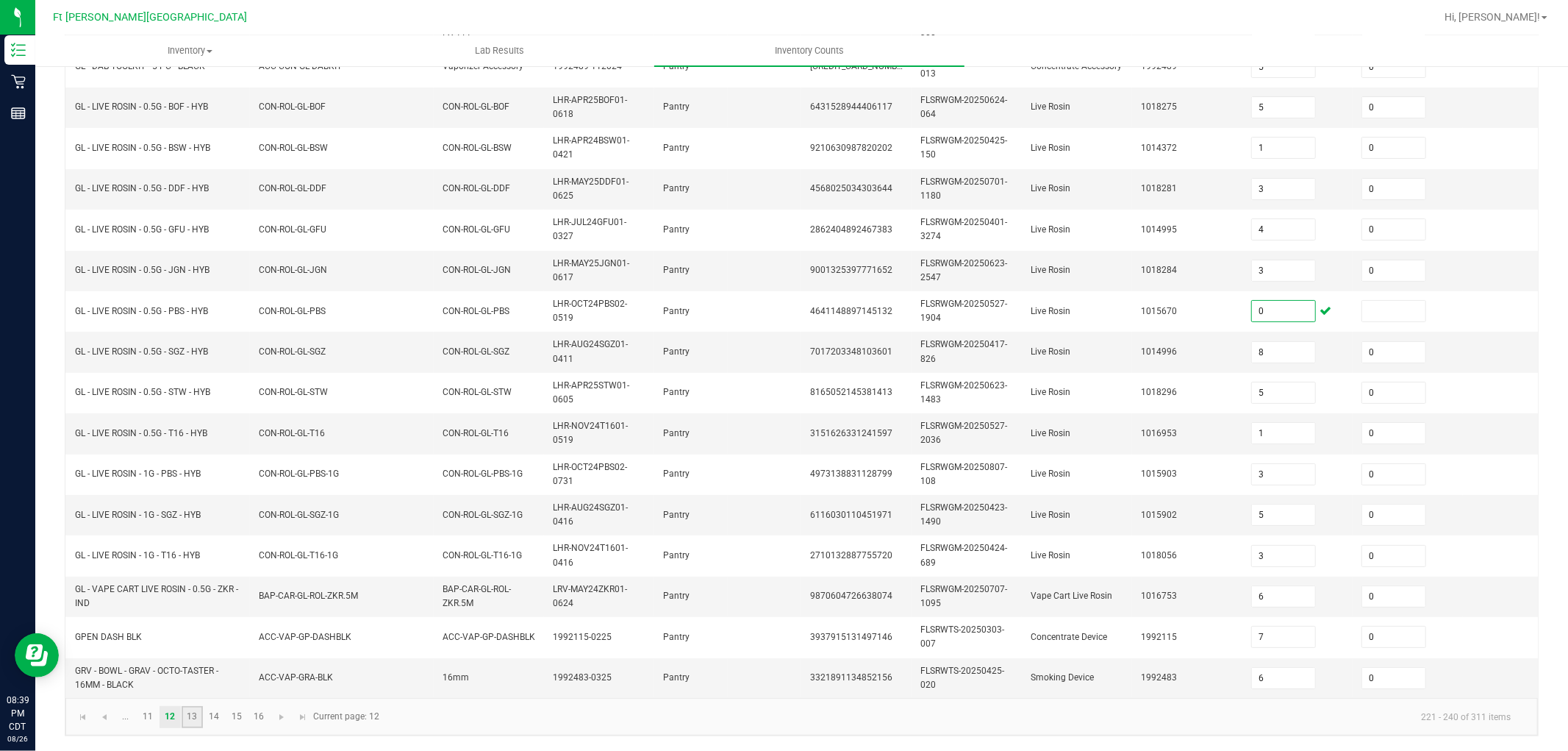
click at [193, 675] on link "13" at bounding box center [192, 716] width 21 height 22
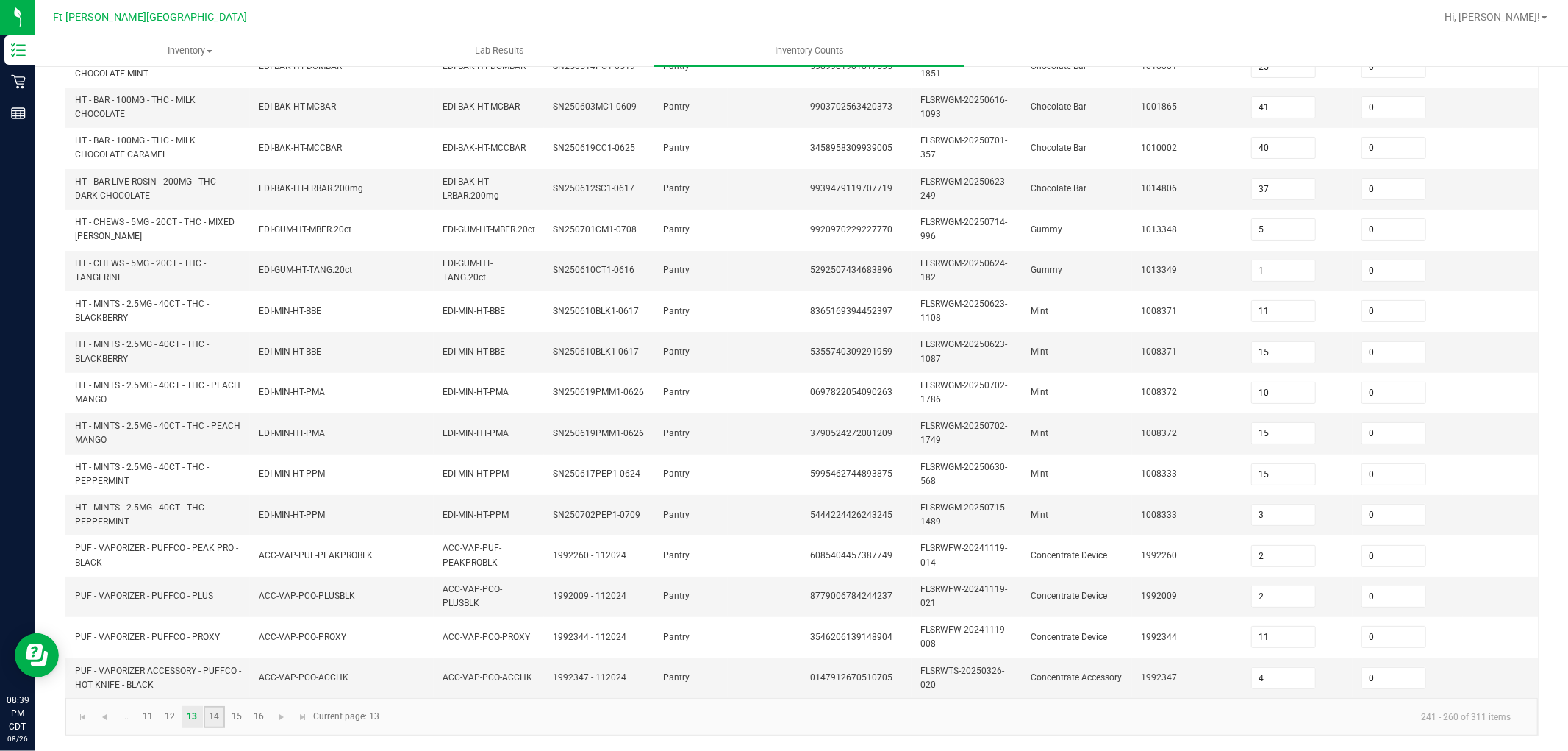
click at [216, 675] on link "14" at bounding box center [214, 716] width 21 height 22
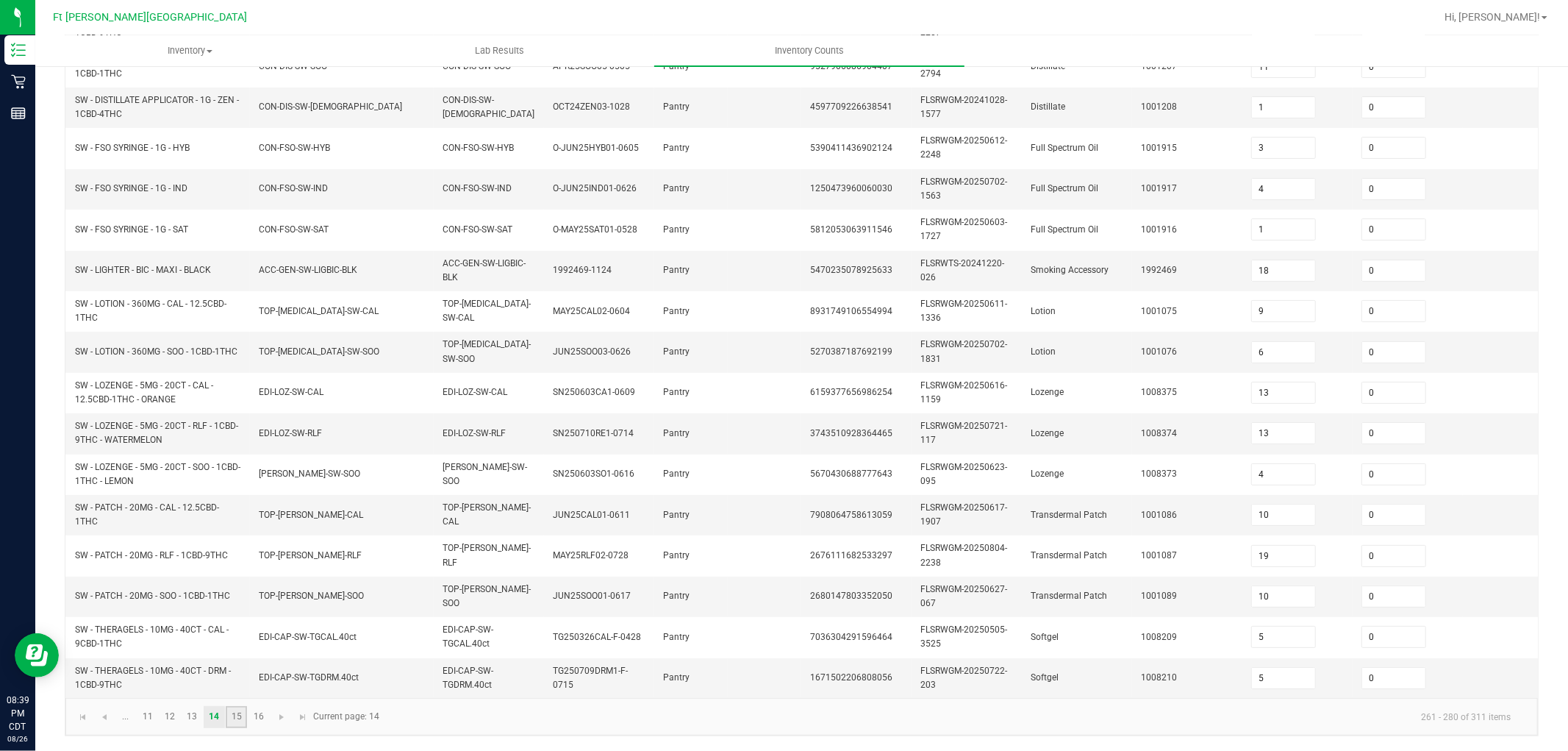
click at [240, 675] on link "15" at bounding box center [237, 716] width 21 height 22
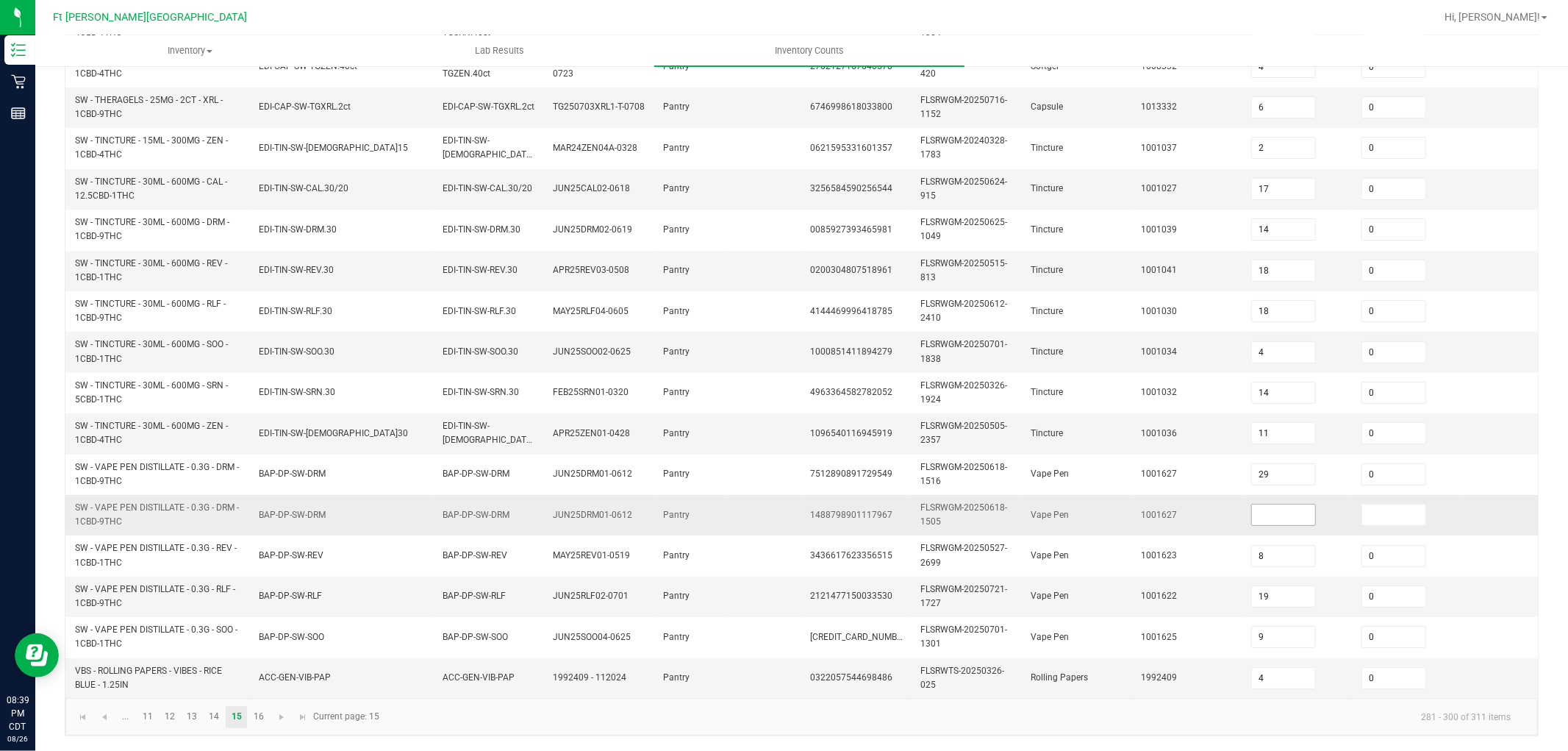
click at [1263, 505] on input at bounding box center [1283, 514] width 63 height 20
click at [260, 675] on link "16" at bounding box center [258, 716] width 21 height 22
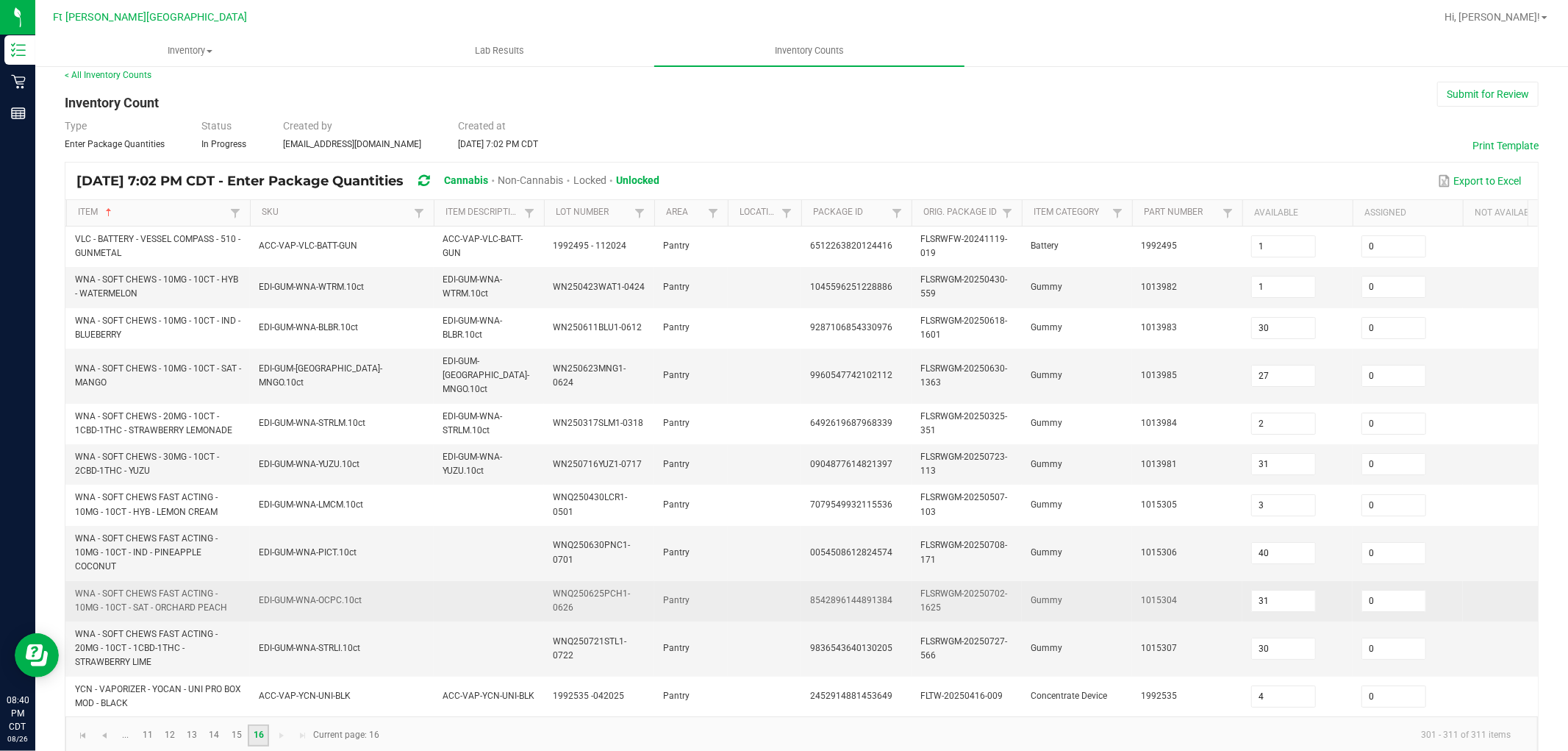
scroll to position [28, 0]
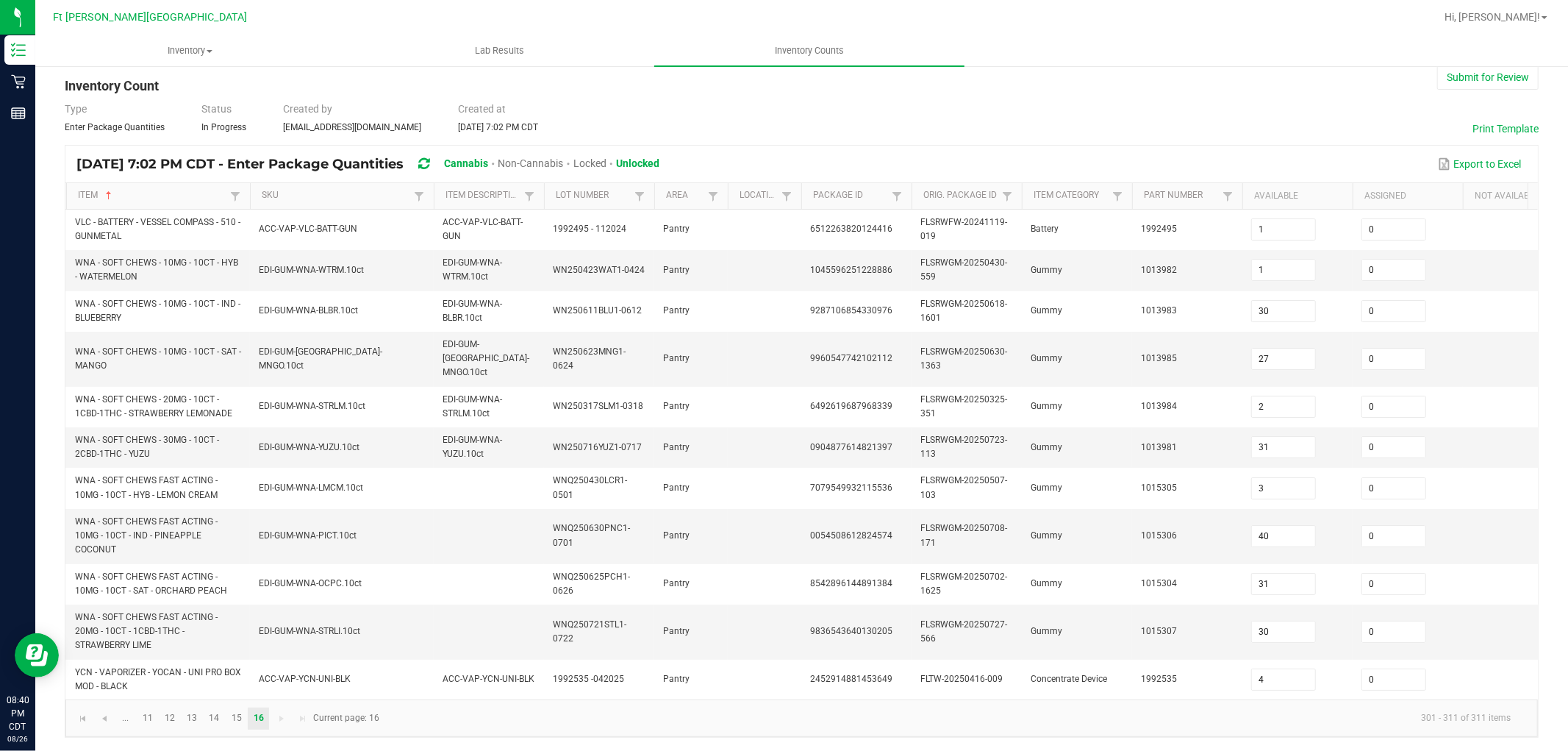
click at [277, 675] on kendo-pager-next-buttons at bounding box center [292, 718] width 43 height 22
click at [180, 675] on link "12" at bounding box center [170, 718] width 21 height 22
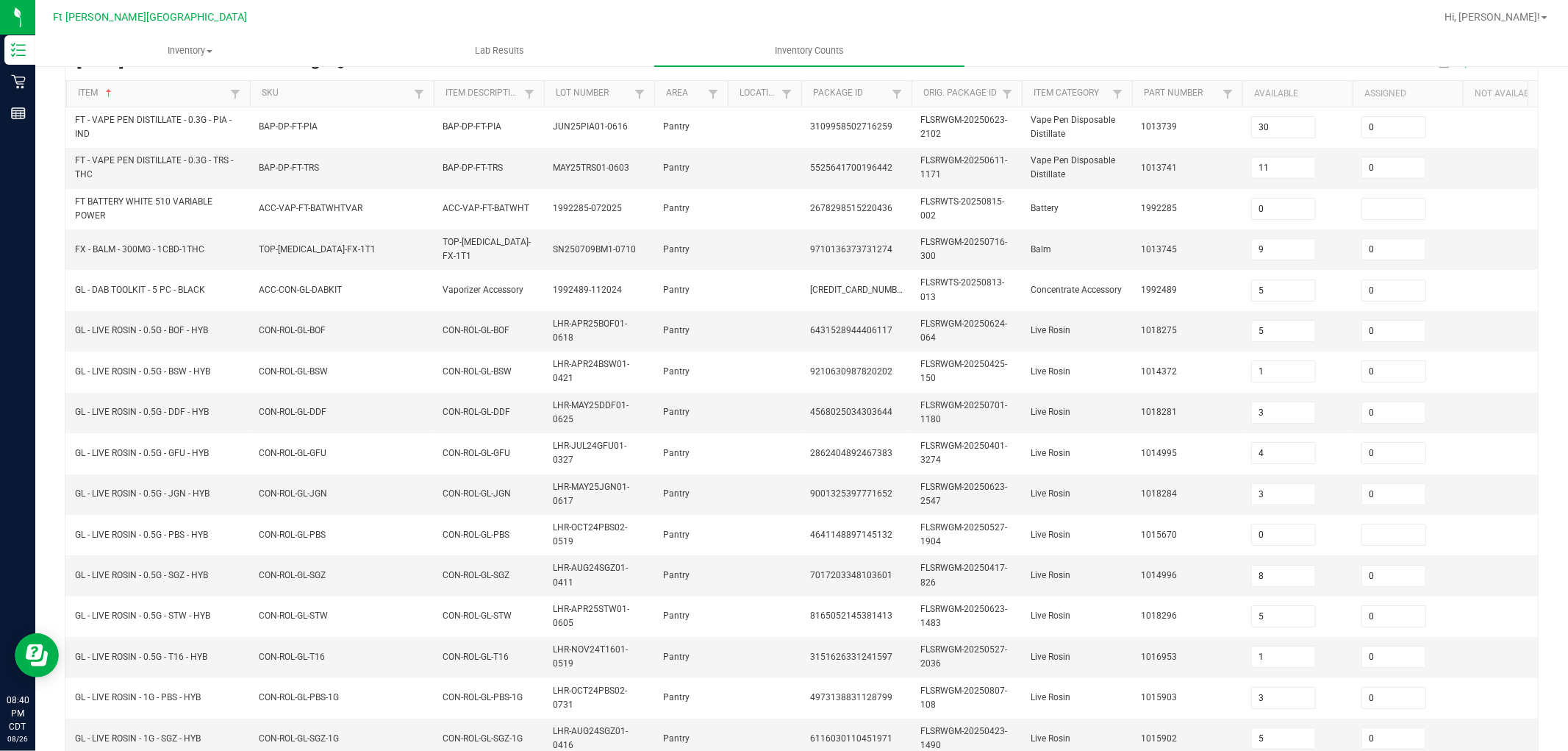
scroll to position [367, 0]
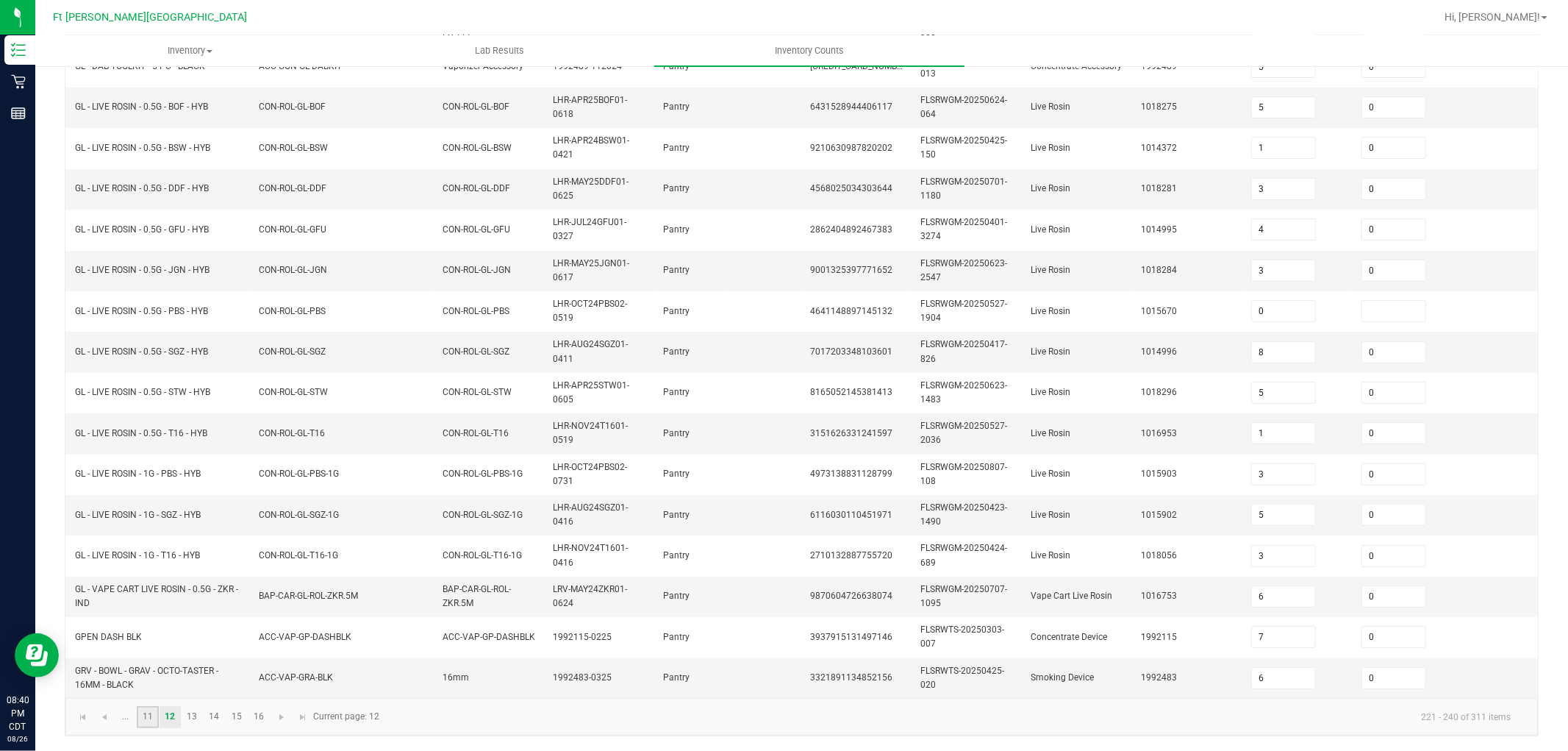
click at [148, 675] on link "11" at bounding box center [148, 716] width 21 height 22
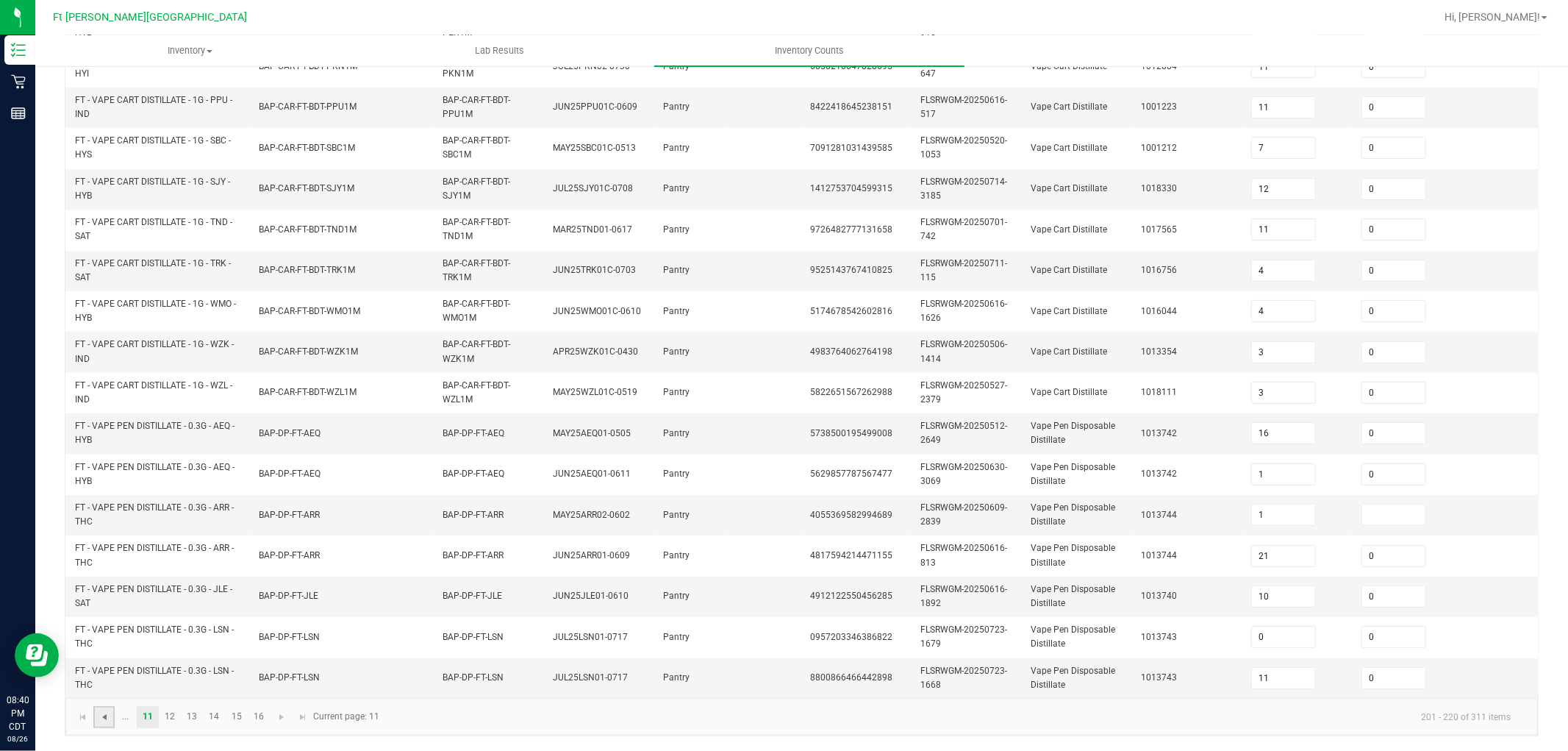
click at [104, 675] on span "Go to the previous page" at bounding box center [104, 717] width 12 height 12
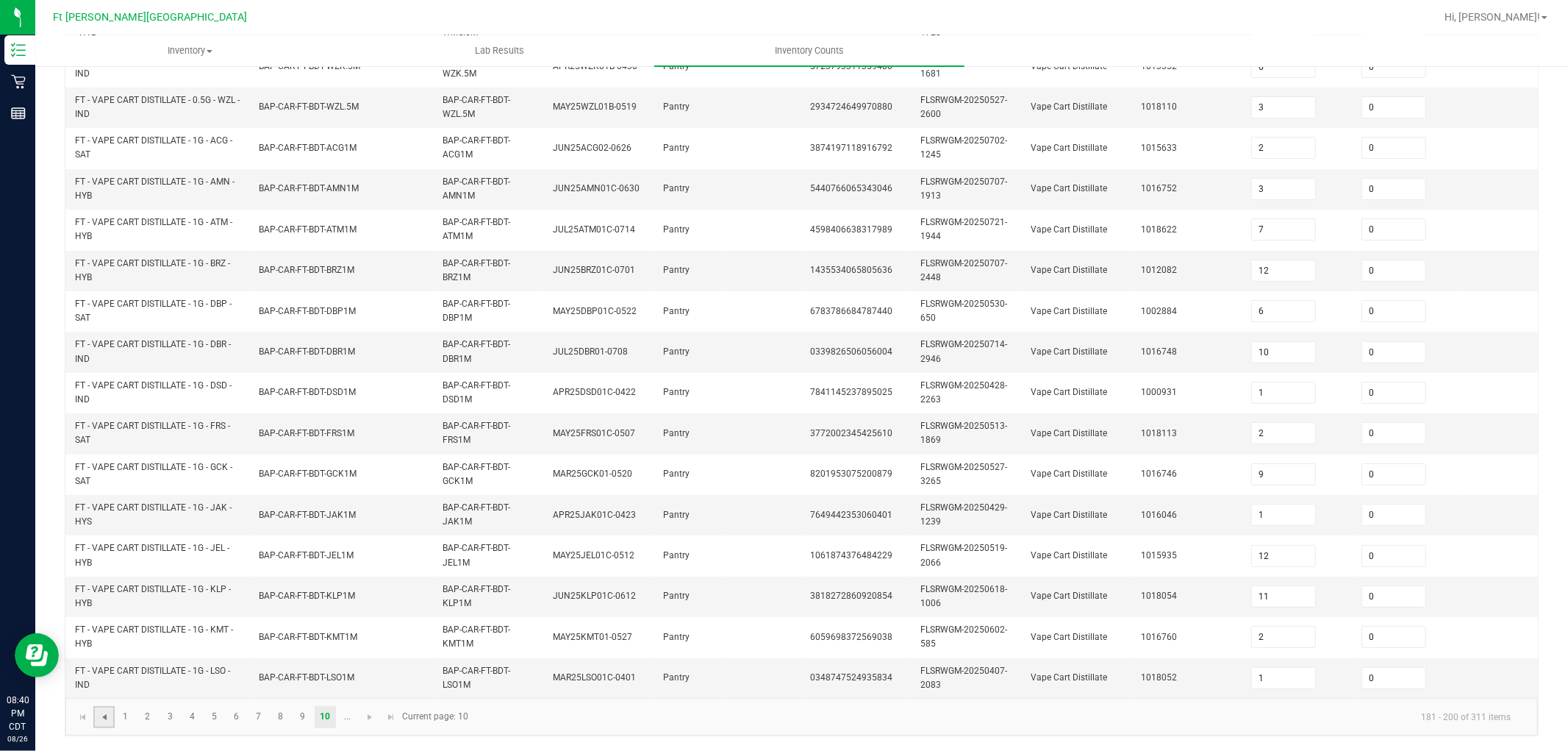
click at [103, 675] on span "Go to the previous page" at bounding box center [104, 717] width 12 height 12
click at [110, 675] on link at bounding box center [104, 716] width 21 height 22
click at [107, 675] on span "Go to the previous page" at bounding box center [104, 717] width 12 height 12
click at [109, 675] on span "Go to the previous page" at bounding box center [104, 717] width 12 height 12
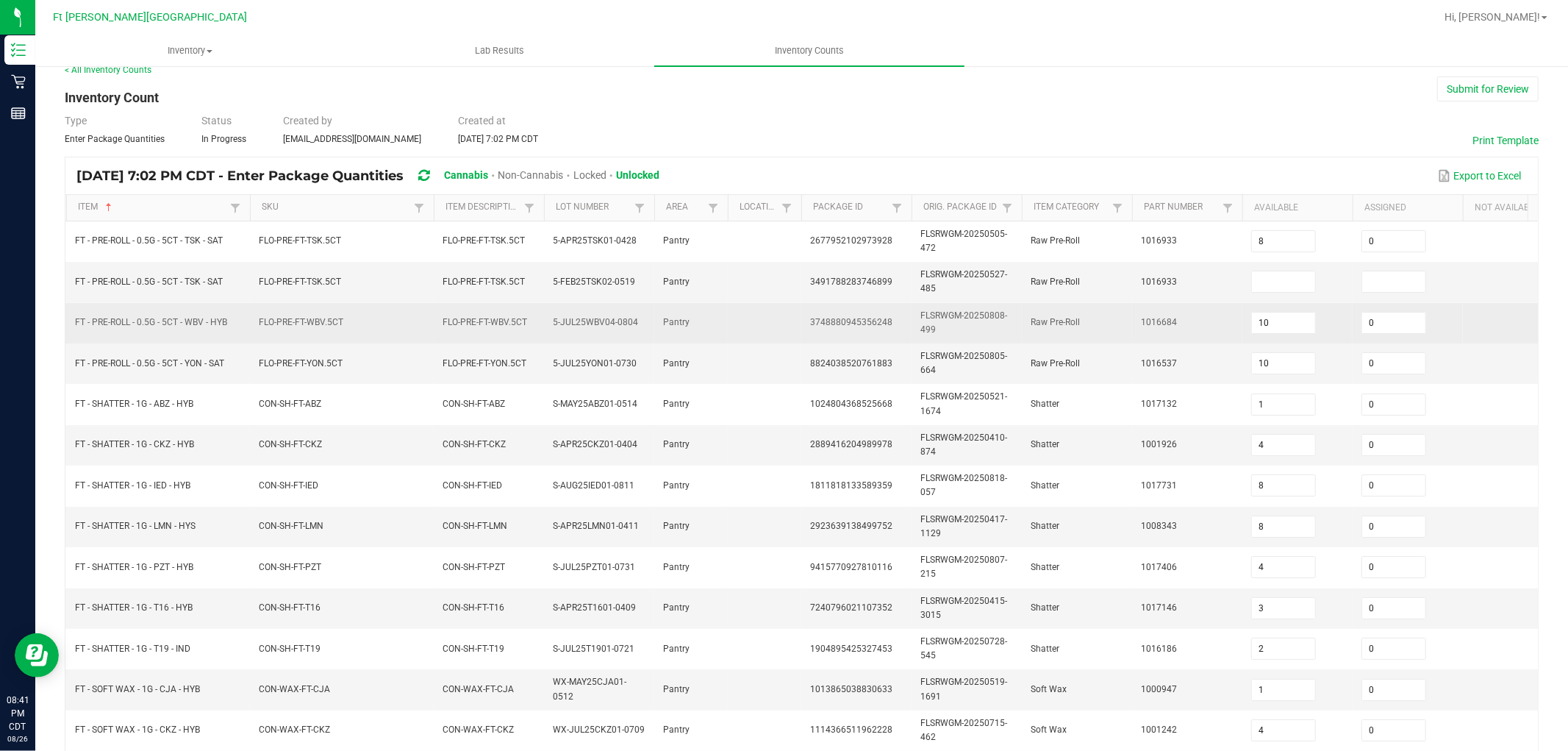
scroll to position [0, 0]
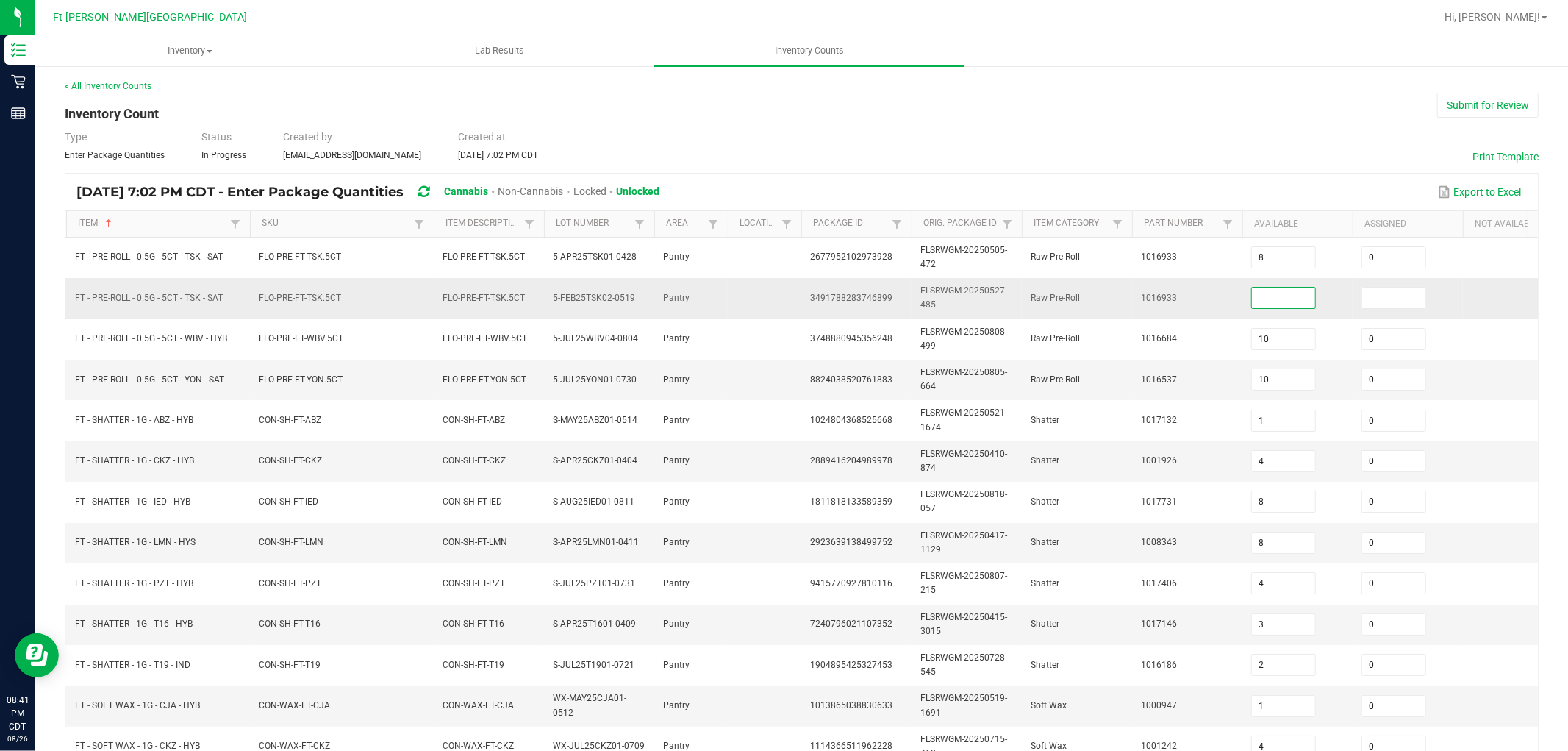
click at [1266, 290] on input at bounding box center [1283, 298] width 63 height 20
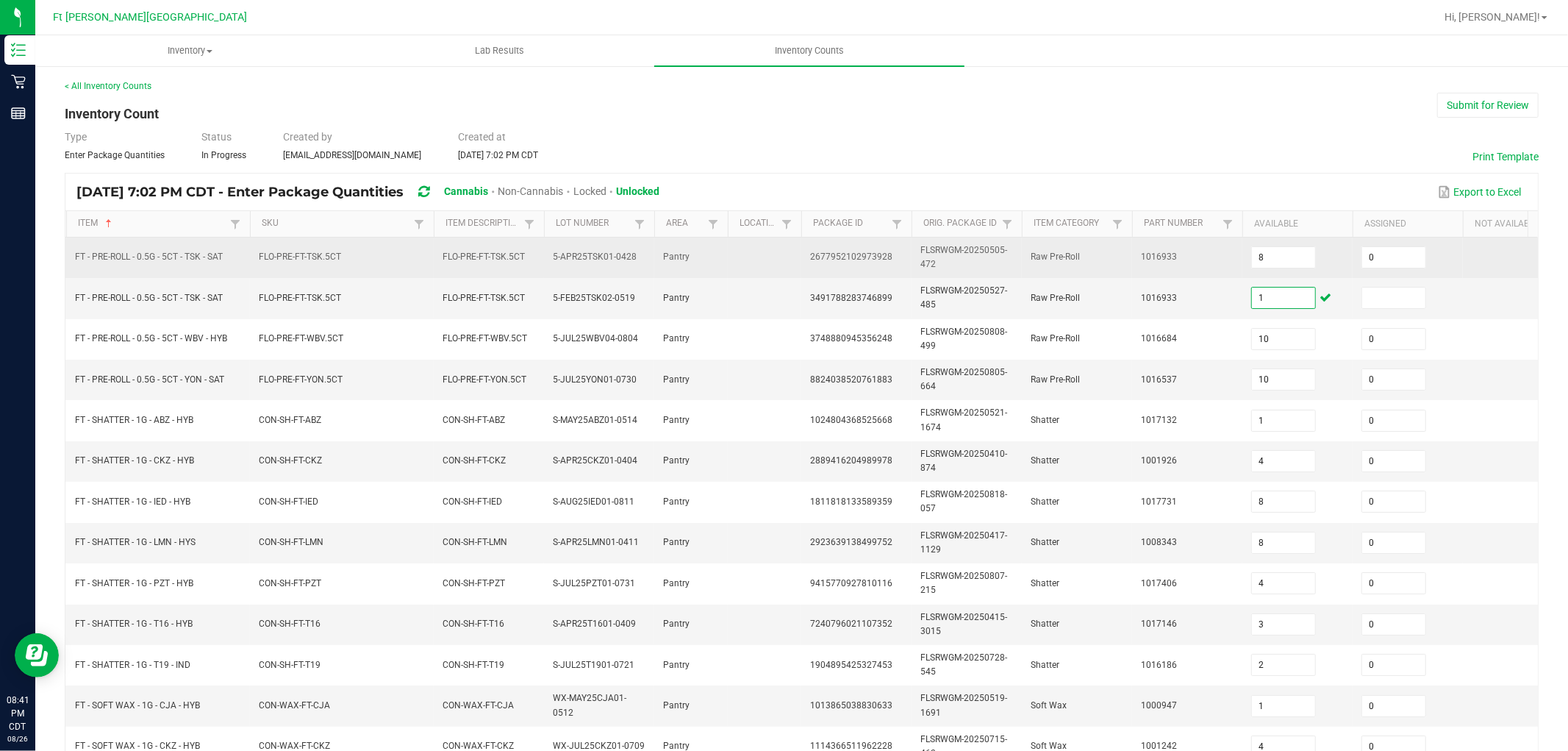
click at [1206, 261] on td "1016933" at bounding box center [1187, 258] width 110 height 41
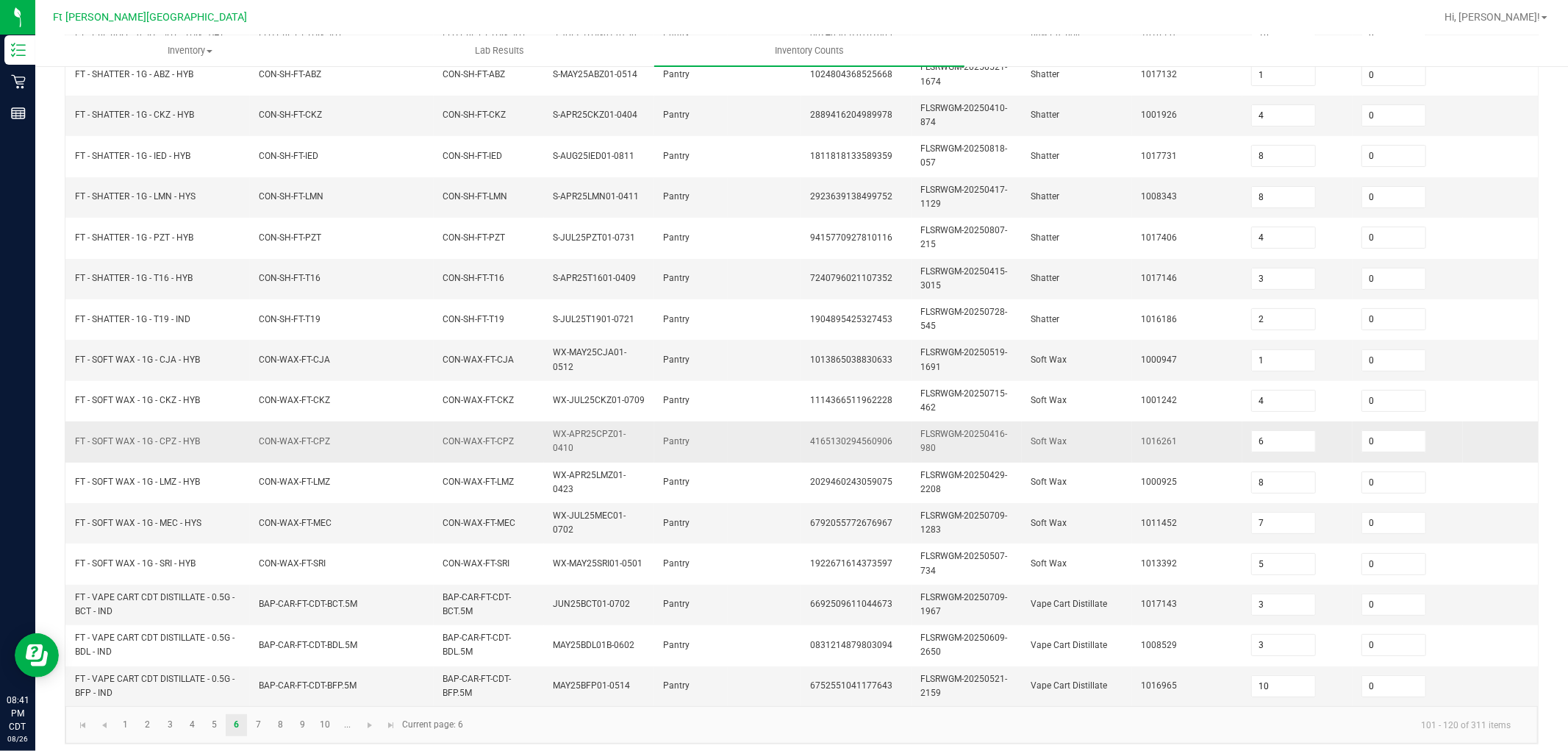
scroll to position [367, 0]
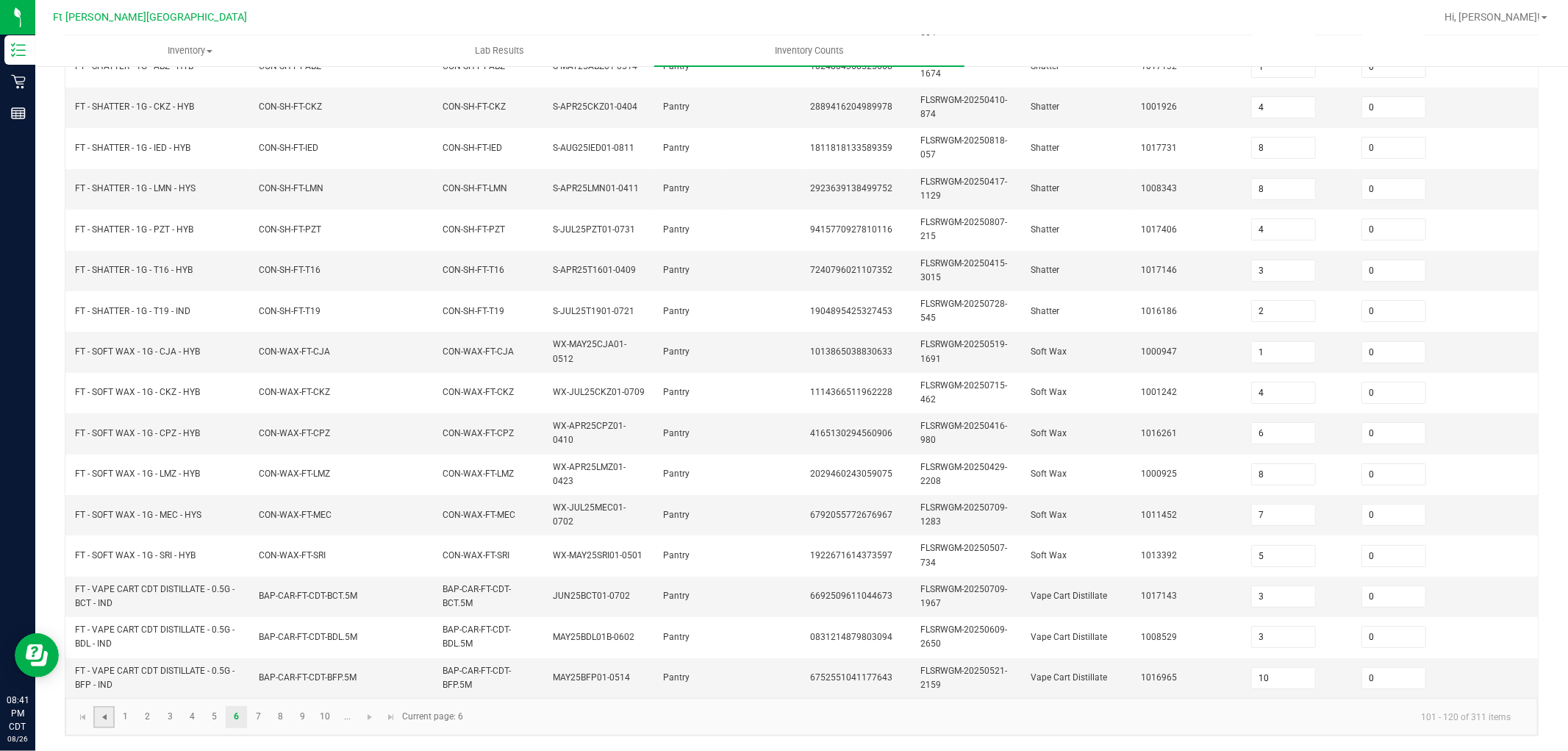
click at [104, 675] on span "Go to the previous page" at bounding box center [104, 717] width 12 height 12
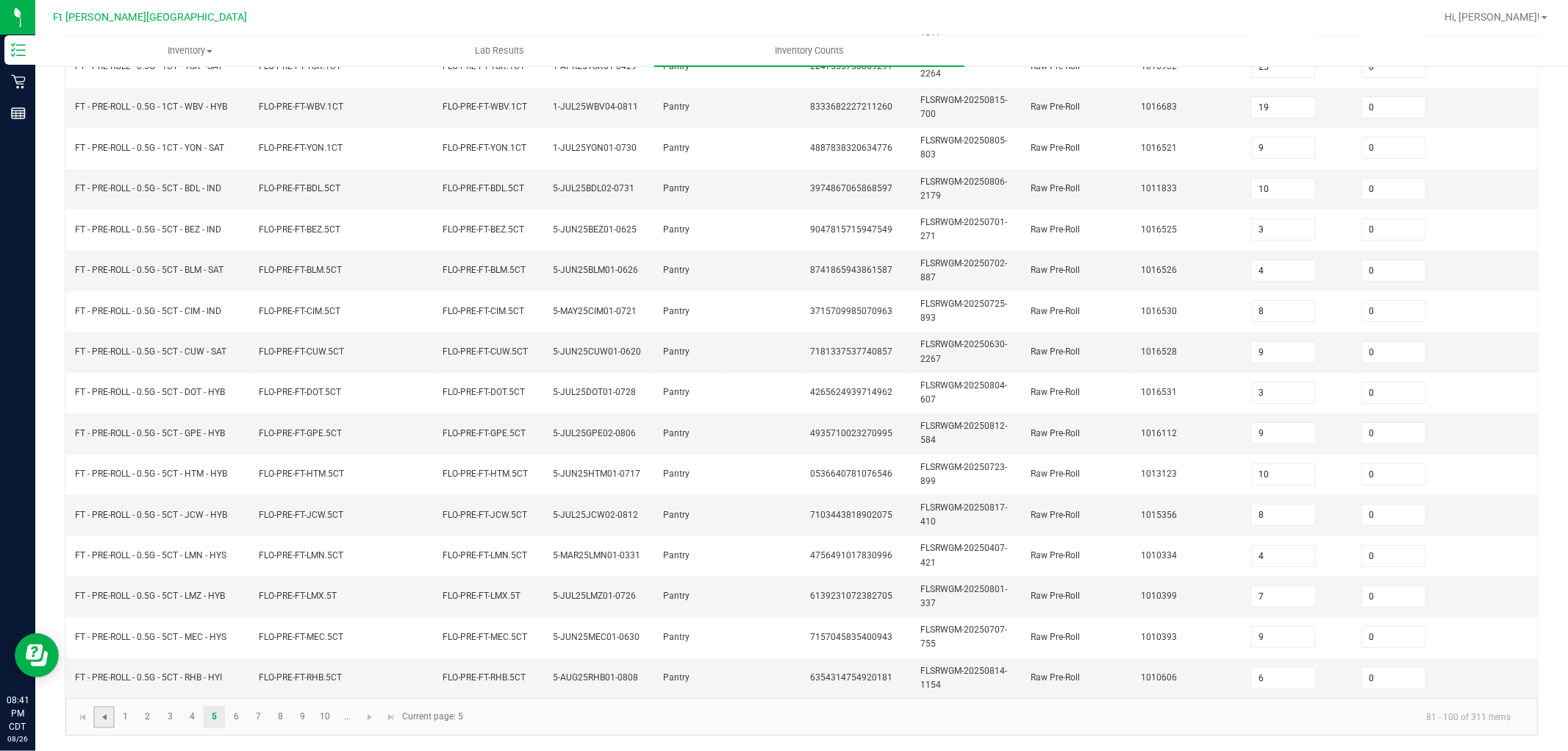
click at [104, 675] on span "Go to the previous page" at bounding box center [104, 717] width 12 height 12
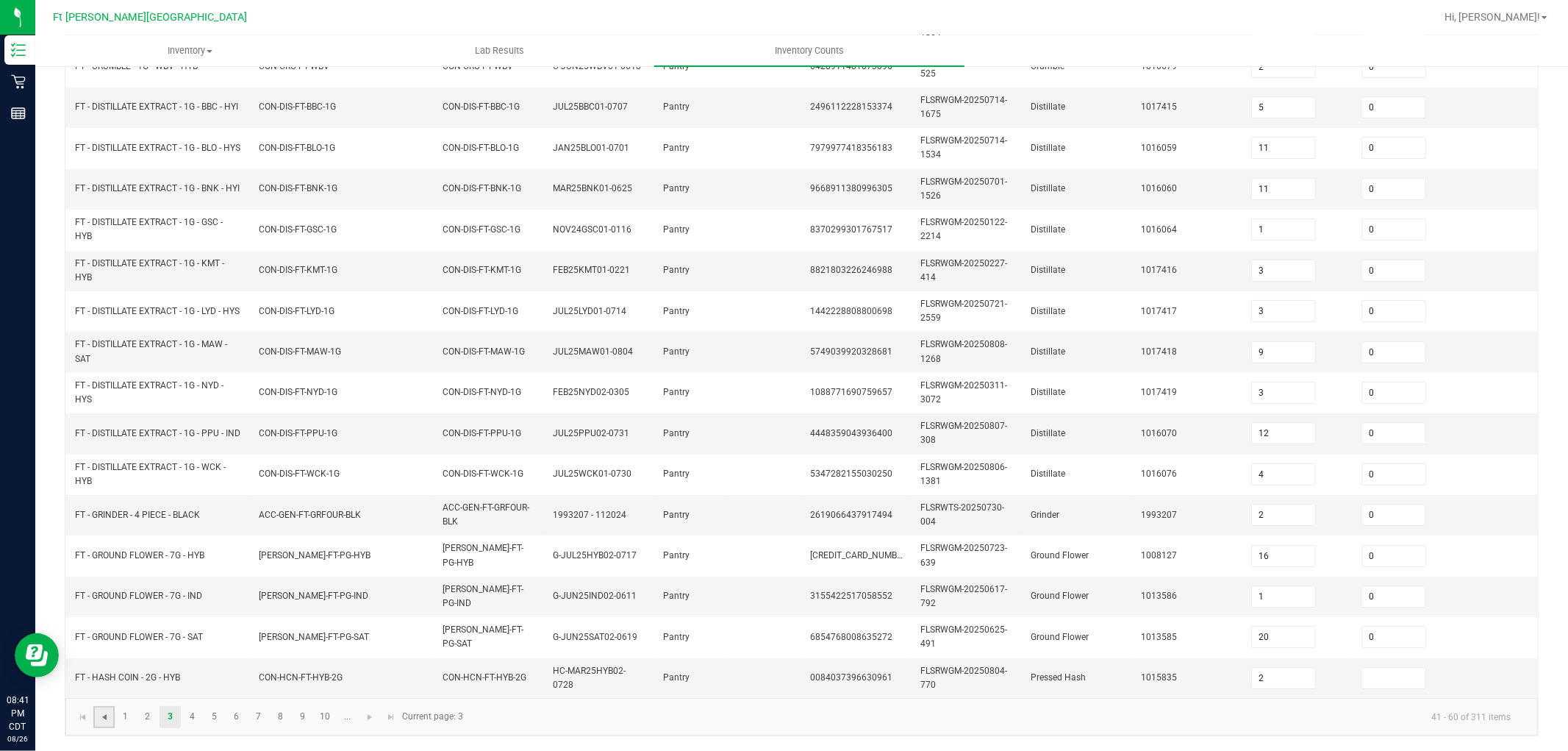
click at [104, 675] on span "Go to the previous page" at bounding box center [104, 717] width 12 height 12
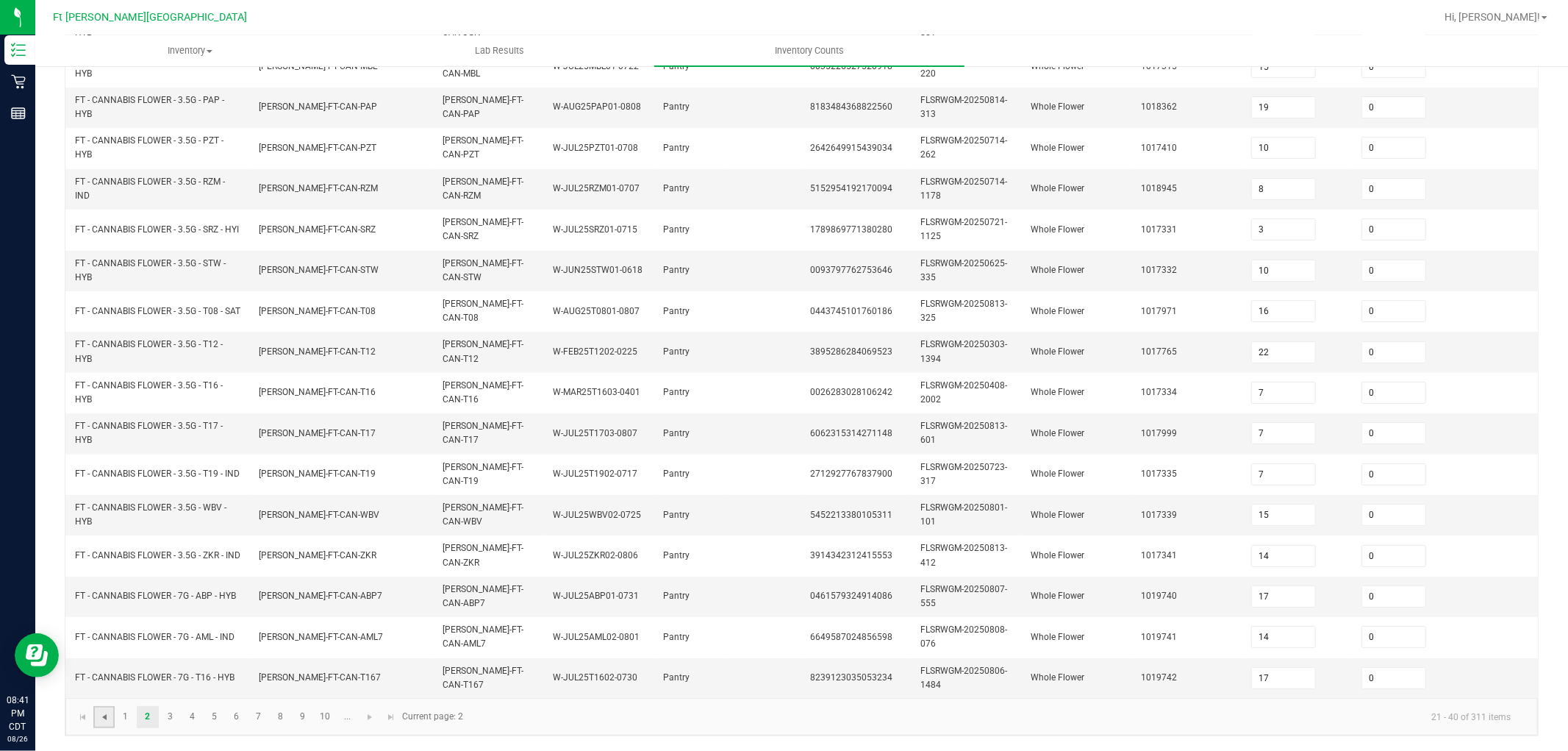
click at [104, 675] on span "Go to the previous page" at bounding box center [104, 717] width 12 height 12
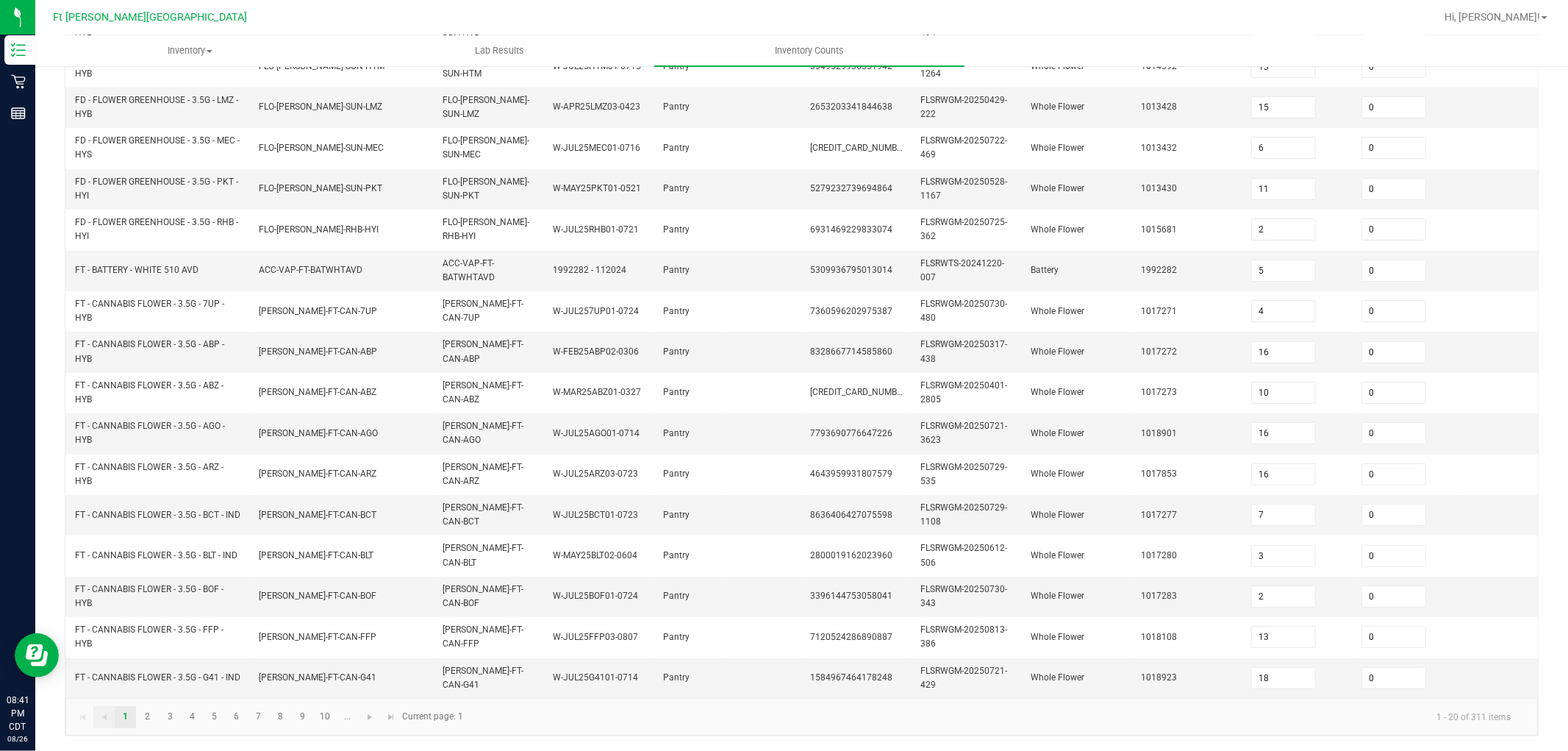
click at [104, 675] on kendo-pager-prev-buttons at bounding box center [94, 716] width 43 height 22
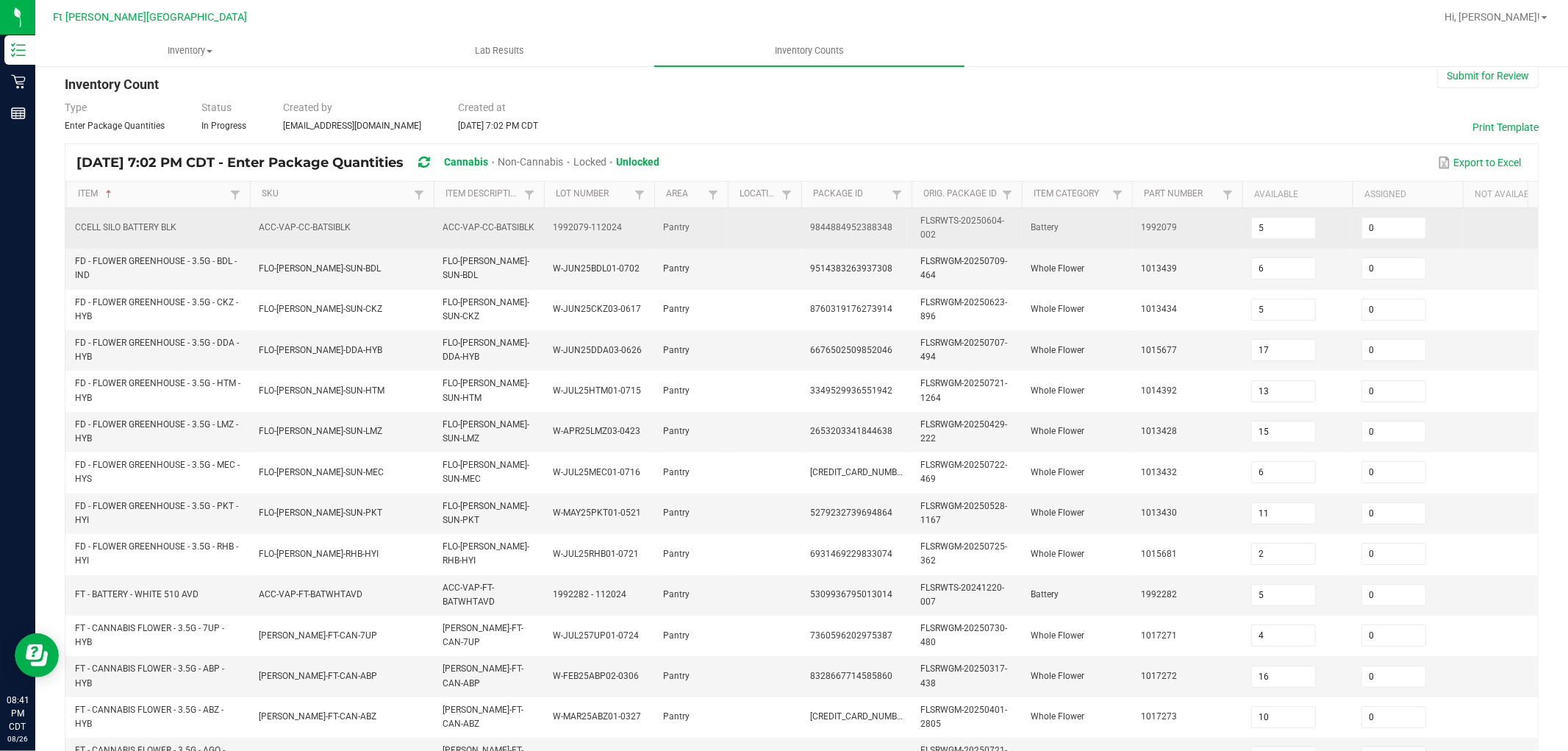
scroll to position [0, 0]
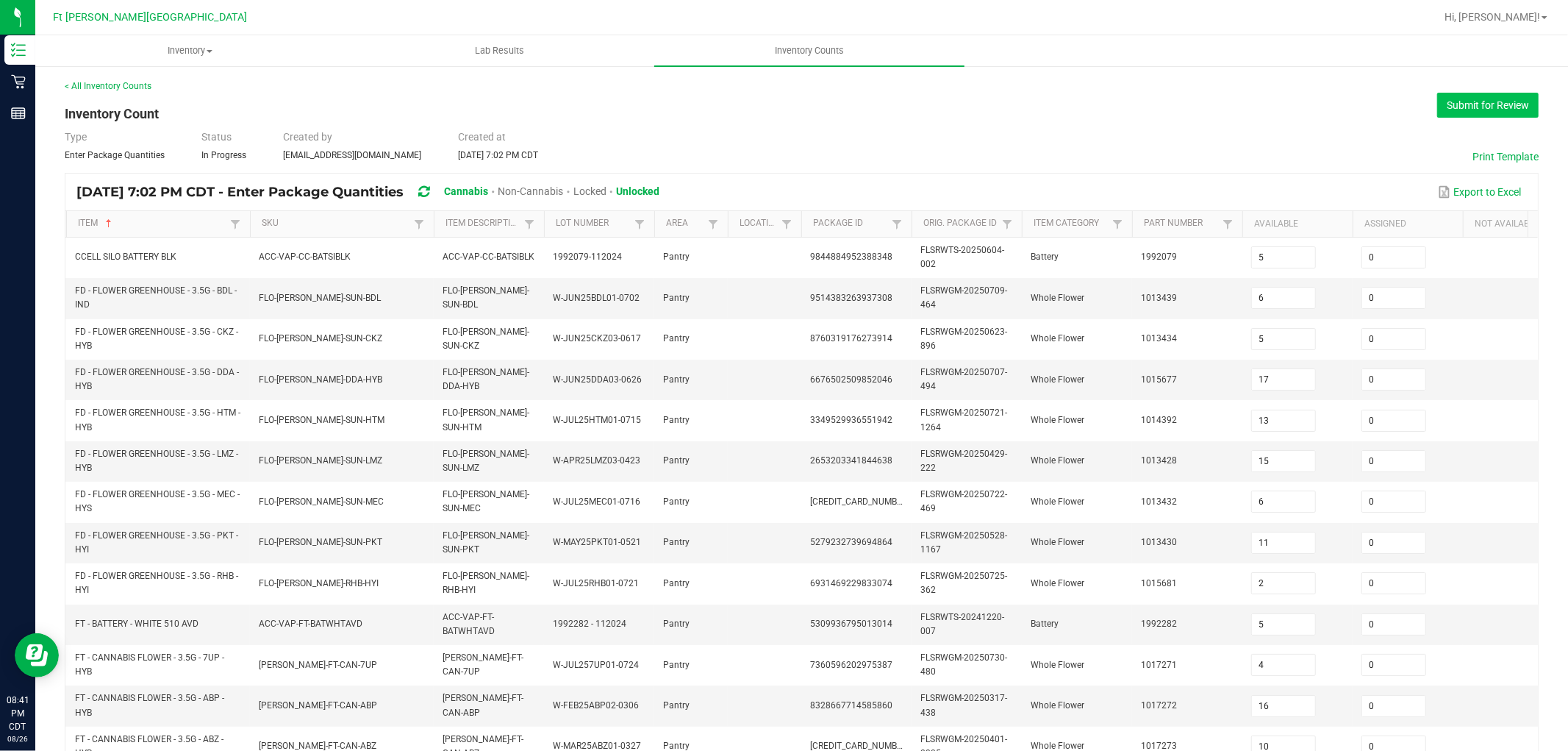
click at [1411, 103] on button "Submit for Review" at bounding box center [1488, 105] width 101 height 25
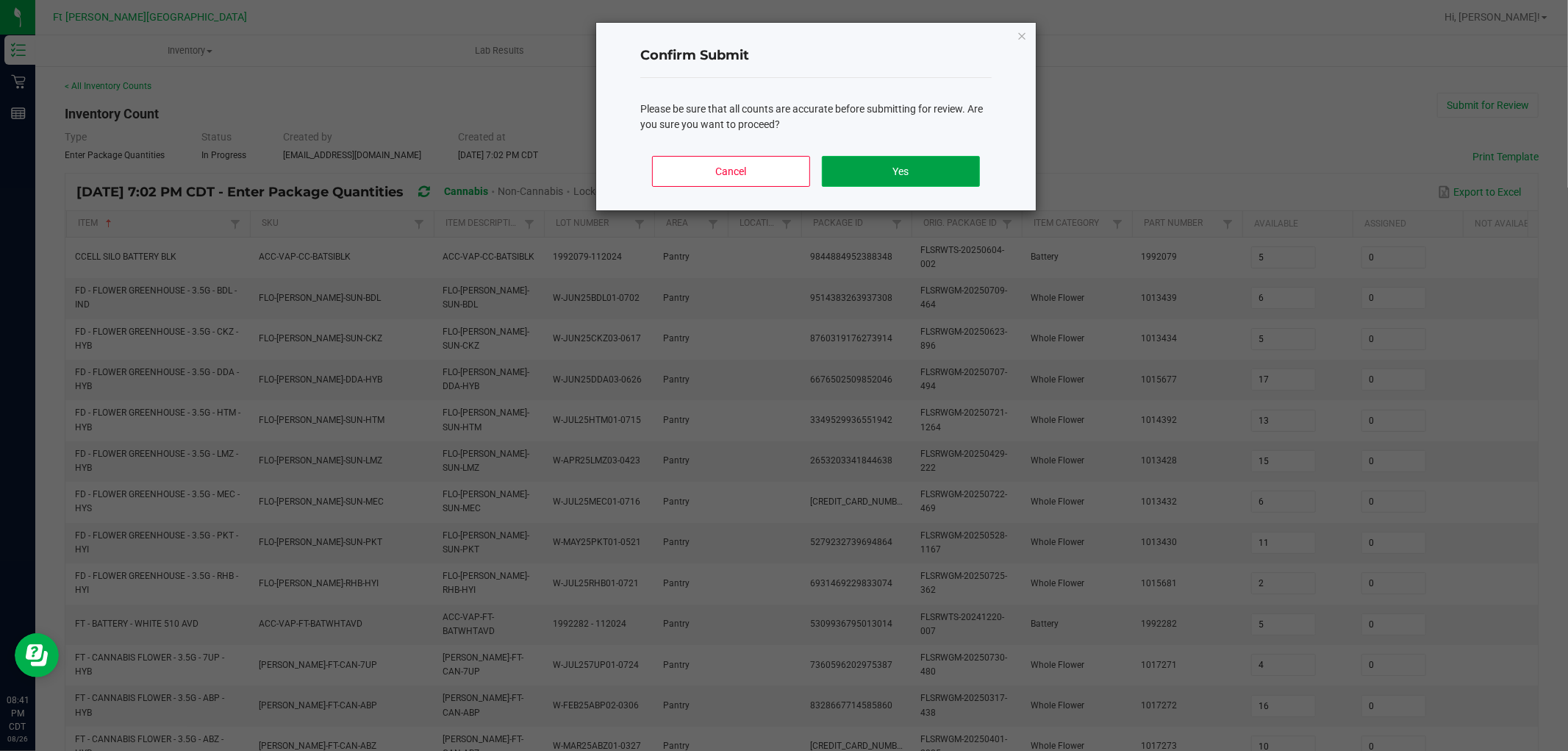
click at [919, 177] on button "Yes" at bounding box center [901, 171] width 158 height 31
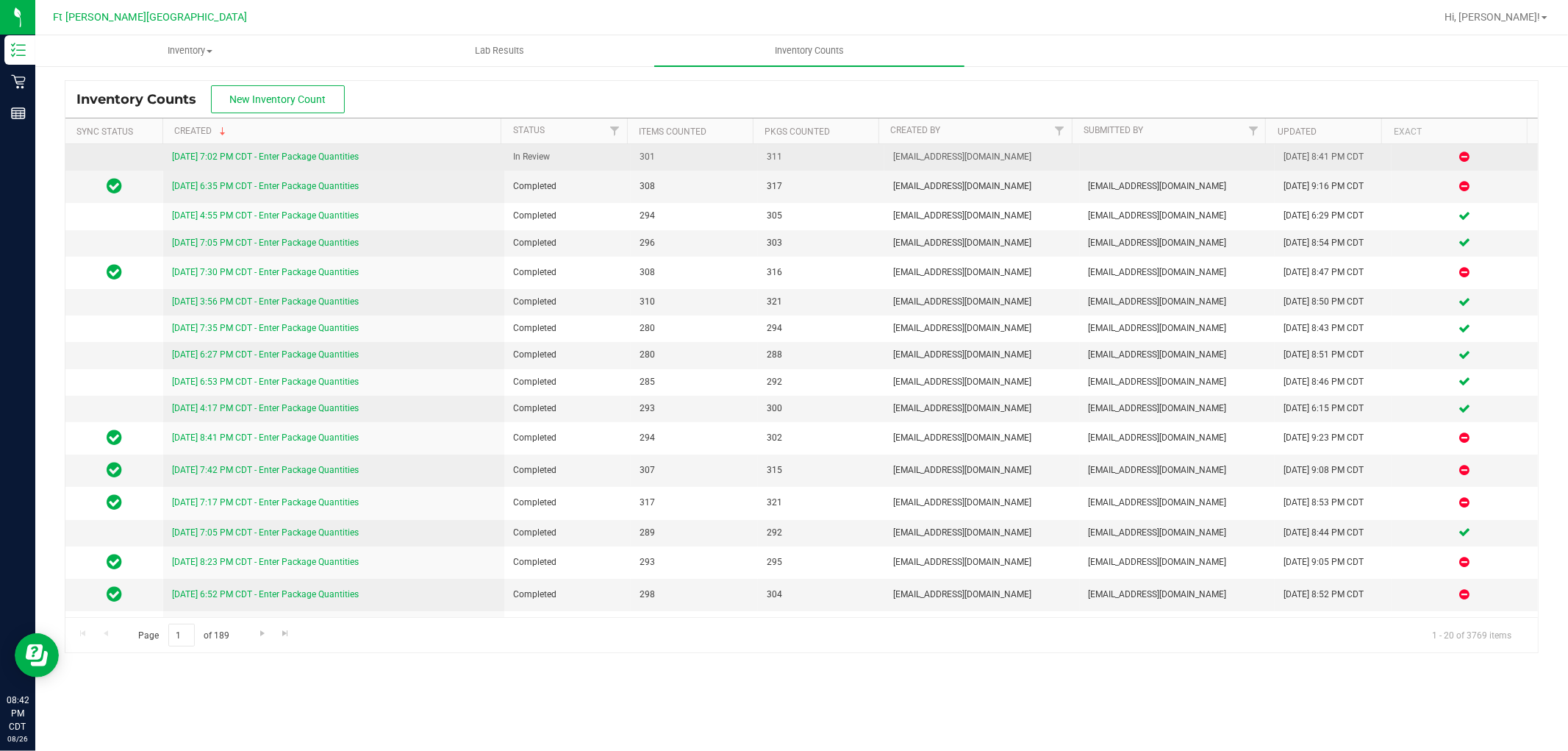
click at [318, 152] on link "[DATE] 7:02 PM CDT - Enter Package Quantities" at bounding box center [265, 157] width 186 height 11
click at [317, 159] on link "[DATE] 7:02 PM CDT - Enter Package Quantities" at bounding box center [265, 157] width 186 height 11
